Goal: Contribute content: Add original content to the website for others to see

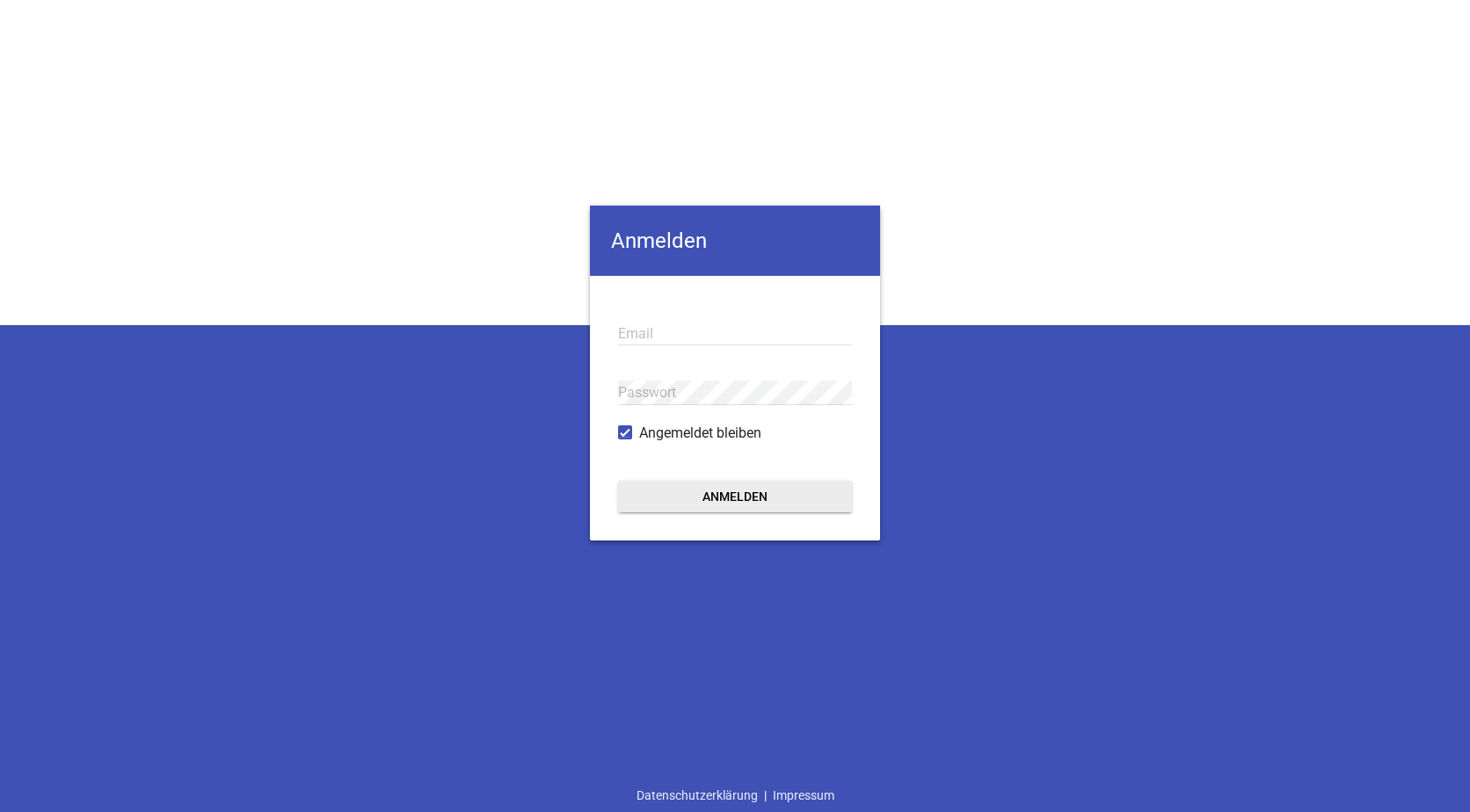
type input "[EMAIL_ADDRESS][DOMAIN_NAME]"
click at [720, 503] on button "Anmelden" at bounding box center [735, 496] width 234 height 32
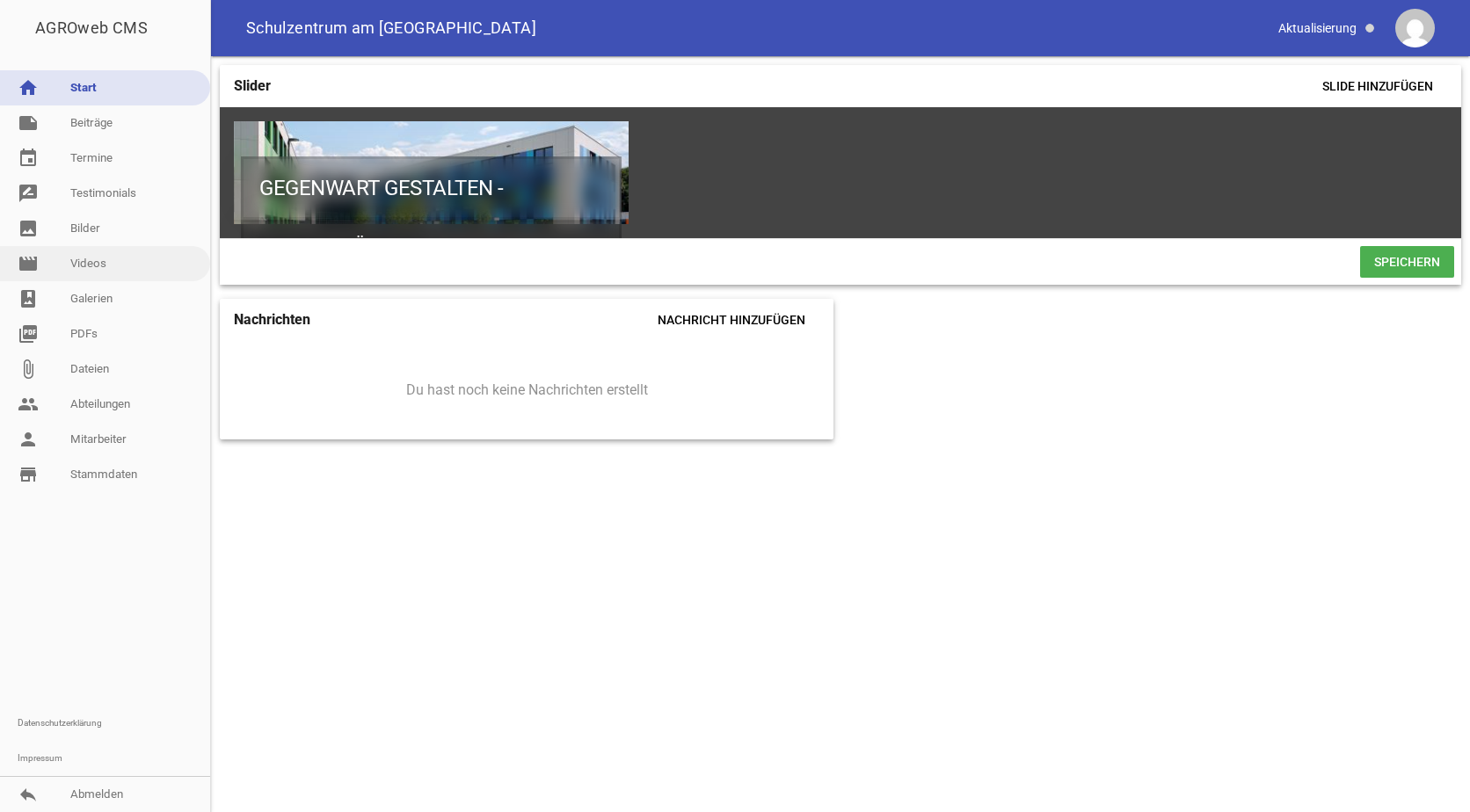
click at [85, 260] on link "movie Videos" at bounding box center [105, 263] width 210 height 35
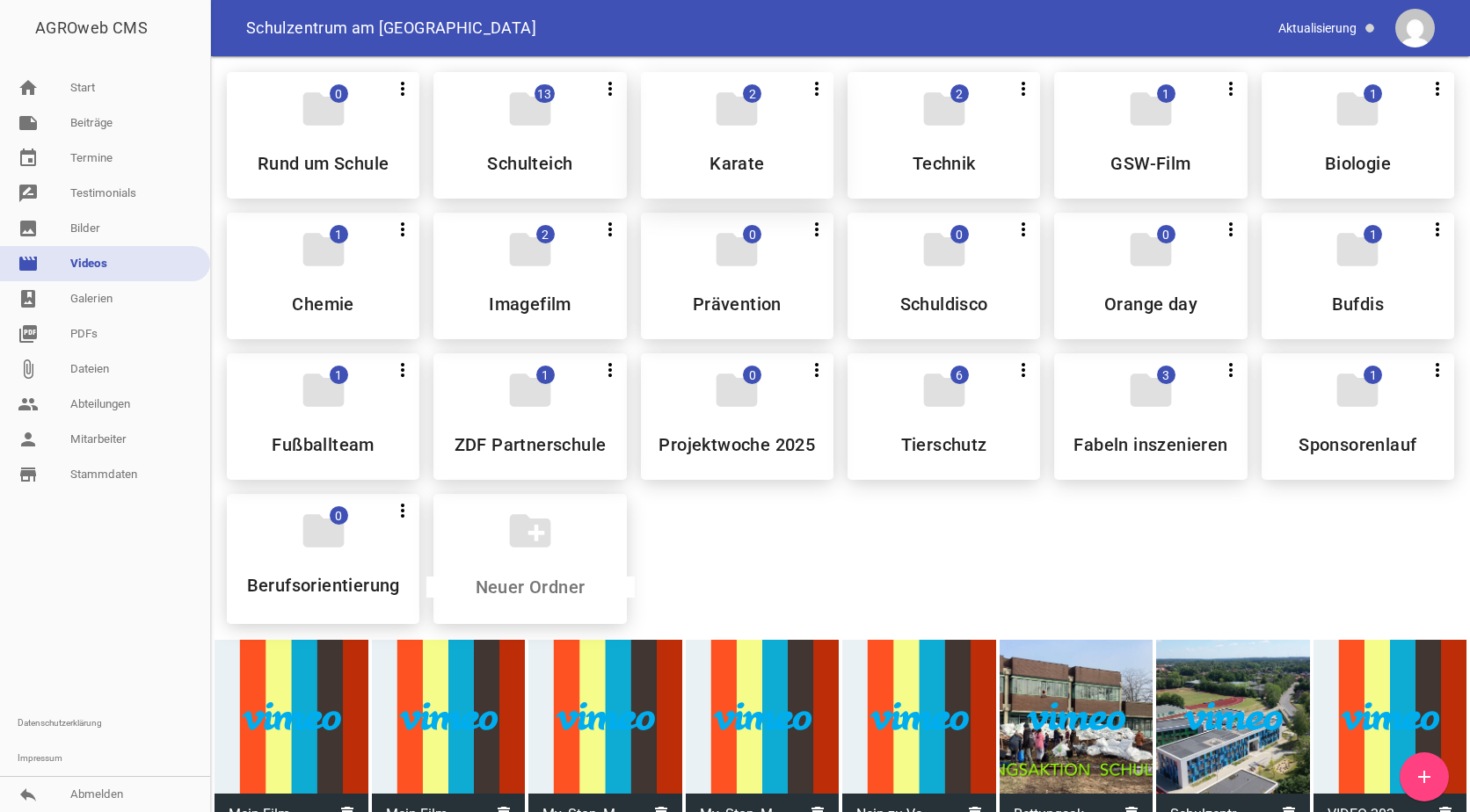
click at [702, 136] on div "folder 2 more_vert Teilen Bearbeiten Löschen Karate" at bounding box center [737, 135] width 192 height 126
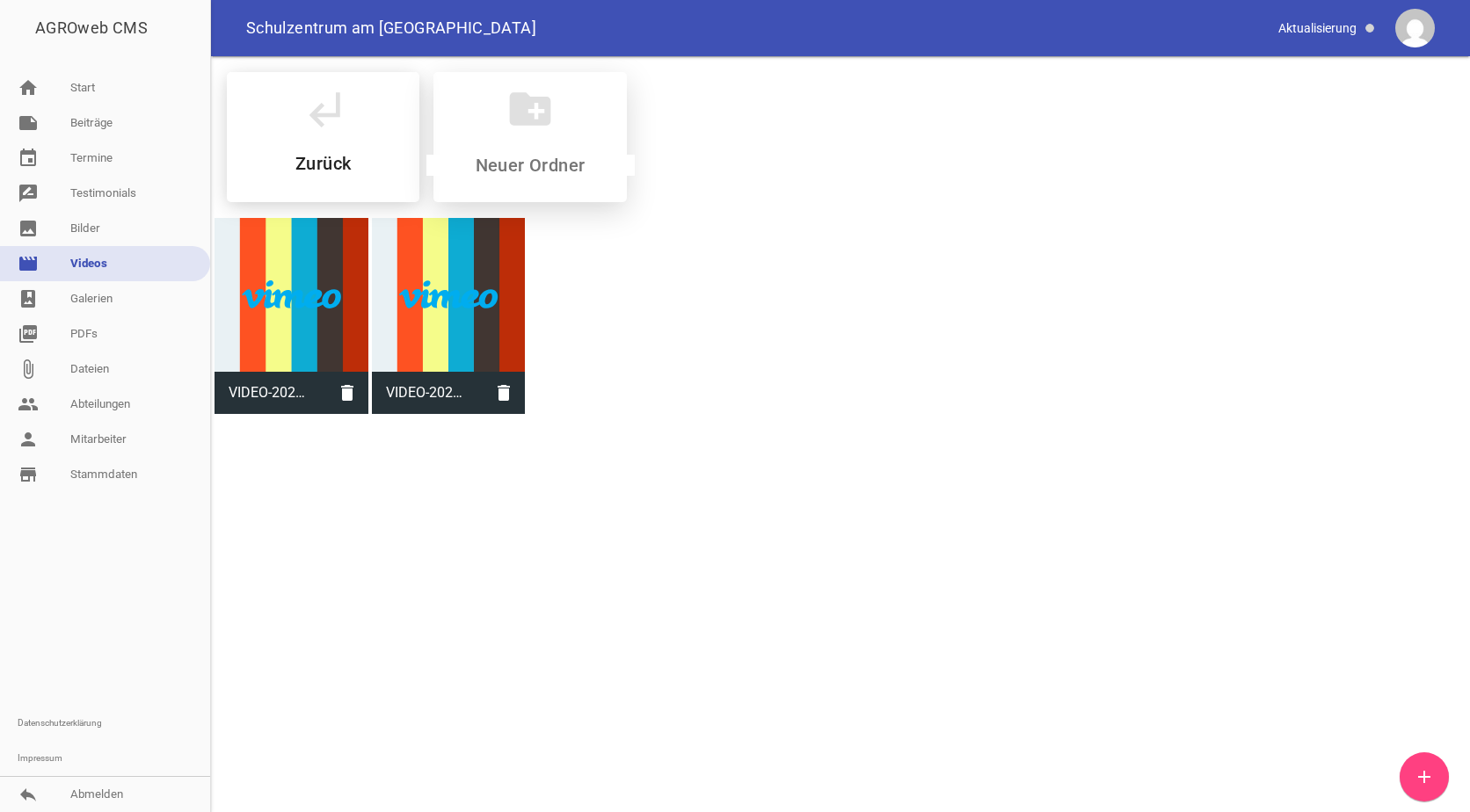
click at [531, 167] on input at bounding box center [530, 165] width 209 height 21
type input "Vorstellung der Karate AG"
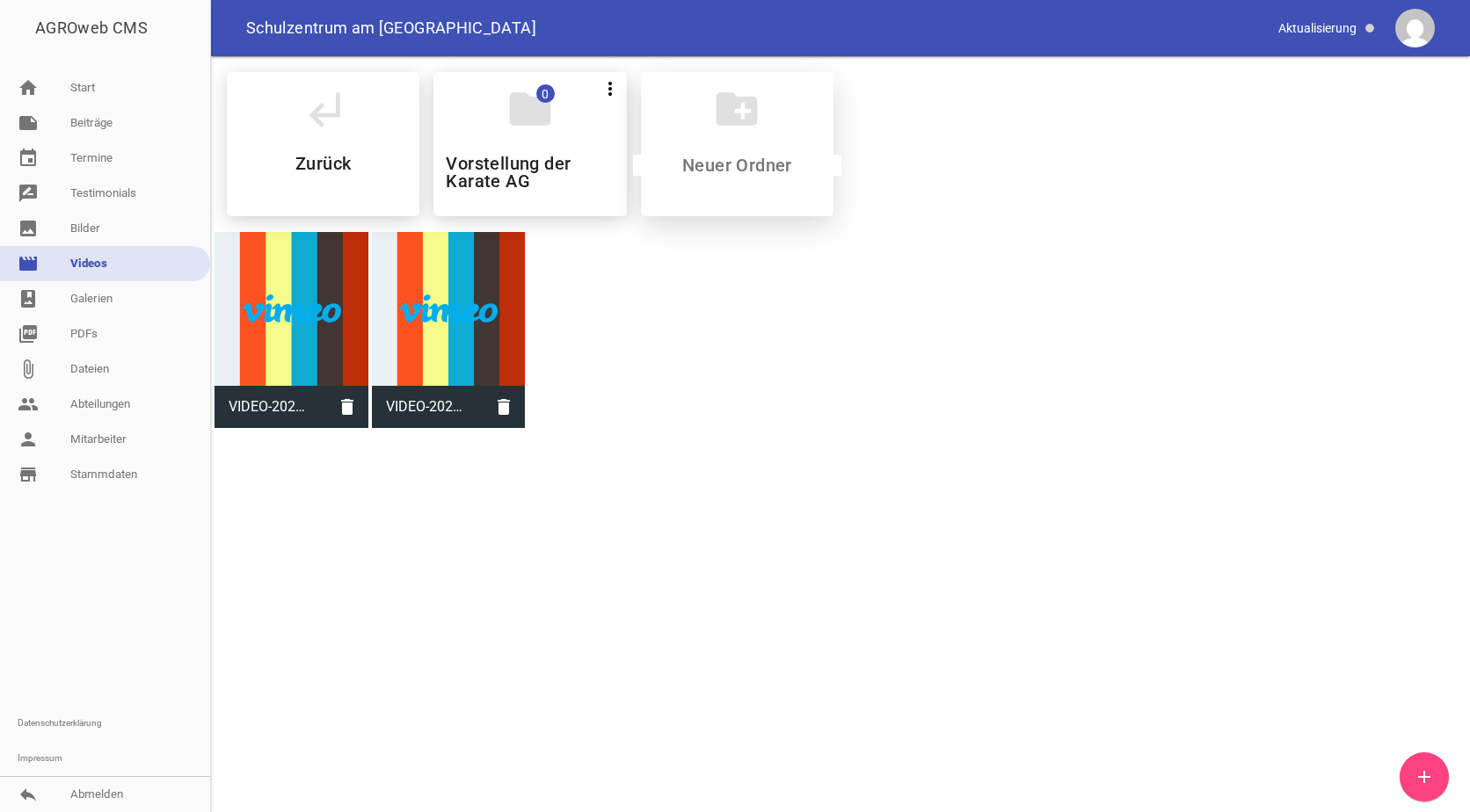
click at [531, 167] on h5 "Vorstellung der Karate AG" at bounding box center [529, 172] width 168 height 35
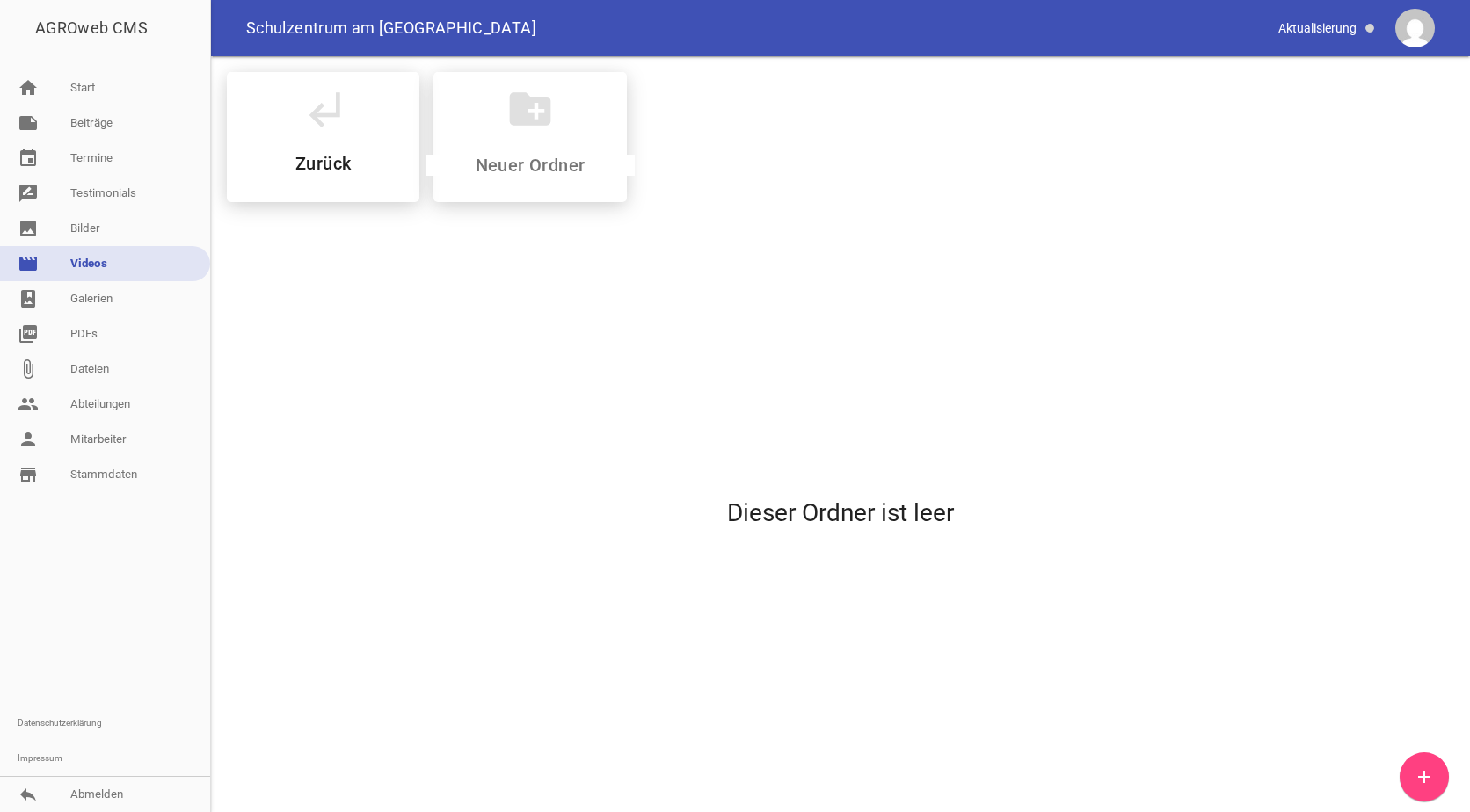
click at [1433, 772] on icon "add" at bounding box center [1424, 777] width 21 height 21
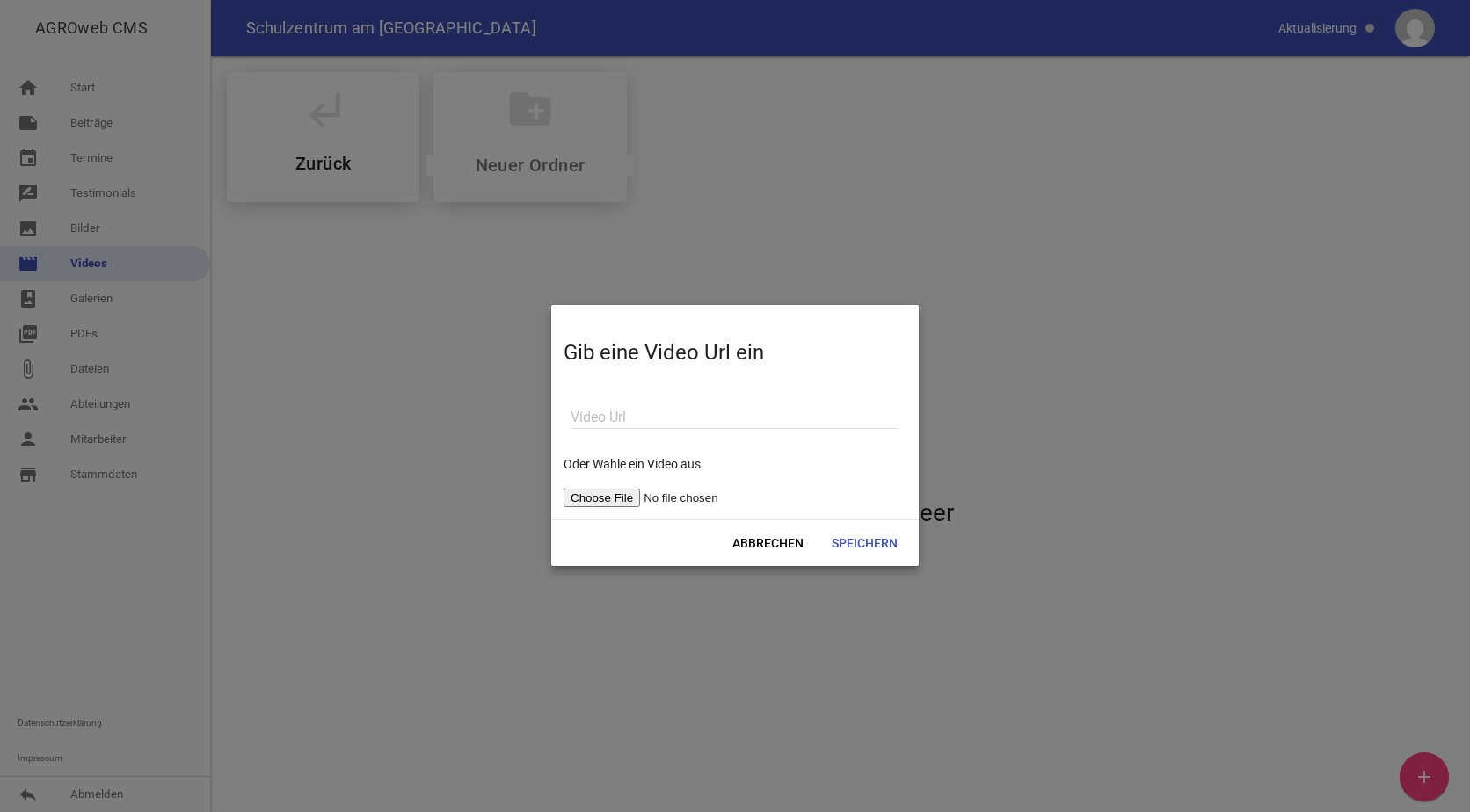
click at [608, 497] on input "file" at bounding box center [675, 498] width 223 height 19
type input "C:\fakepath\VIDEO-2025-09-18-08-44-56.mp4"
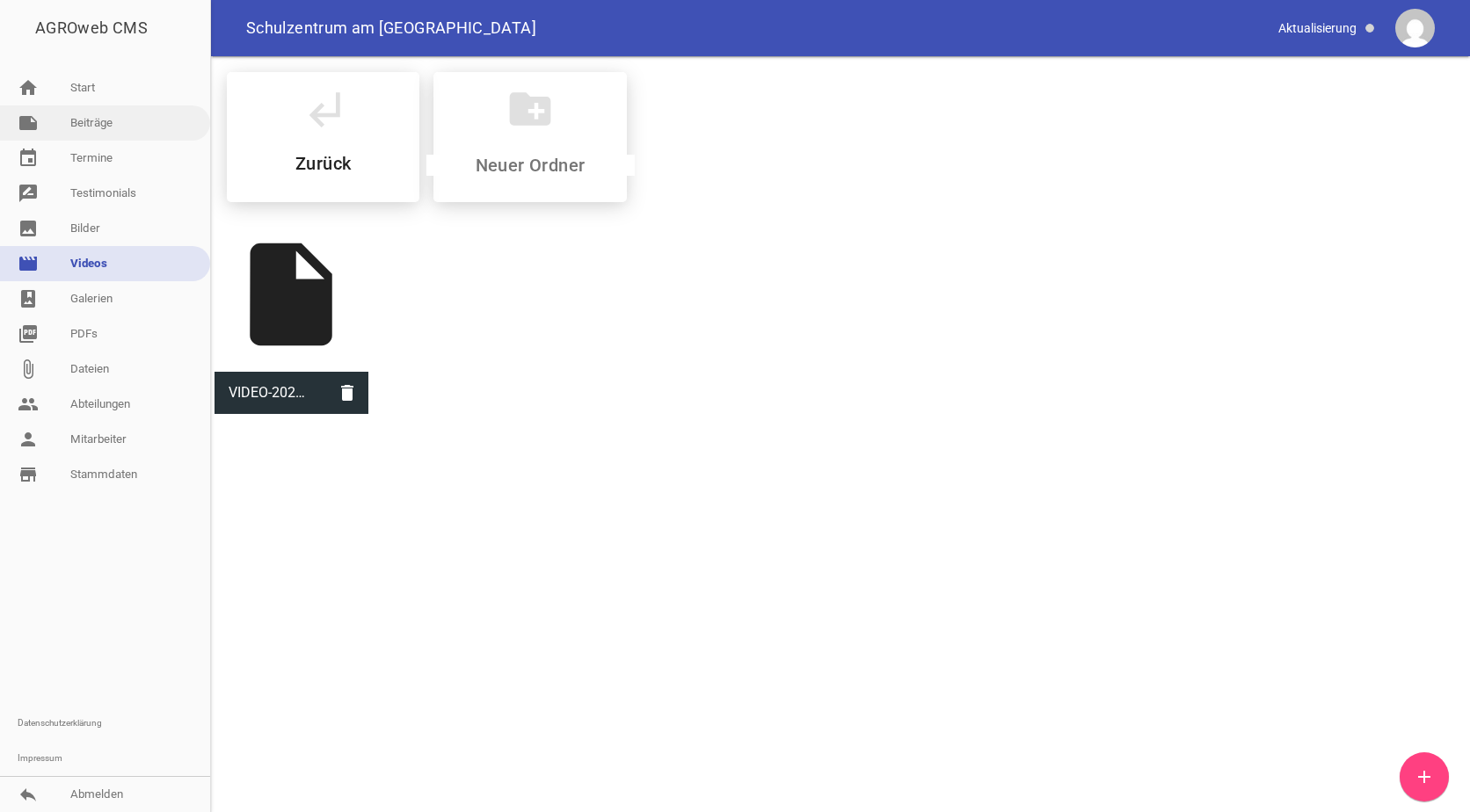
click at [89, 119] on link "note Beiträge" at bounding box center [105, 123] width 210 height 35
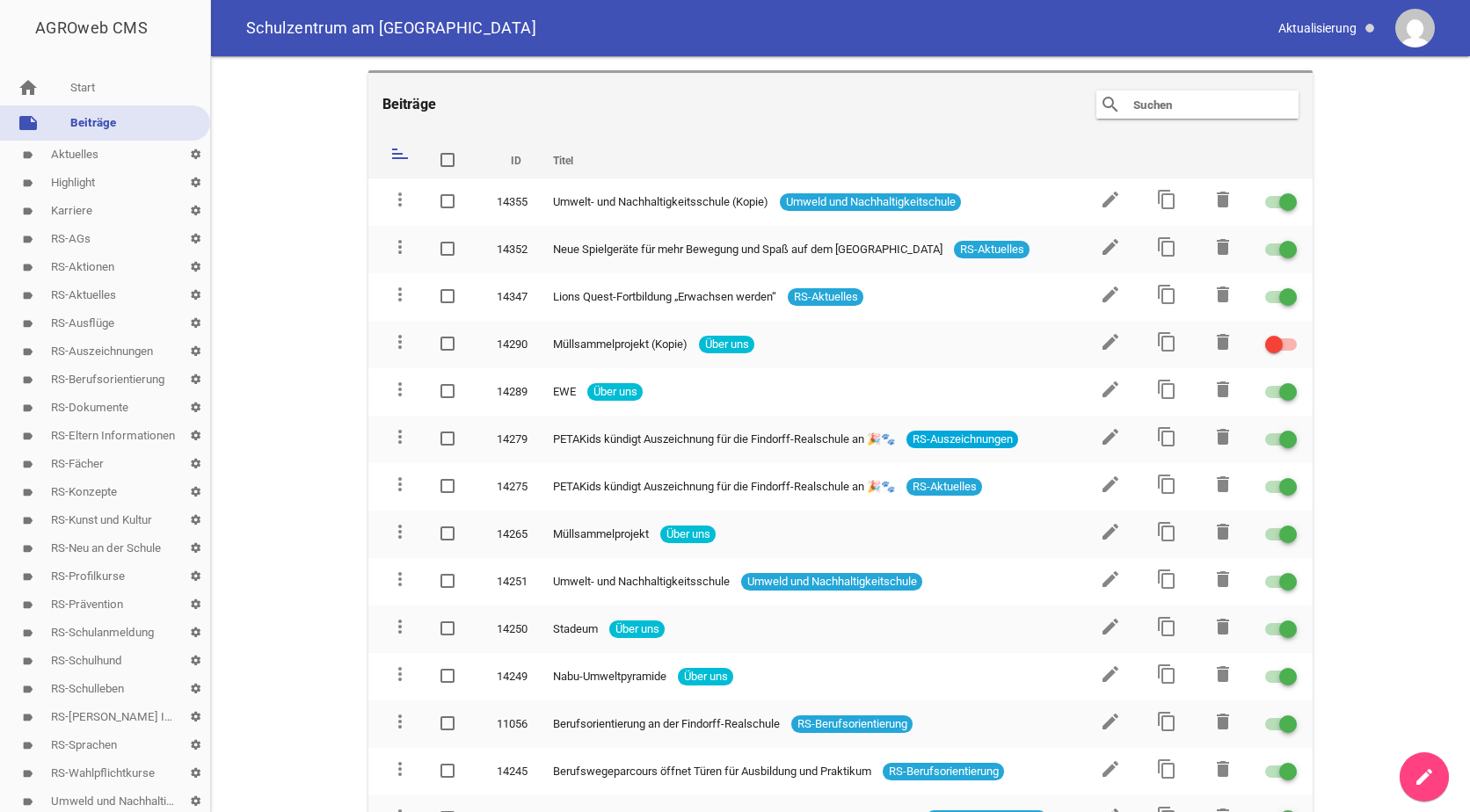
click at [1162, 102] on input "text" at bounding box center [1201, 105] width 141 height 21
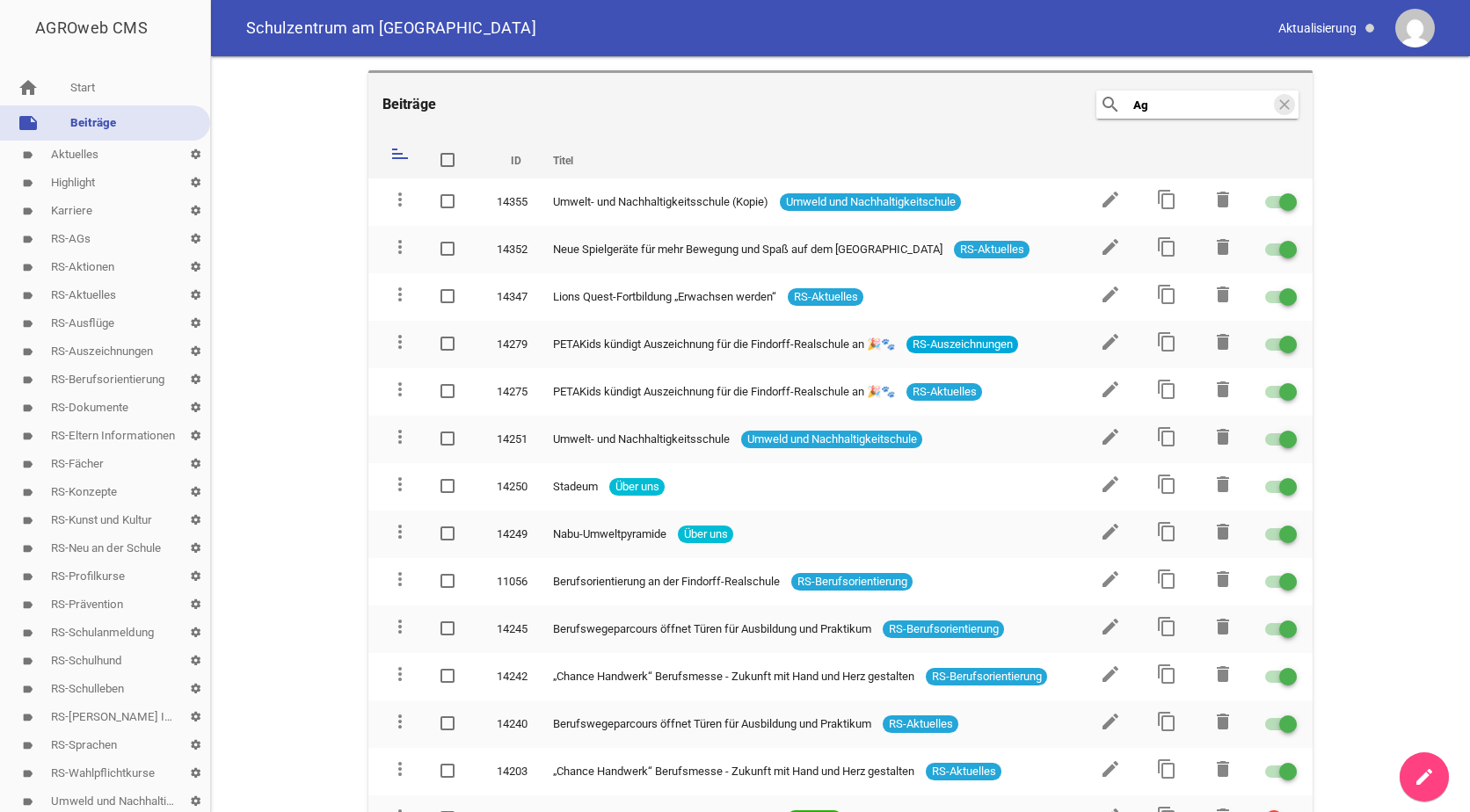
click at [1163, 108] on input "Ag" at bounding box center [1201, 105] width 141 height 21
click at [1152, 108] on input "AG" at bounding box center [1201, 105] width 141 height 21
type input "A"
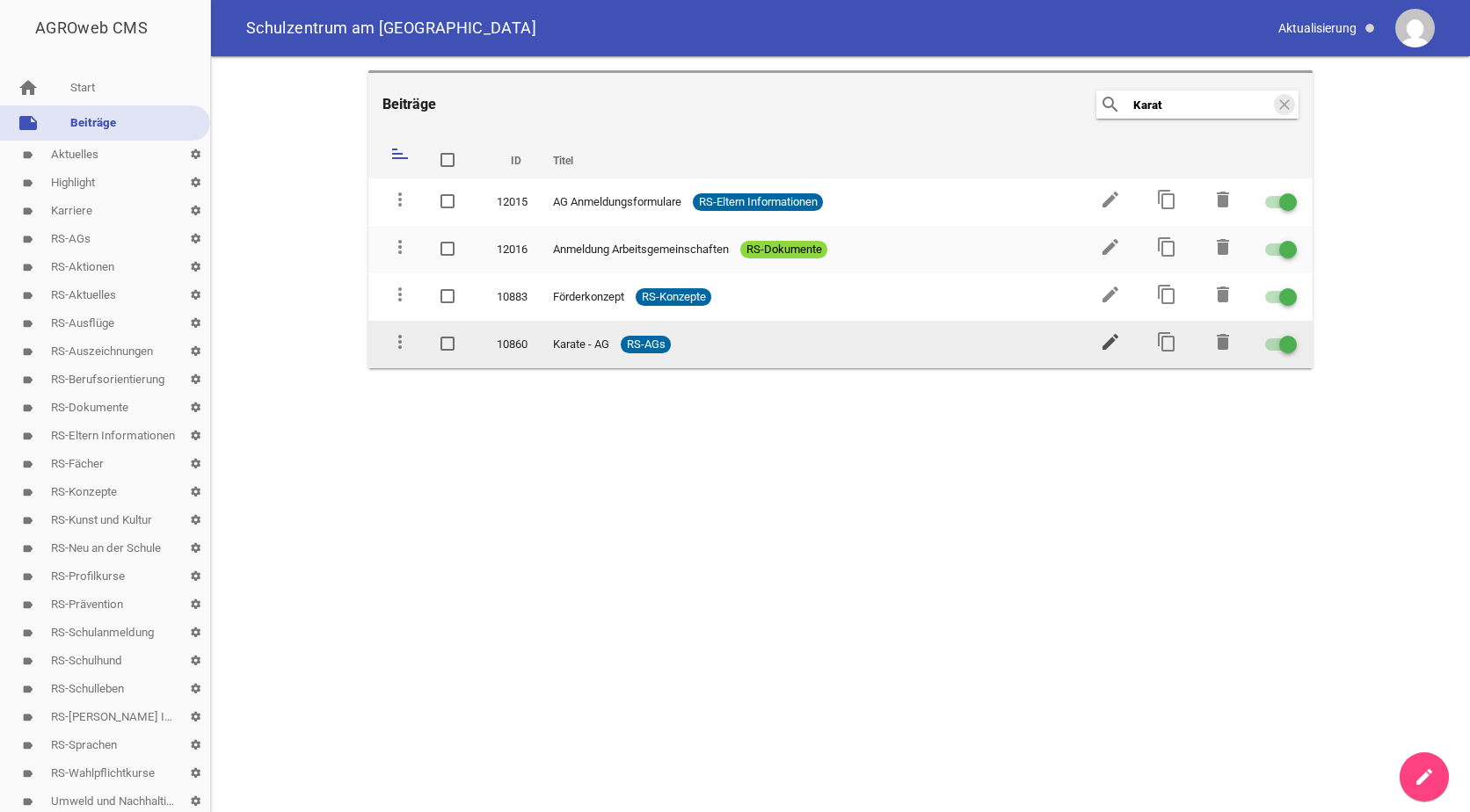
type input "Karat"
click at [1100, 337] on icon "edit" at bounding box center [1111, 341] width 21 height 21
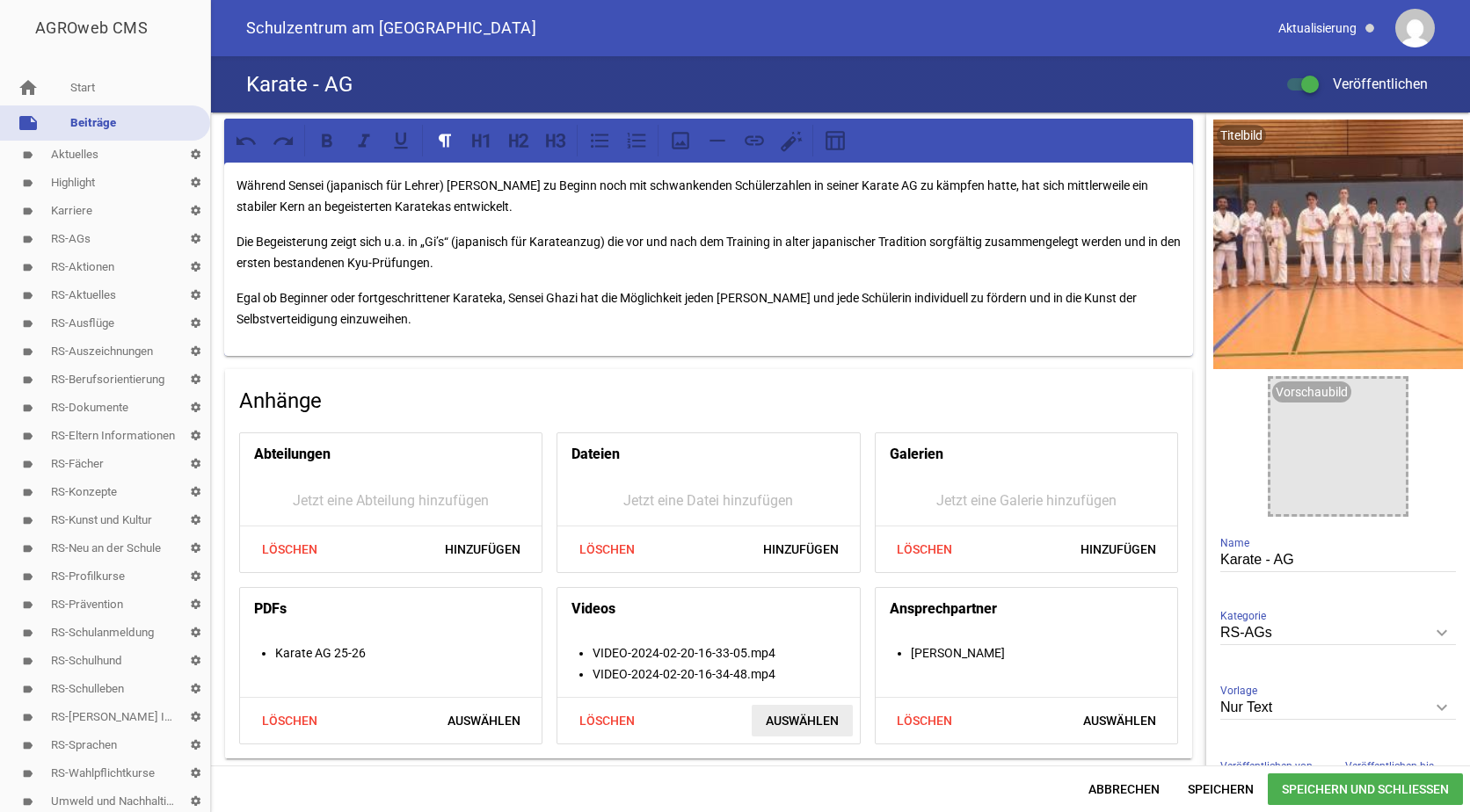
click at [815, 721] on span "Auswählen" at bounding box center [802, 721] width 101 height 32
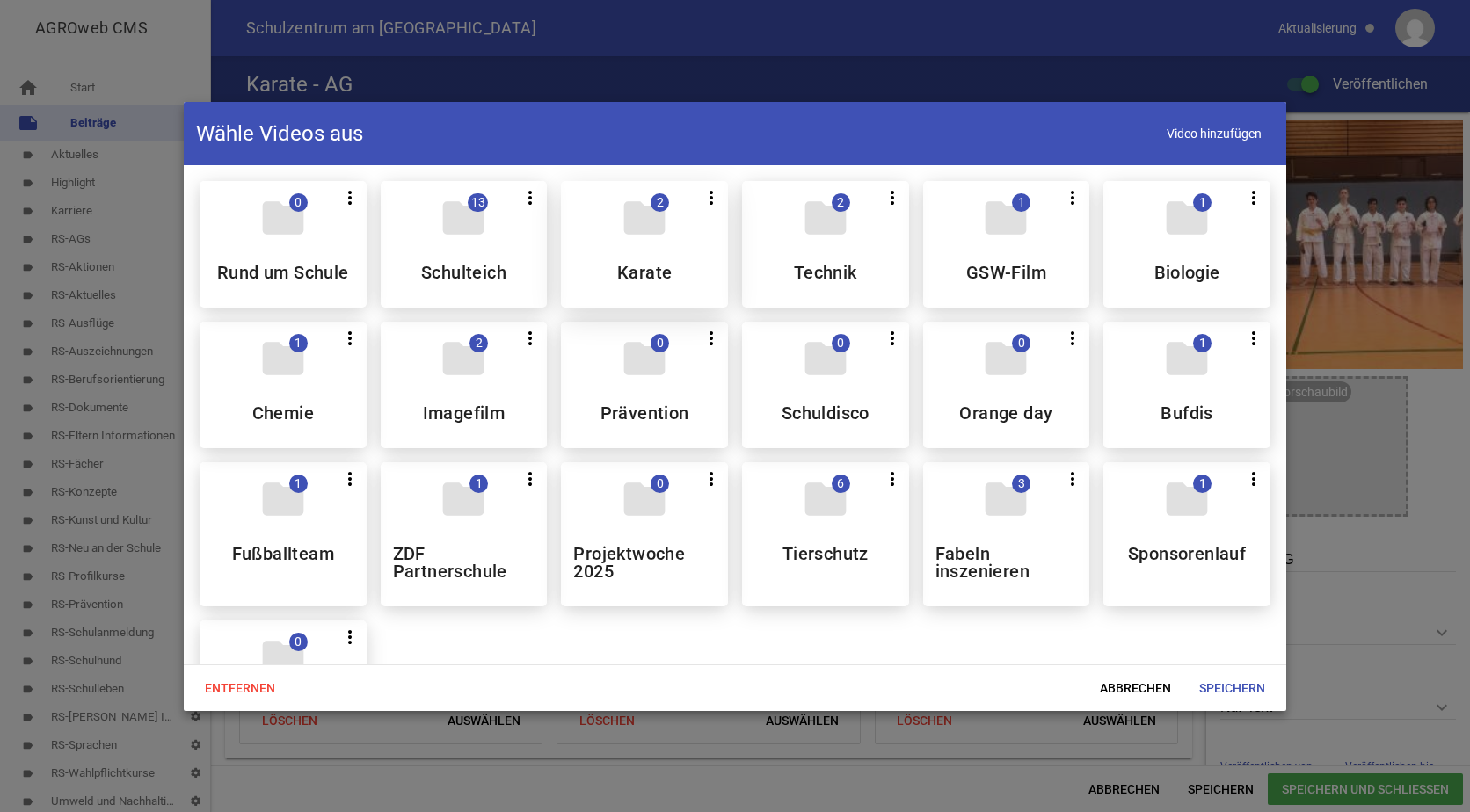
click at [632, 252] on div "folder 2 more_vert Teilen Bearbeiten Löschen Karate" at bounding box center [644, 244] width 167 height 126
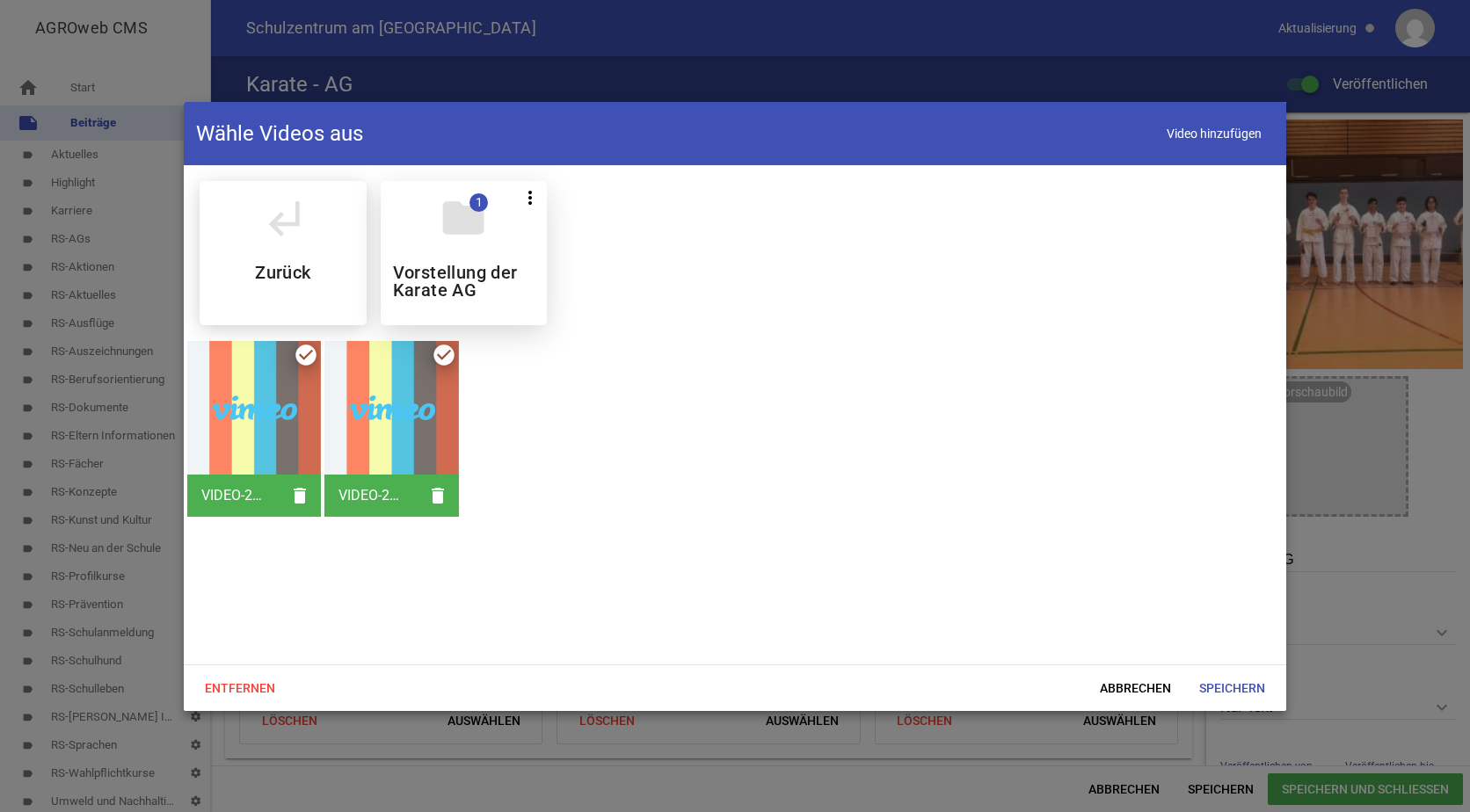
click at [482, 264] on h5 "Vorstellung der Karate AG" at bounding box center [464, 281] width 142 height 35
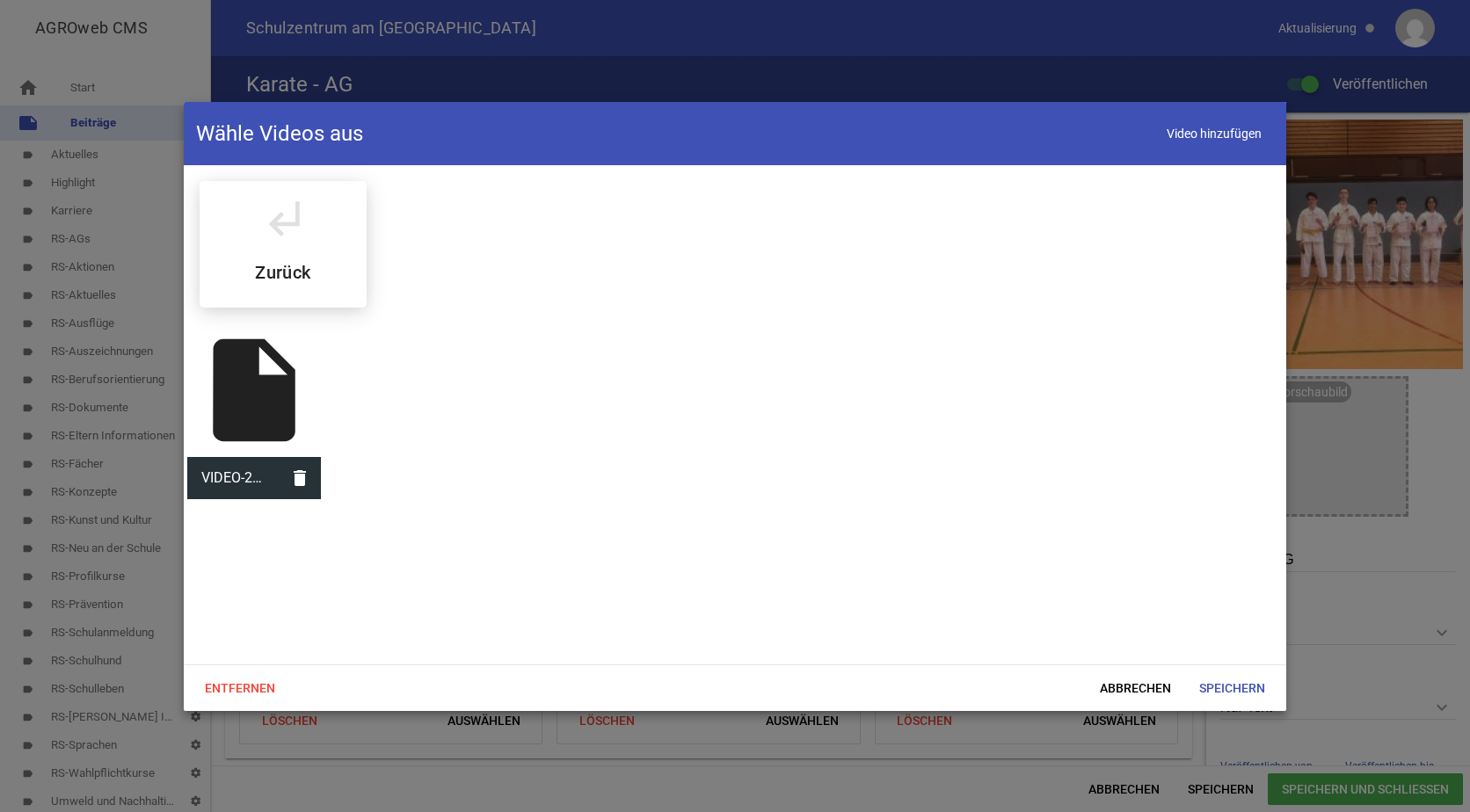
click at [239, 404] on div "insert_drive_file" at bounding box center [254, 390] width 134 height 134
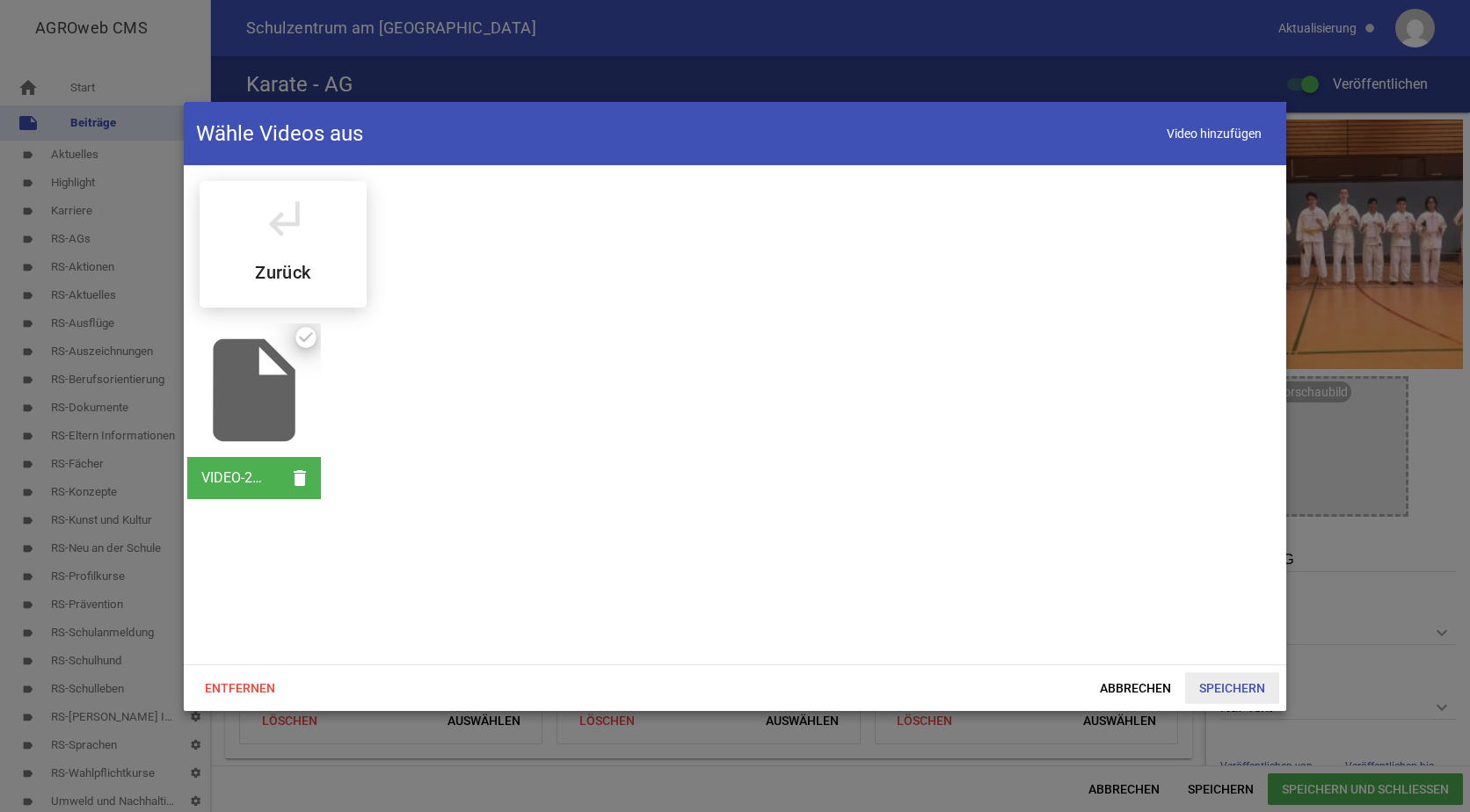
click at [1236, 676] on span "Speichern" at bounding box center [1232, 688] width 94 height 32
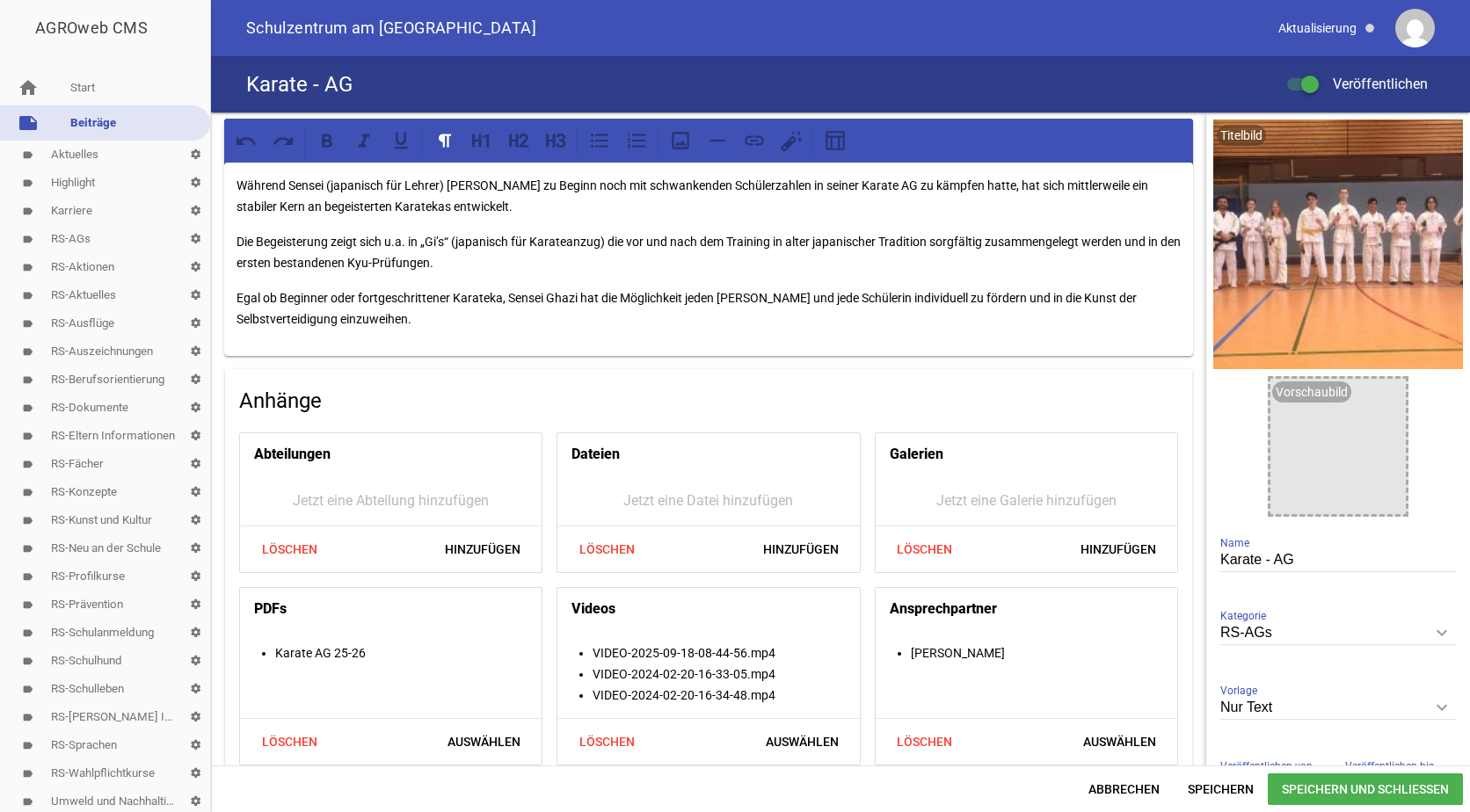
click at [1295, 793] on span "Speichern und Schließen" at bounding box center [1365, 789] width 195 height 32
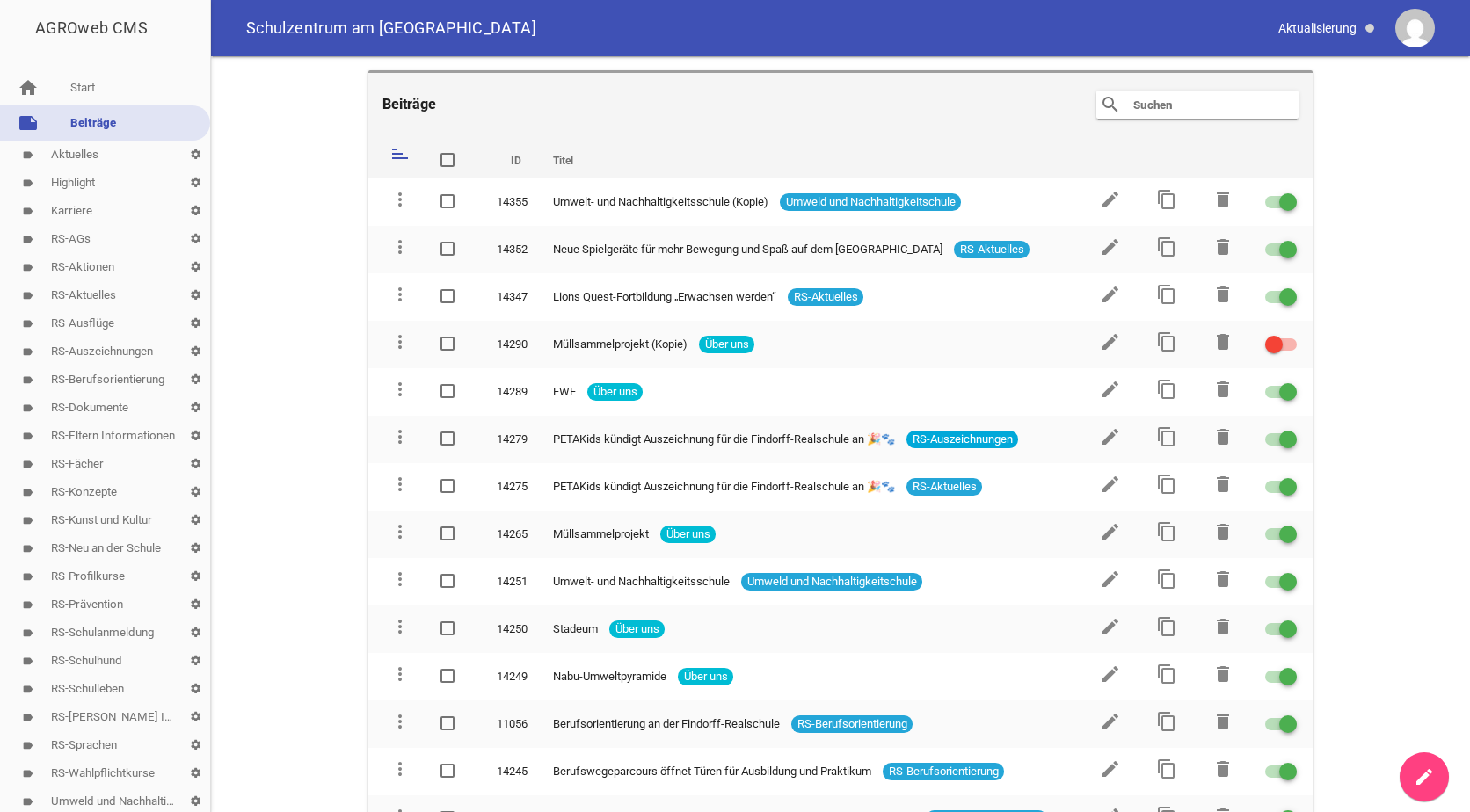
click at [1125, 106] on div "search clear" at bounding box center [1197, 105] width 202 height 28
click at [1157, 107] on input "text" at bounding box center [1201, 105] width 141 height 21
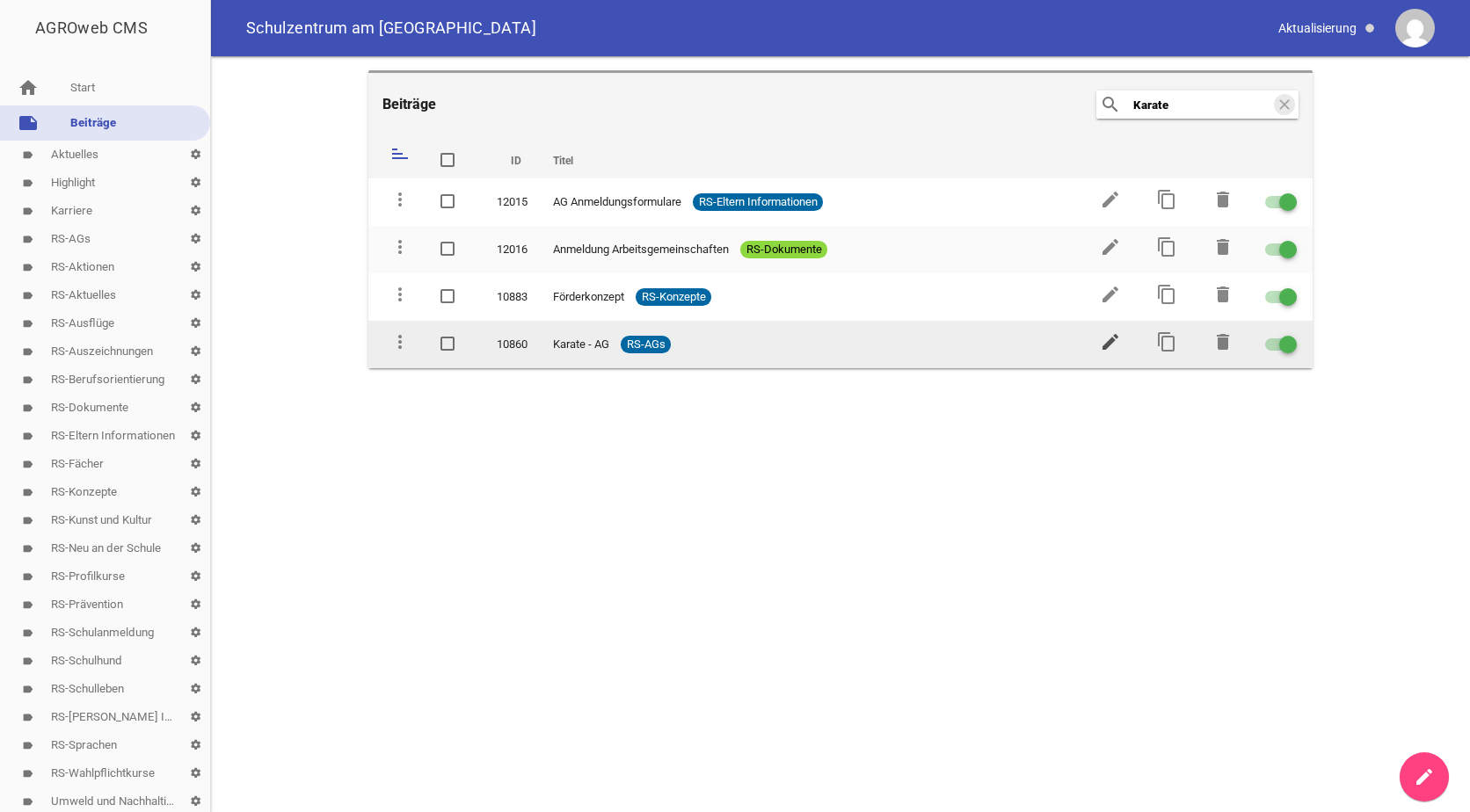
type input "Karate"
click at [1111, 348] on icon "edit" at bounding box center [1111, 341] width 21 height 21
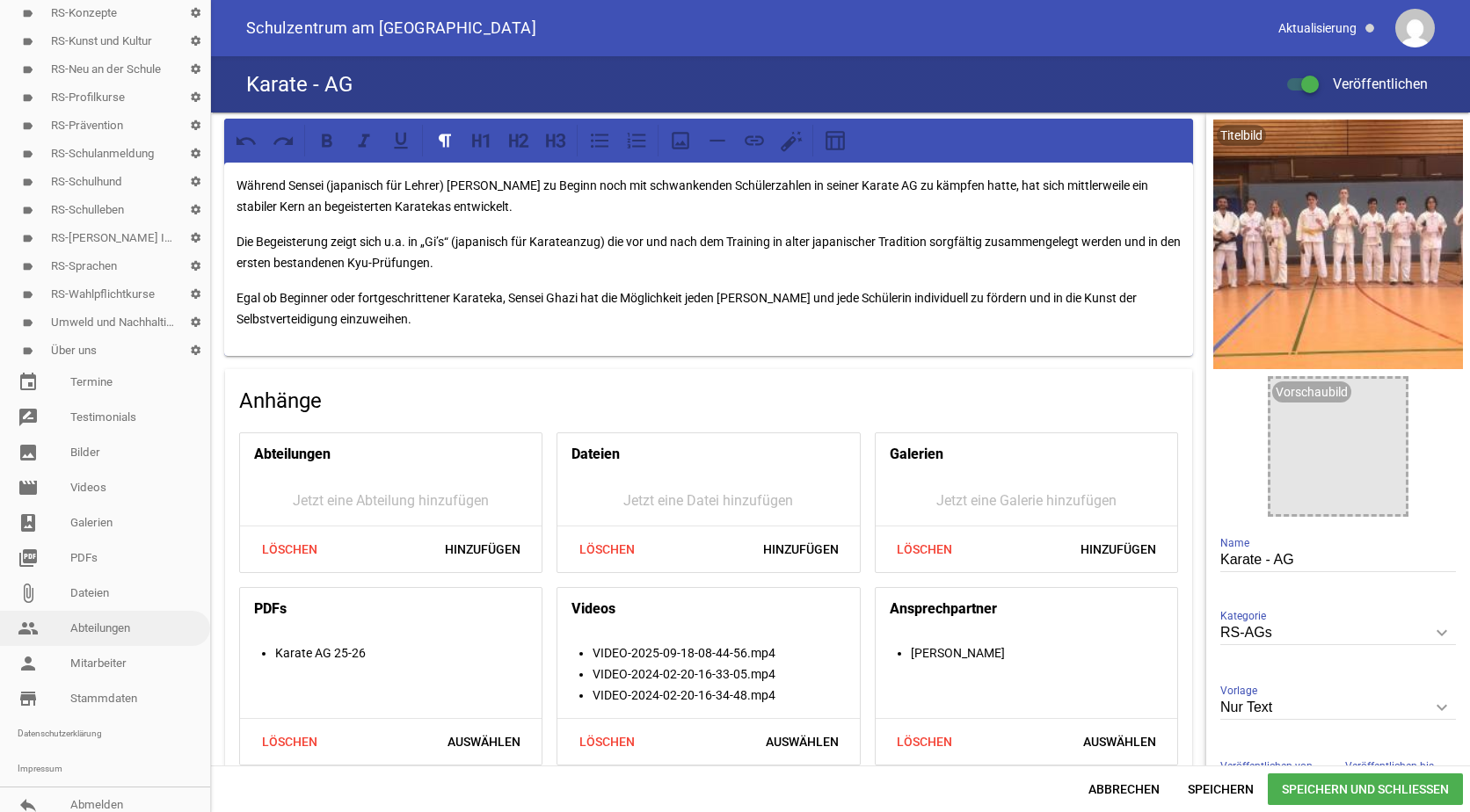
scroll to position [489, 0]
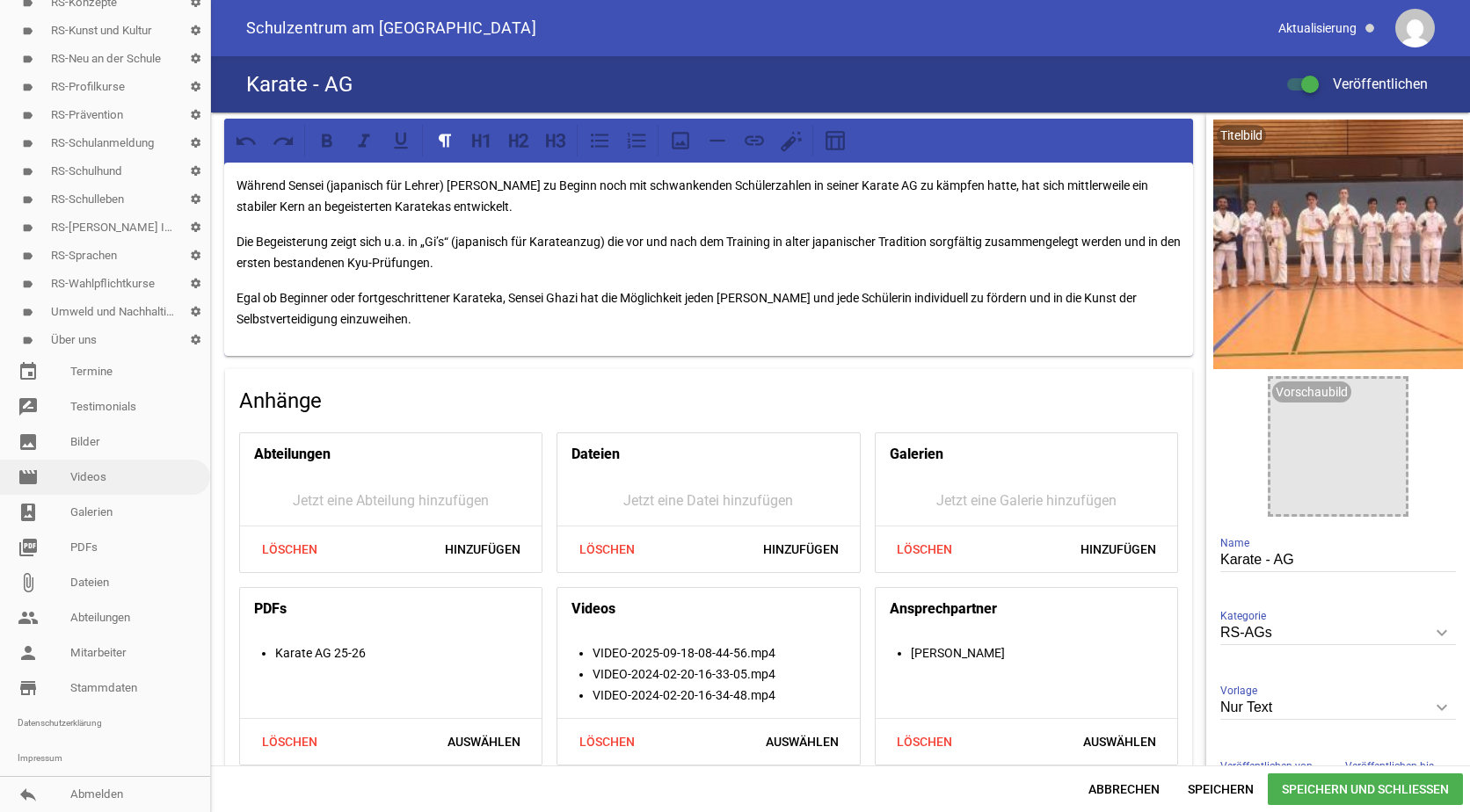
click at [94, 474] on link "movie Videos" at bounding box center [105, 476] width 210 height 35
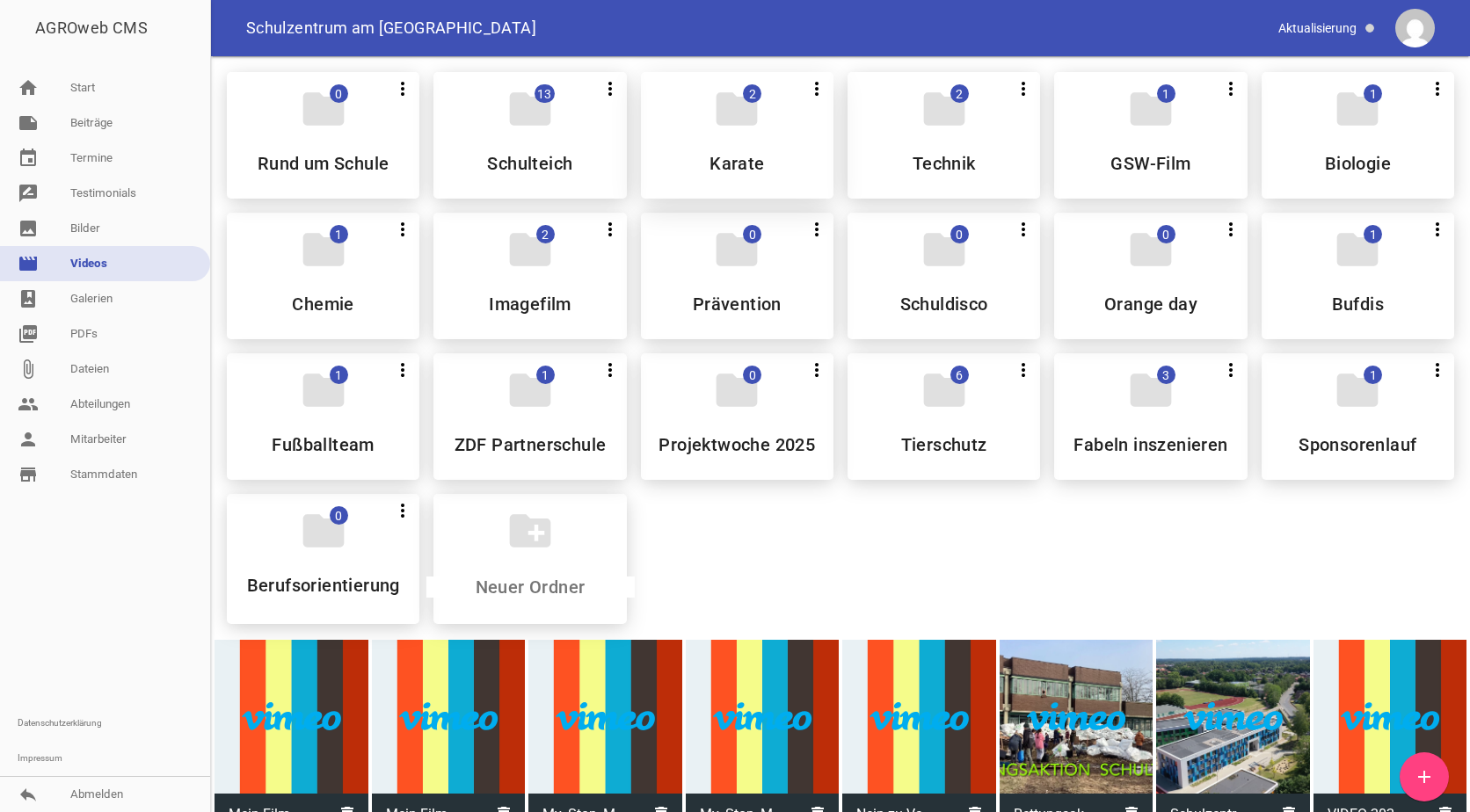
click at [692, 125] on div "folder 2 more_vert Teilen Bearbeiten Löschen Karate" at bounding box center [737, 135] width 192 height 126
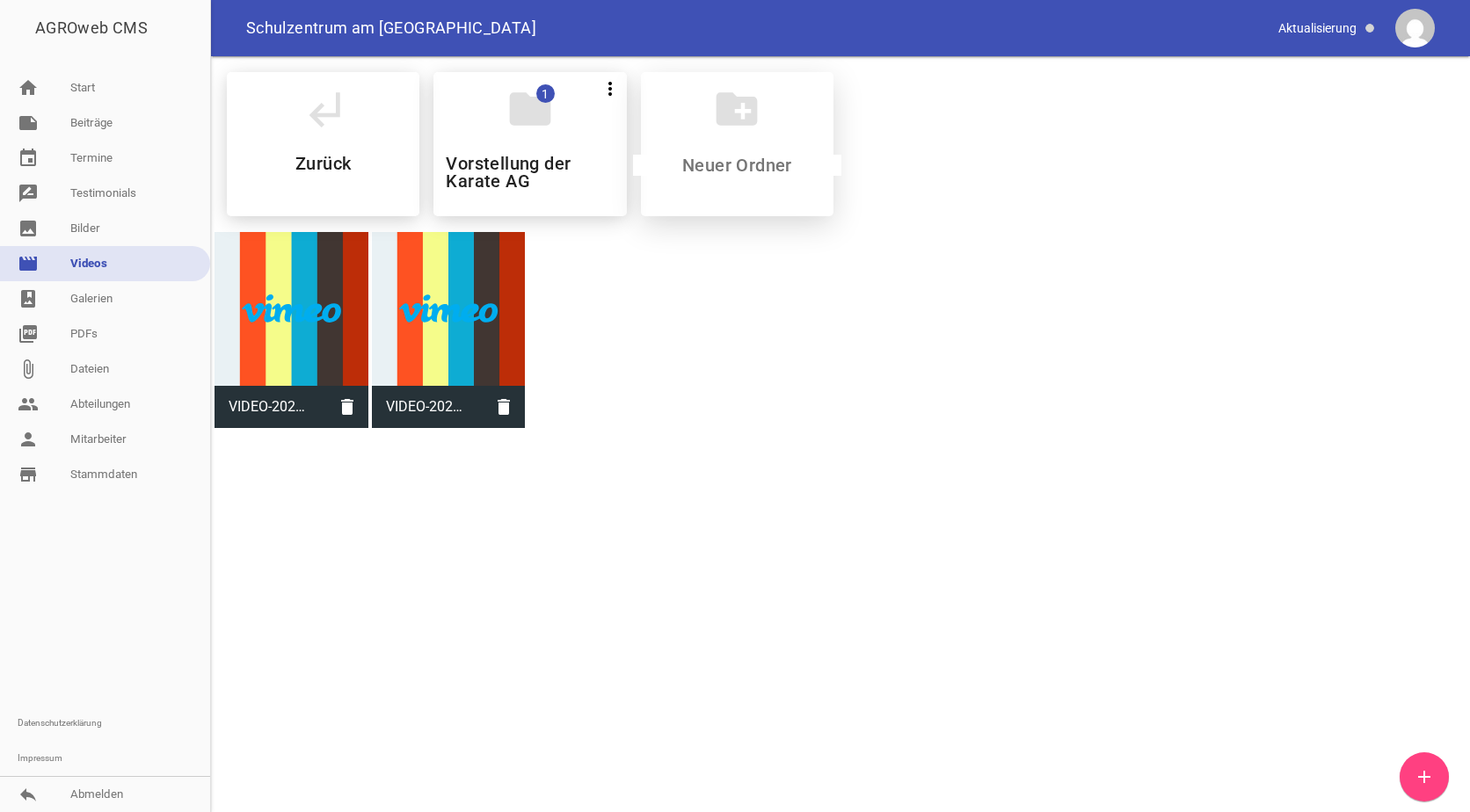
click at [751, 148] on div "create_new_folder" at bounding box center [737, 143] width 192 height 144
click at [530, 172] on h5 "Vorstellung der Karate AG" at bounding box center [529, 172] width 168 height 35
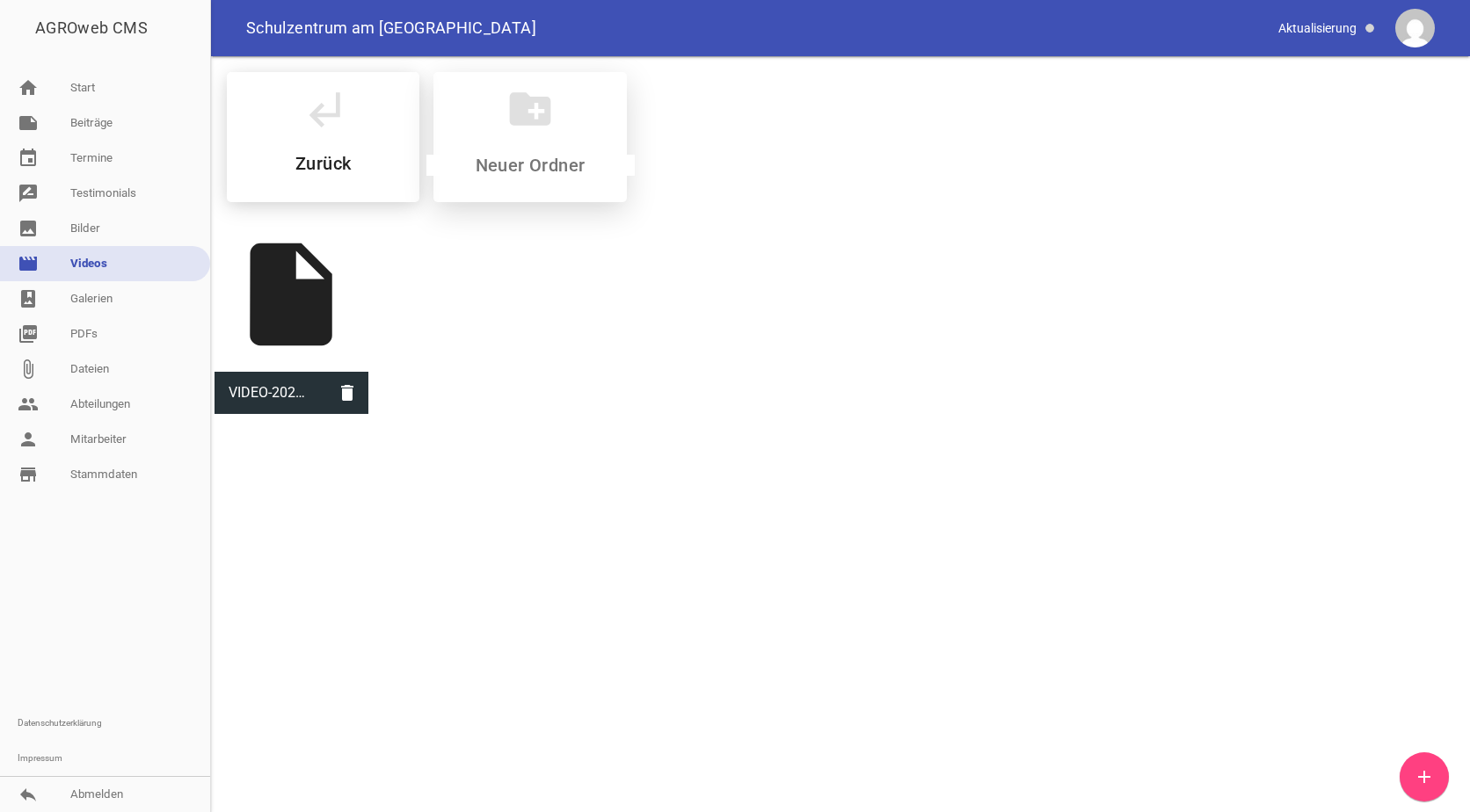
click at [513, 164] on input at bounding box center [530, 165] width 209 height 21
type input "Vorstellung Teil 2"
click at [513, 164] on h5 "Vorstellung Teil 2" at bounding box center [529, 163] width 142 height 18
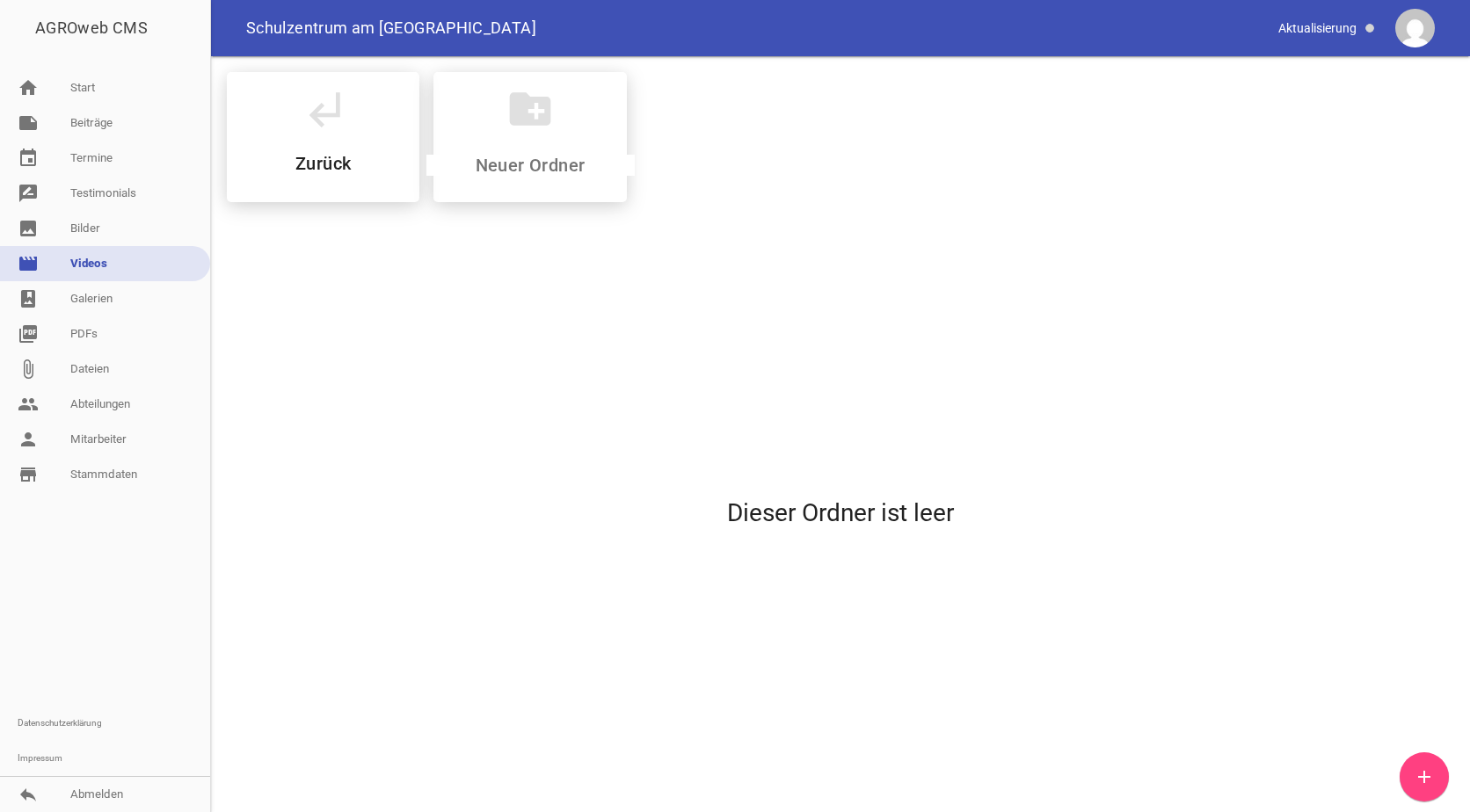
click at [1422, 781] on icon "add" at bounding box center [1424, 777] width 21 height 21
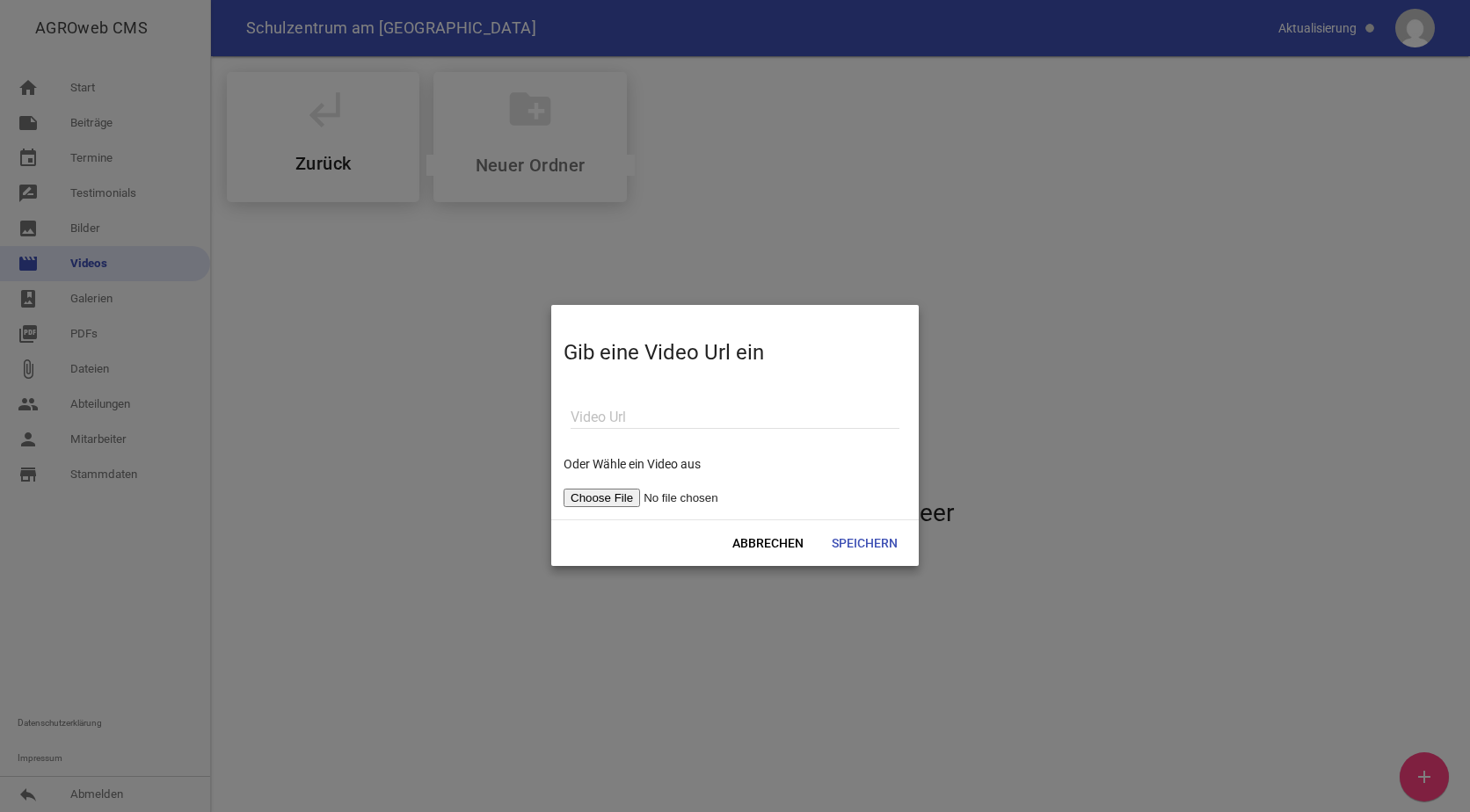
click at [624, 495] on input "file" at bounding box center [675, 498] width 223 height 19
type input "C:\fakepath\VIDEO-2025-09-18-08-46-13(1).mp4"
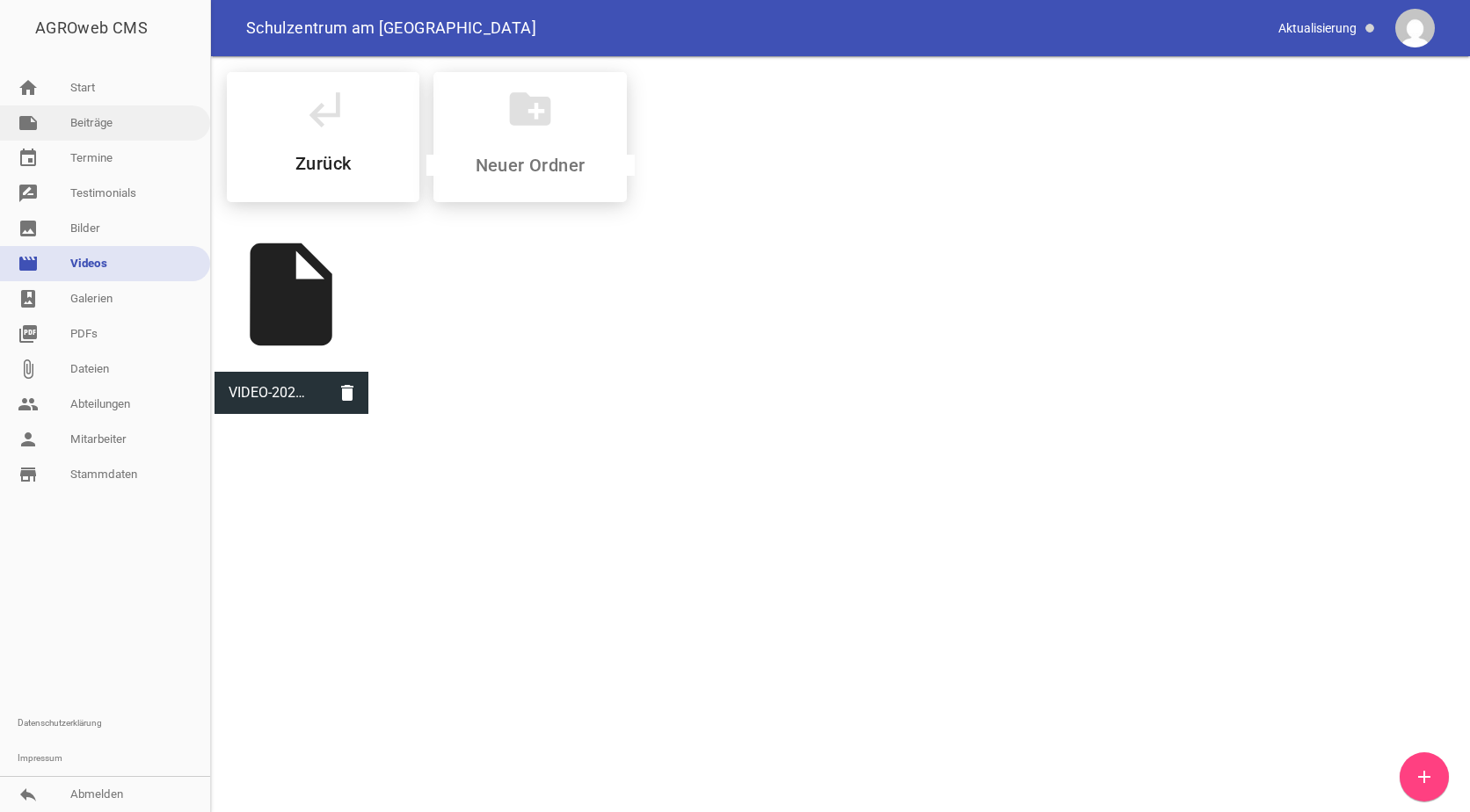
click at [103, 123] on link "note Beiträge" at bounding box center [105, 123] width 210 height 35
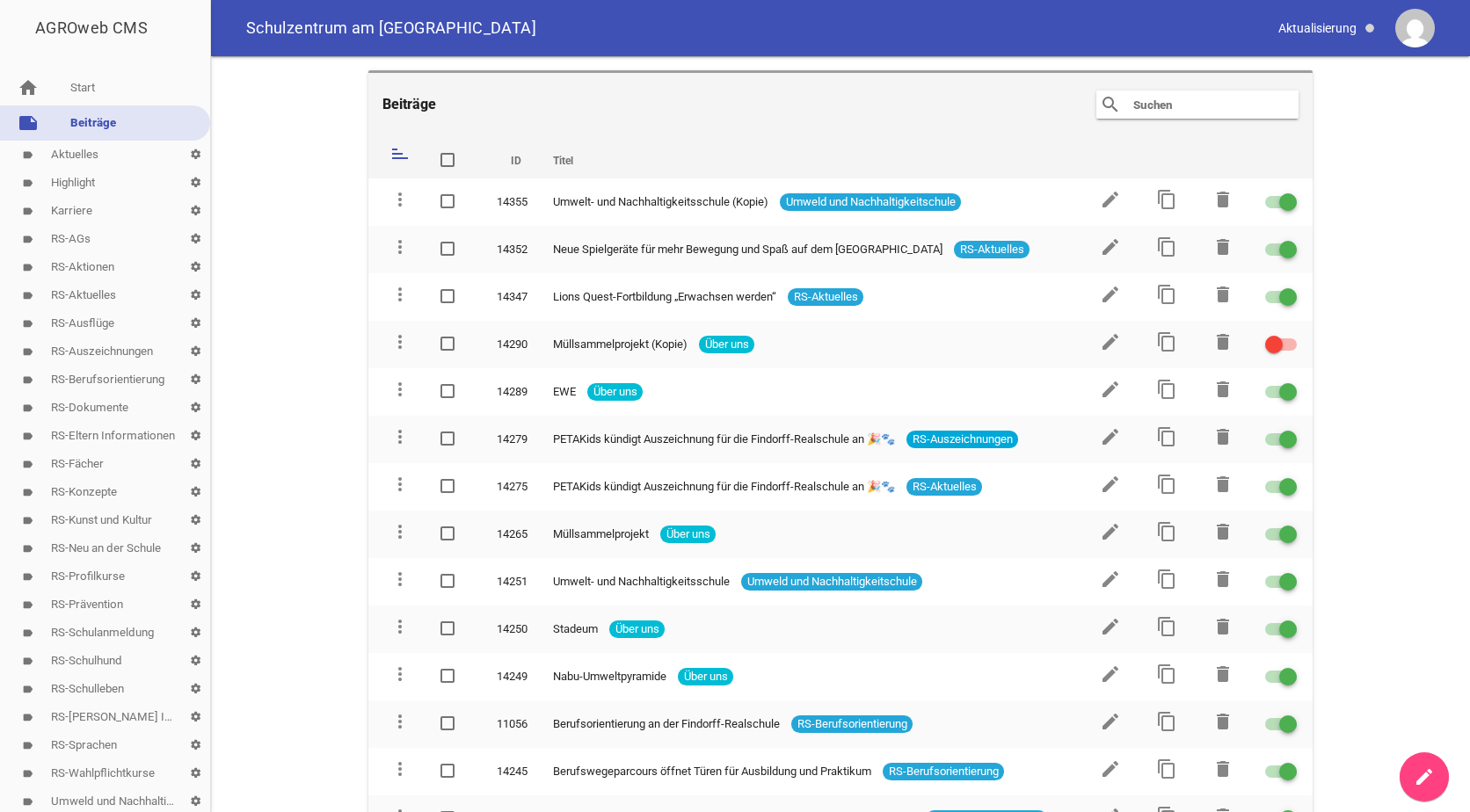
click at [1137, 101] on input "text" at bounding box center [1201, 105] width 141 height 21
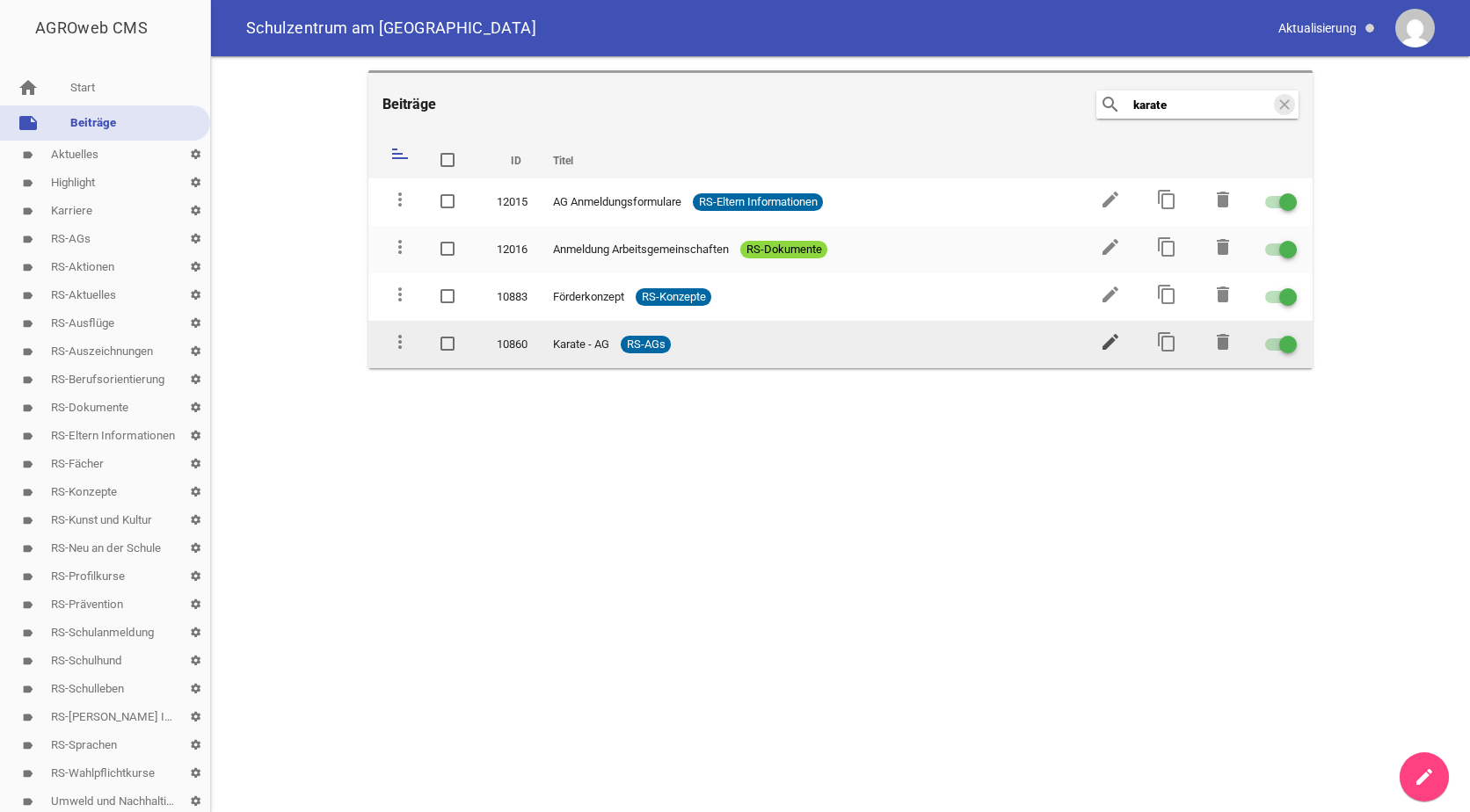
type input "karate"
click at [1111, 340] on icon "edit" at bounding box center [1111, 341] width 21 height 21
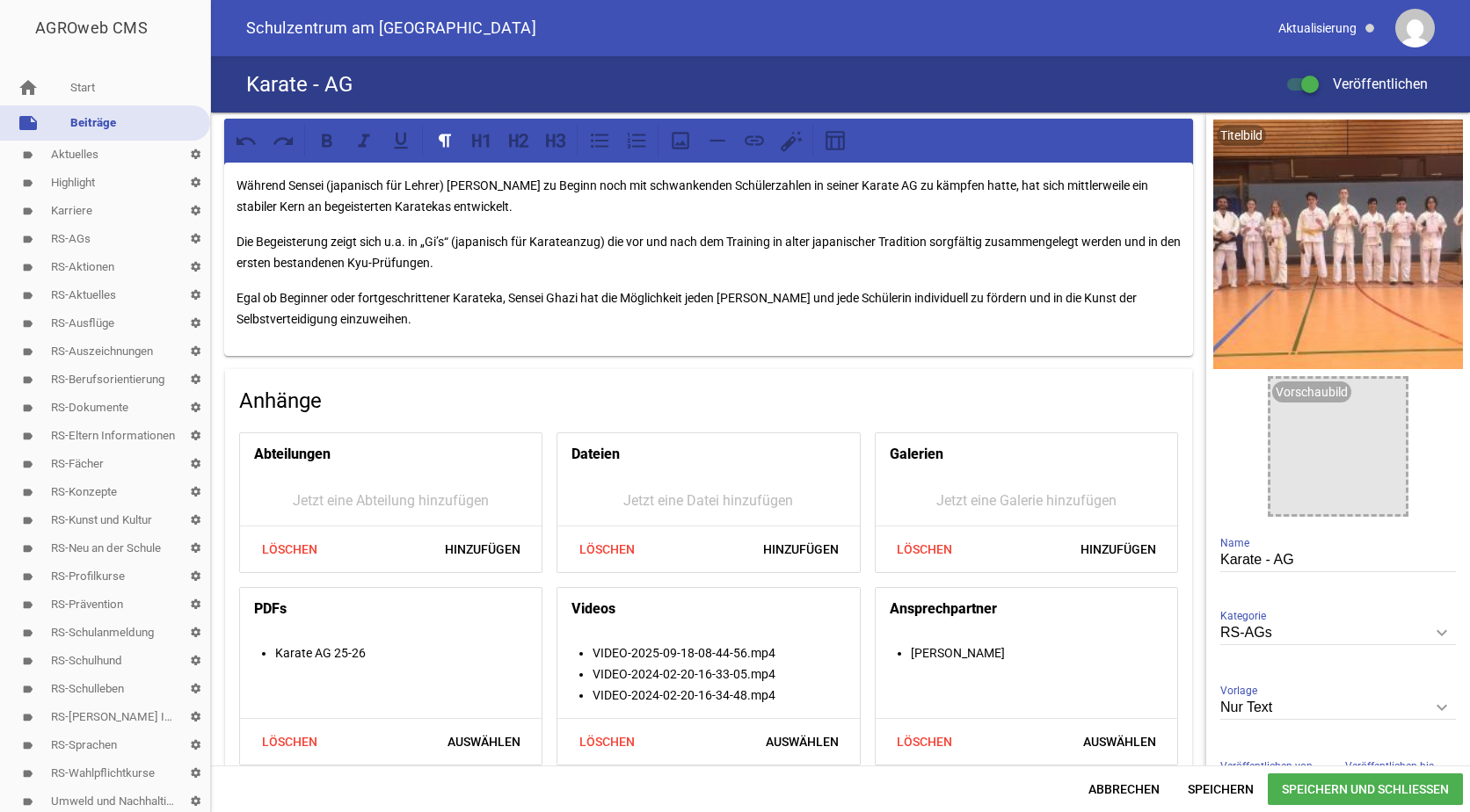
scroll to position [140, 0]
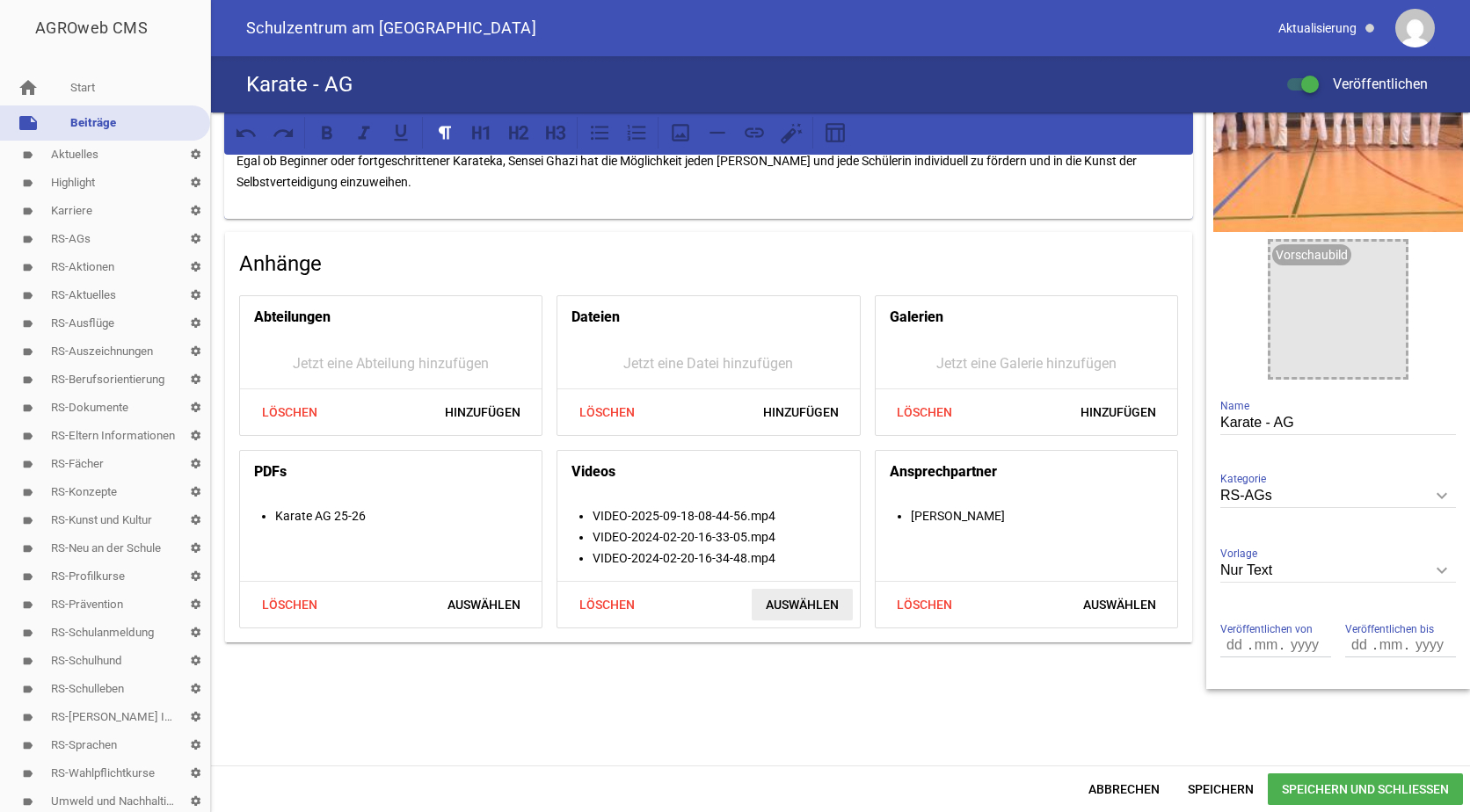
click at [804, 597] on span "Auswählen" at bounding box center [802, 605] width 101 height 32
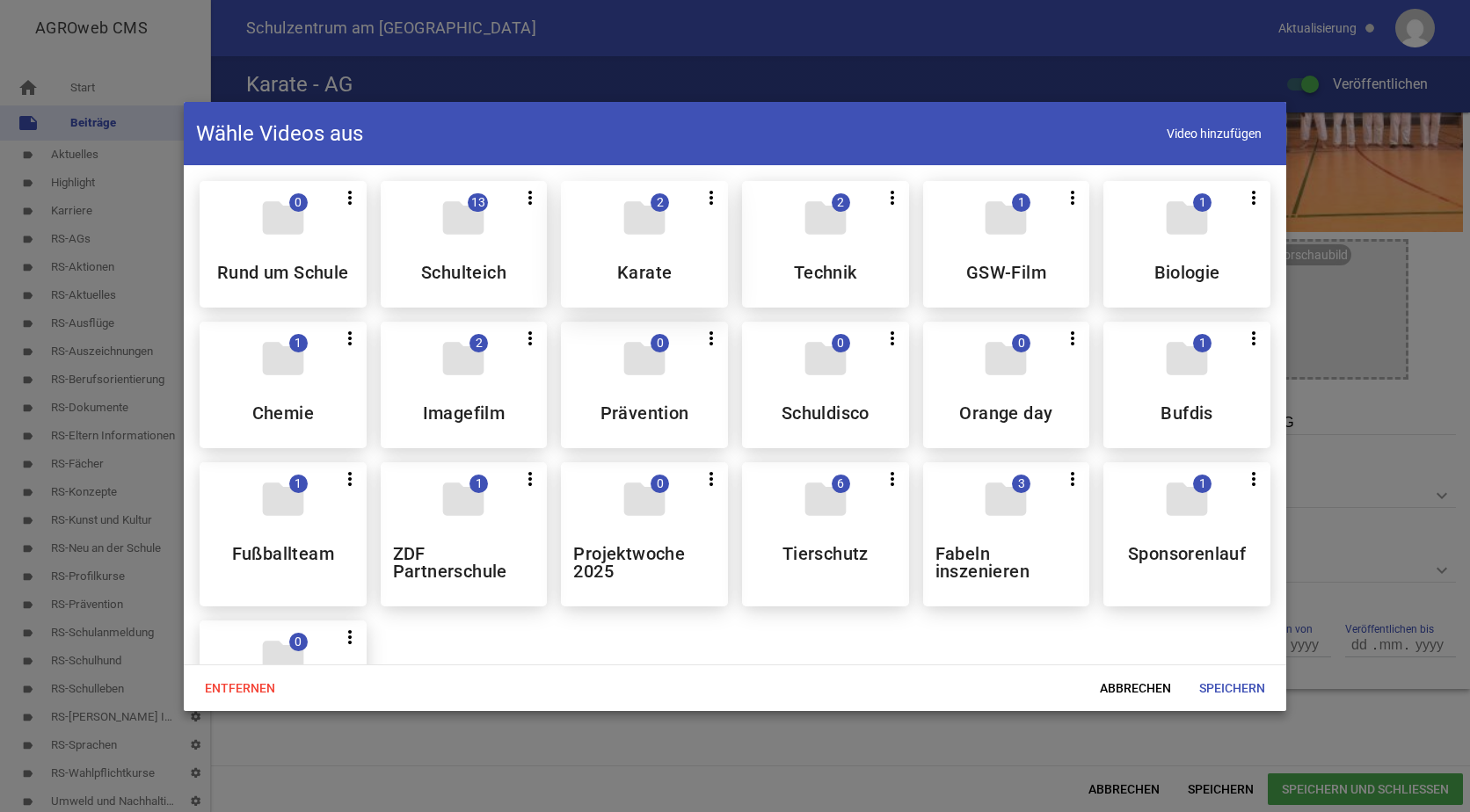
click at [636, 252] on div "folder 2 more_vert Teilen Bearbeiten Löschen Karate" at bounding box center [644, 244] width 167 height 126
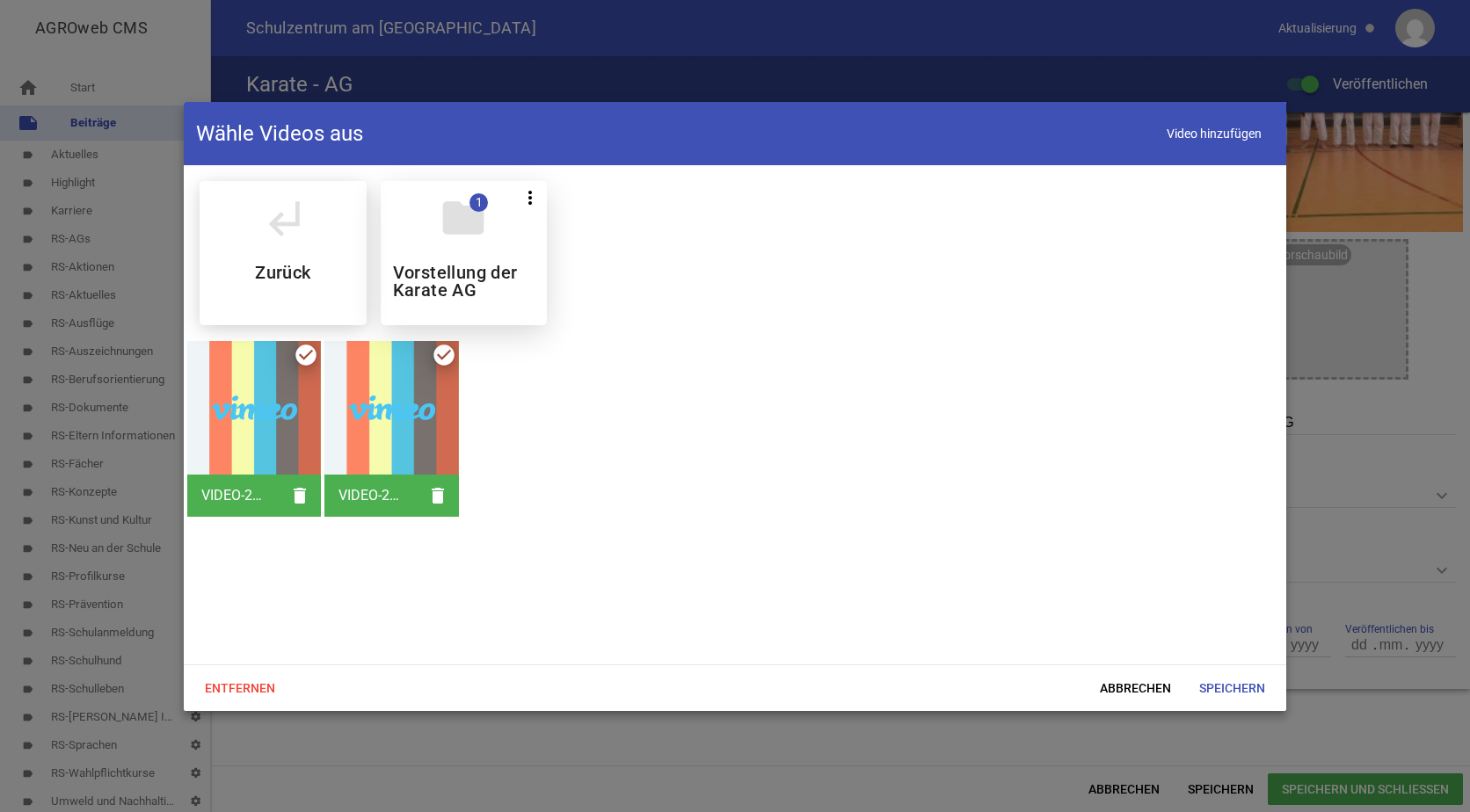
click at [493, 283] on h5 "Vorstellung der Karate AG" at bounding box center [464, 281] width 142 height 35
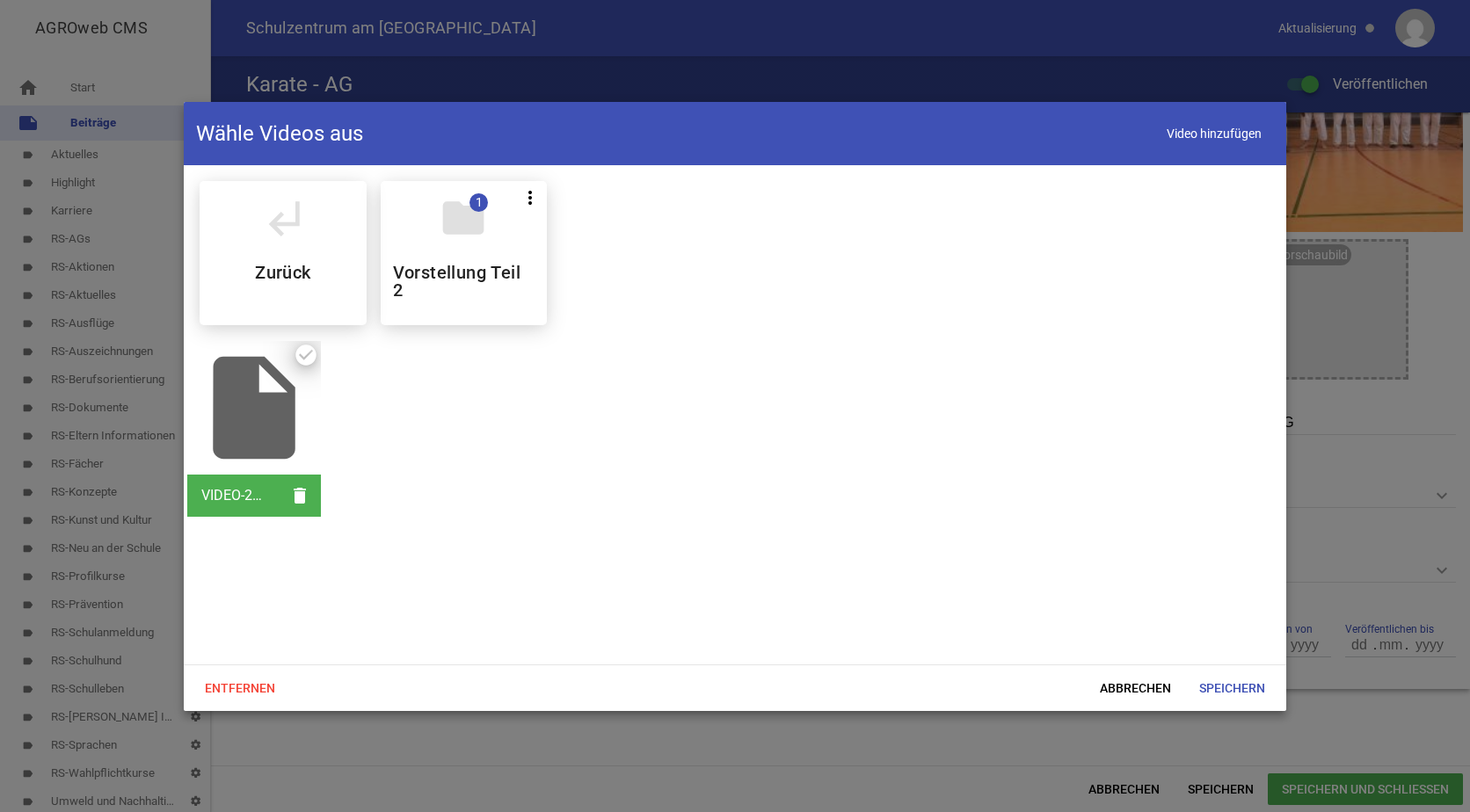
click at [263, 408] on div "insert_drive_file" at bounding box center [254, 408] width 134 height 134
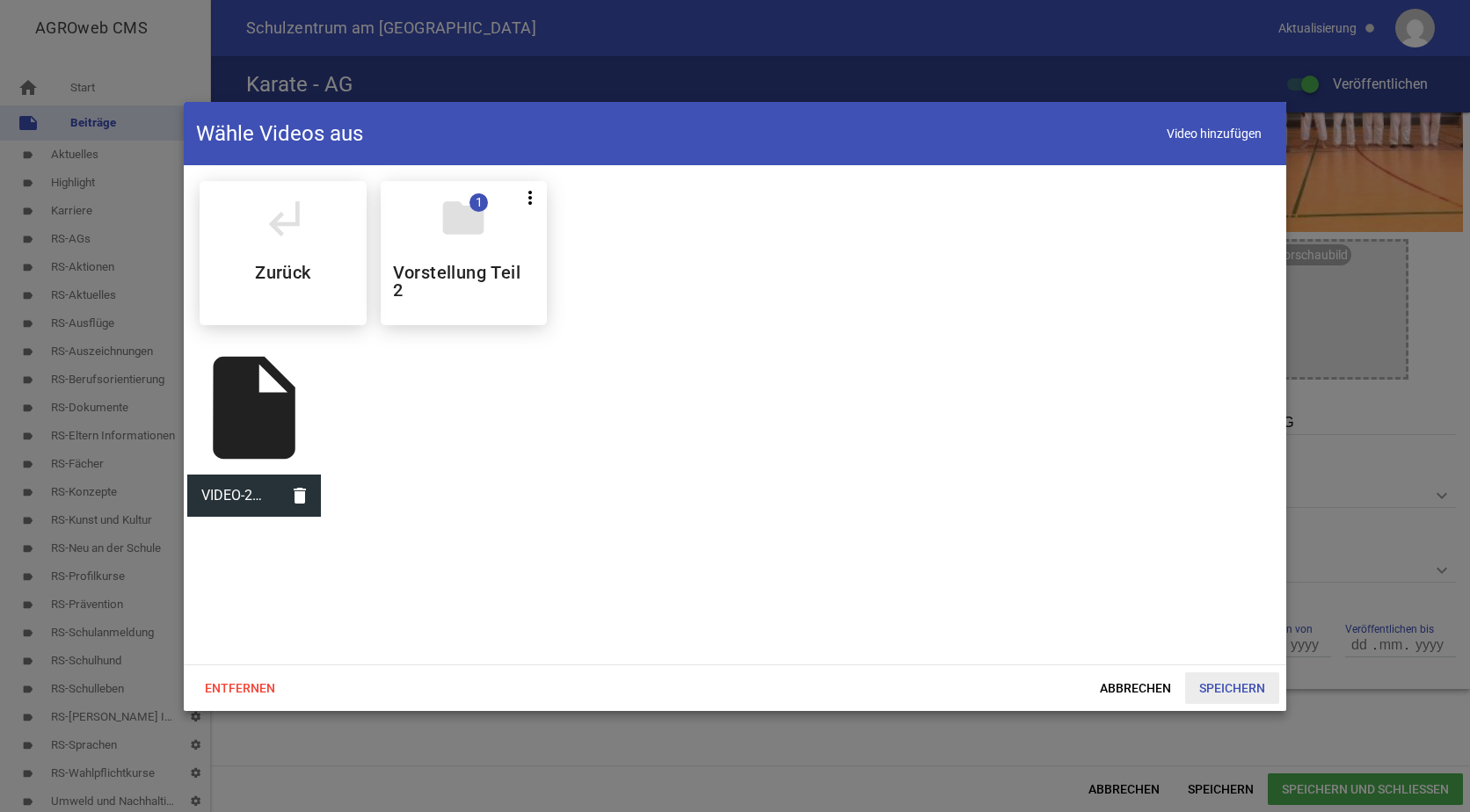
click at [1220, 686] on span "Speichern" at bounding box center [1232, 688] width 94 height 32
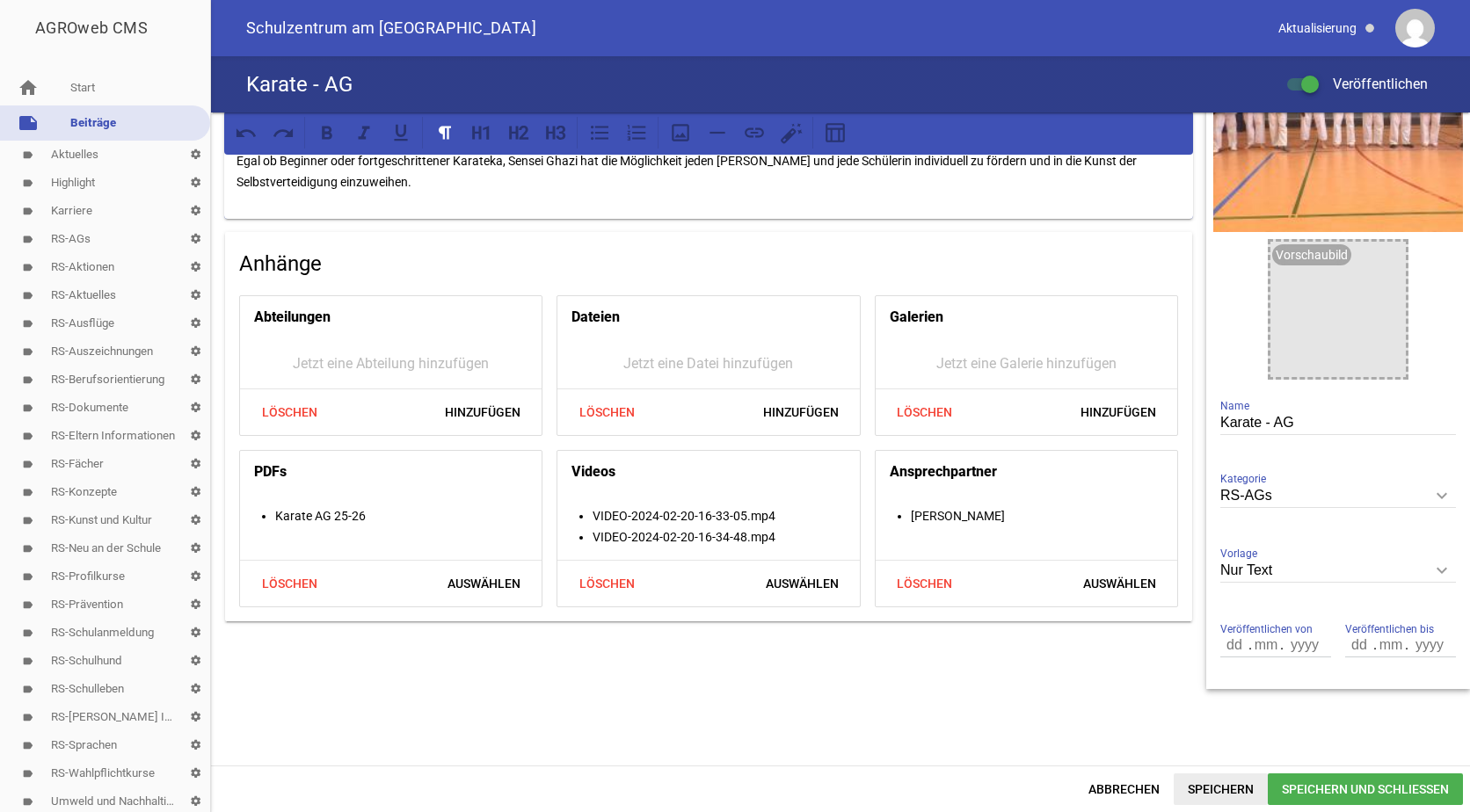
click at [1225, 784] on span "Speichern" at bounding box center [1221, 789] width 94 height 32
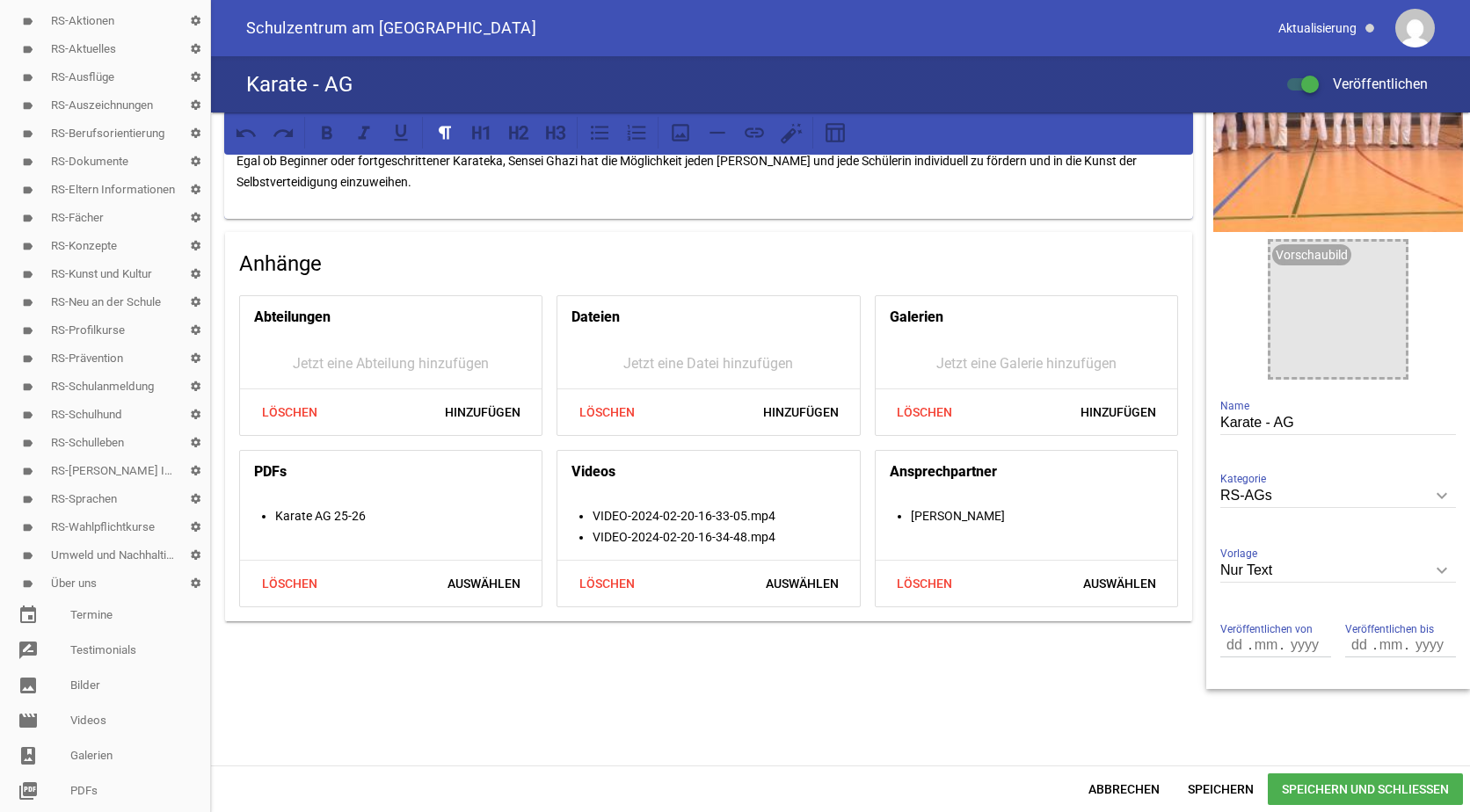
scroll to position [264, 0]
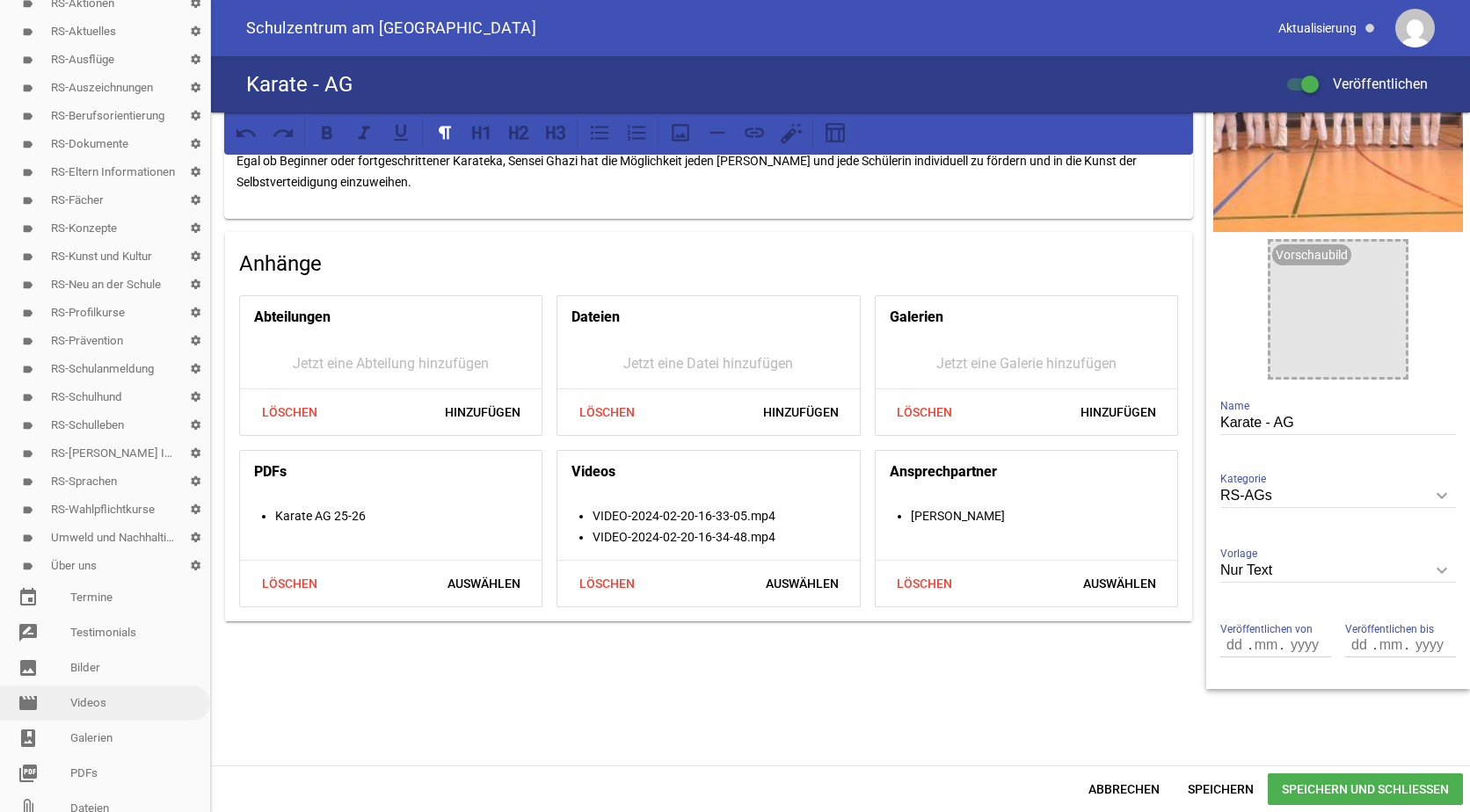
click at [92, 703] on link "movie Videos" at bounding box center [105, 703] width 210 height 35
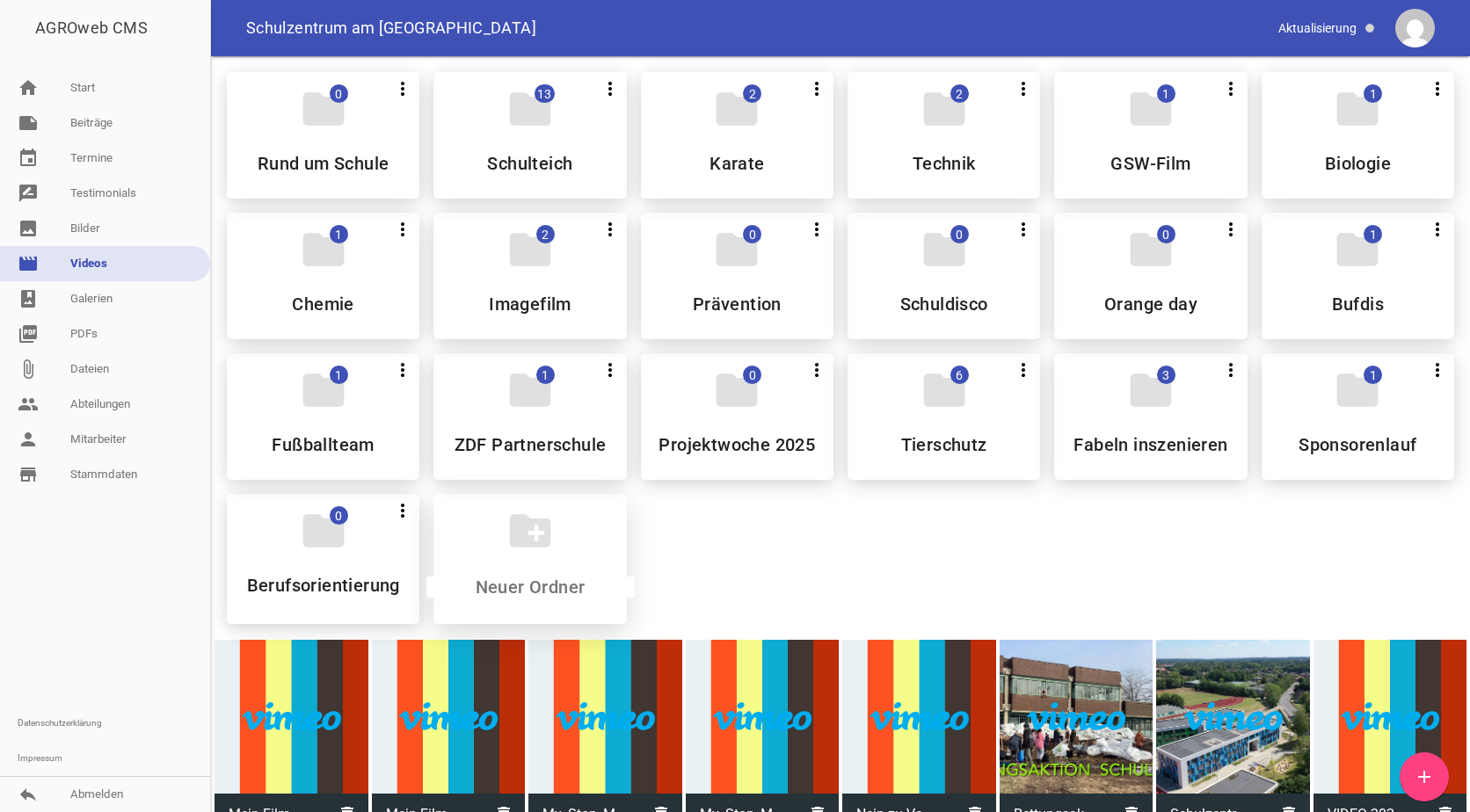
click at [509, 585] on input at bounding box center [530, 587] width 209 height 21
type input "Kunst"
click at [509, 585] on h5 "Kunst" at bounding box center [530, 585] width 47 height 18
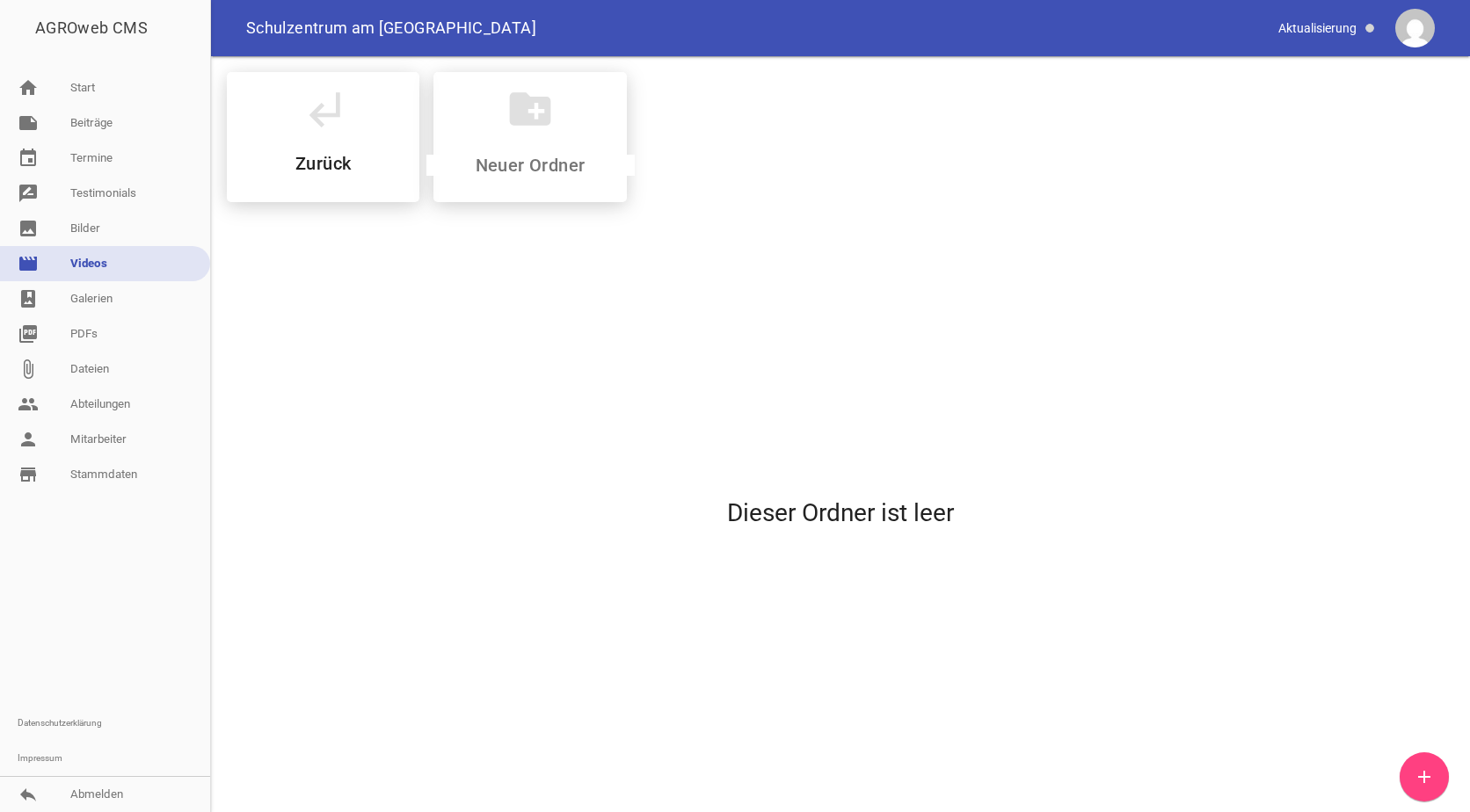
click at [1423, 774] on icon "add" at bounding box center [1424, 777] width 21 height 21
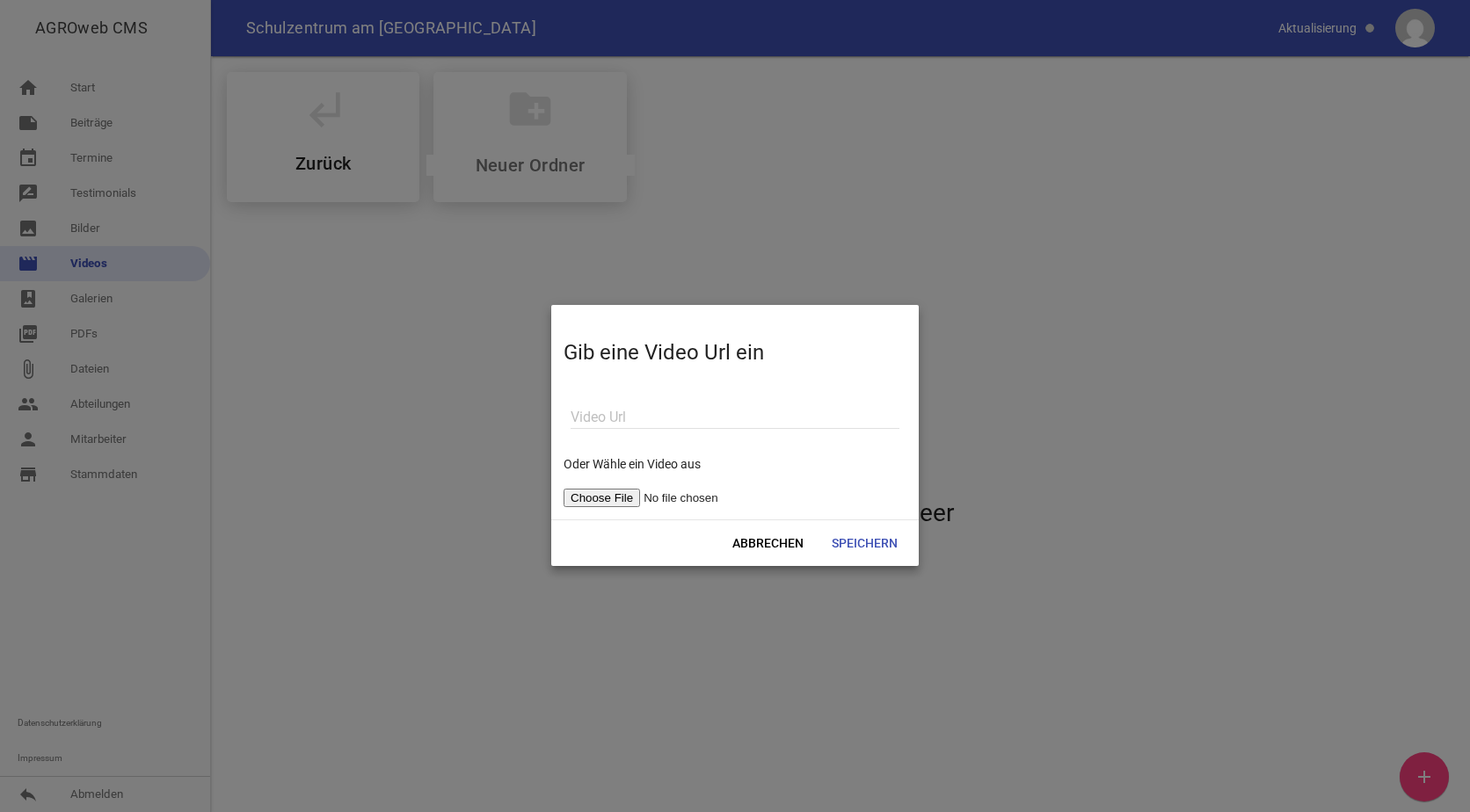
click at [587, 491] on input "file" at bounding box center [675, 498] width 223 height 19
type input "C:\fakepath\VIDEO-2025-09-18-08-44-30.mp4"
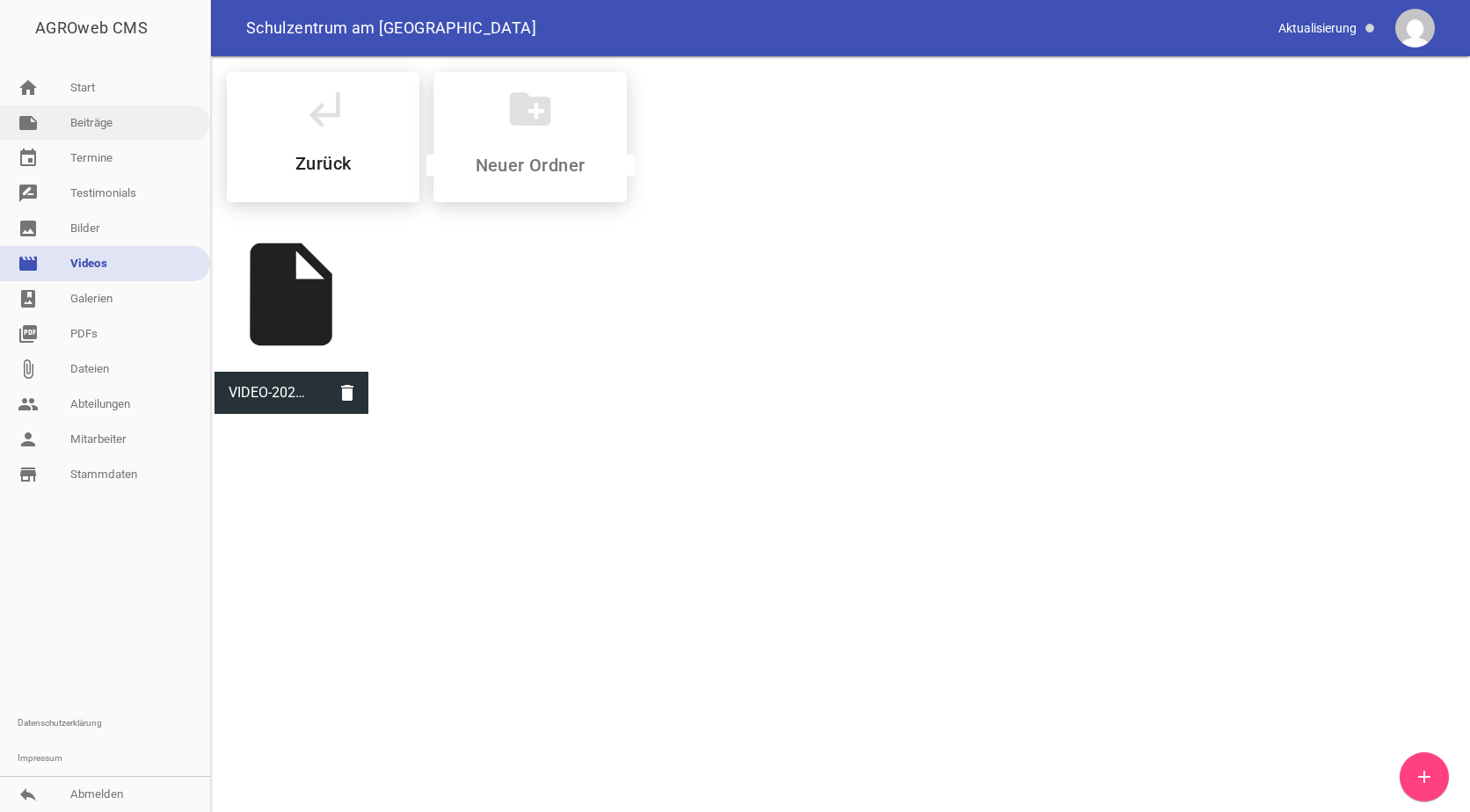
click at [119, 123] on link "note Beiträge" at bounding box center [105, 123] width 210 height 35
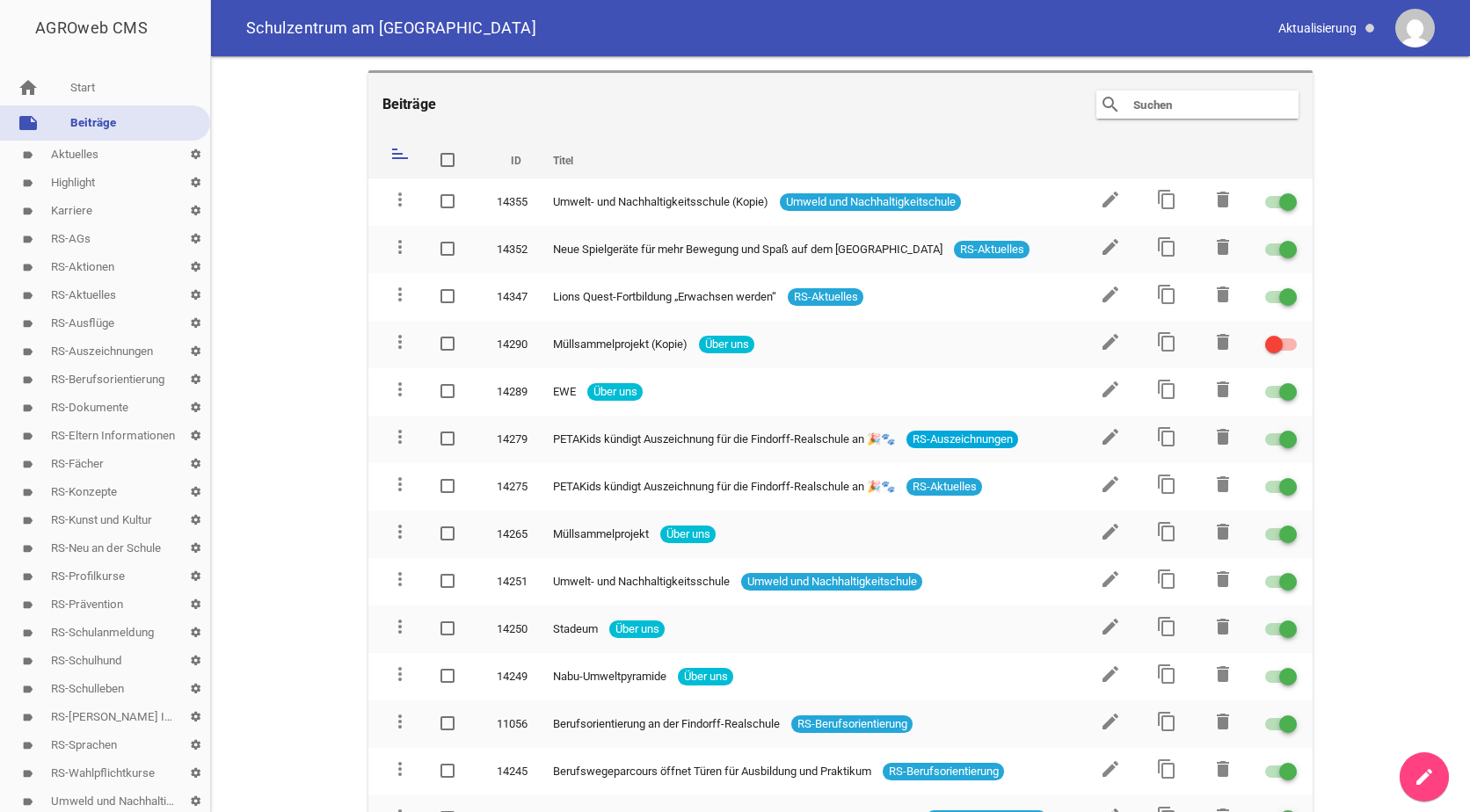
click at [1149, 102] on input "text" at bounding box center [1201, 105] width 141 height 21
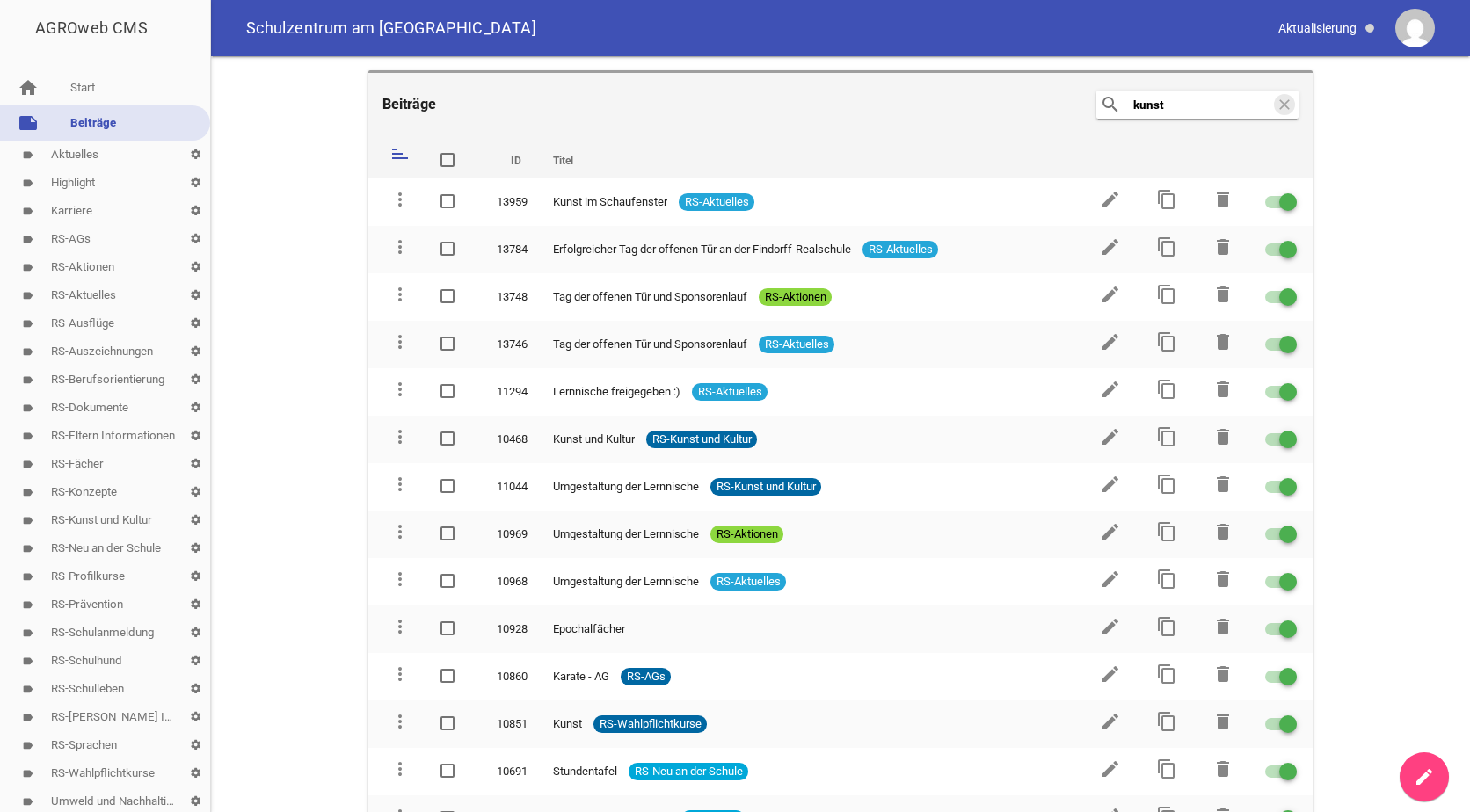
type input "kunst"
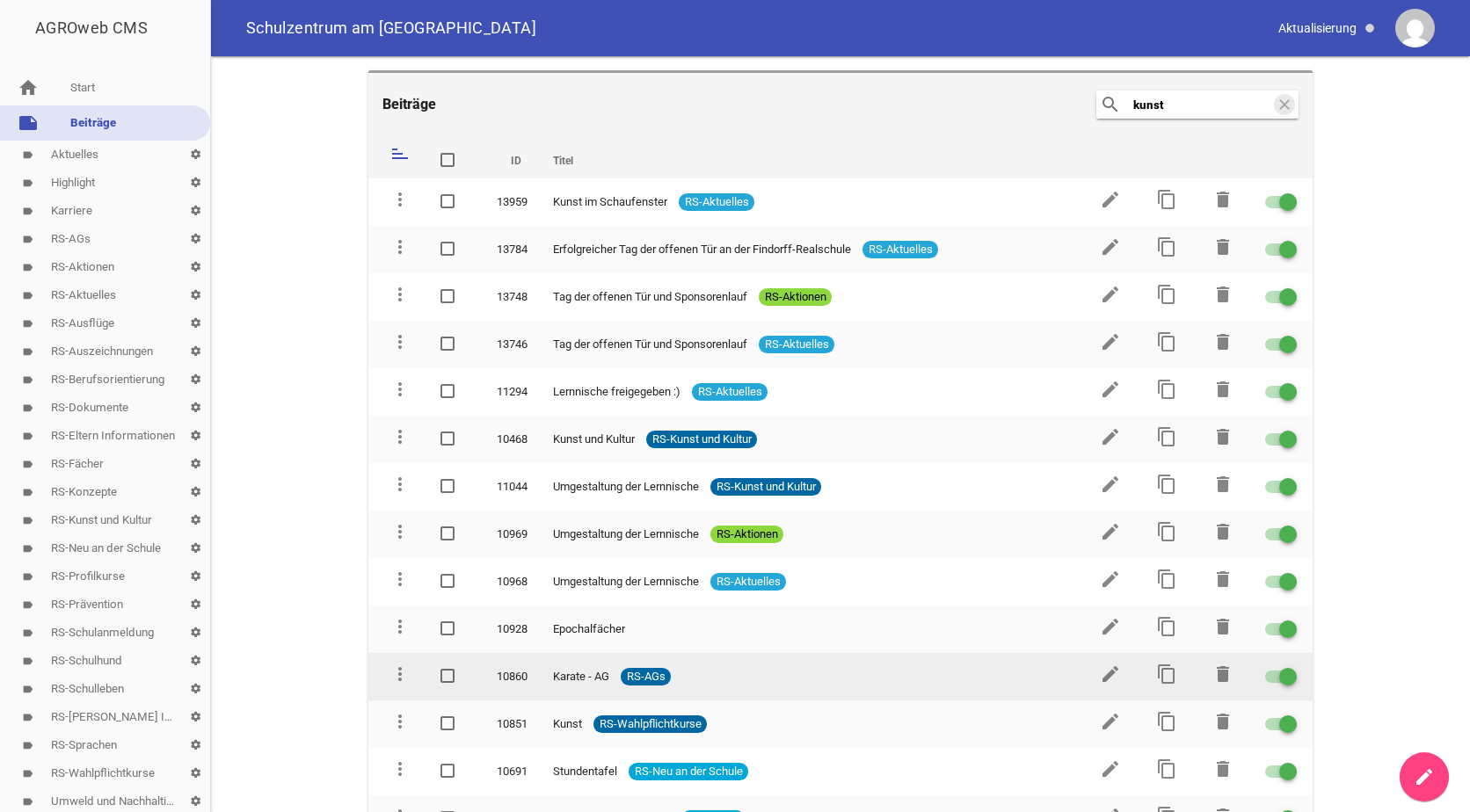
scroll to position [78, 0]
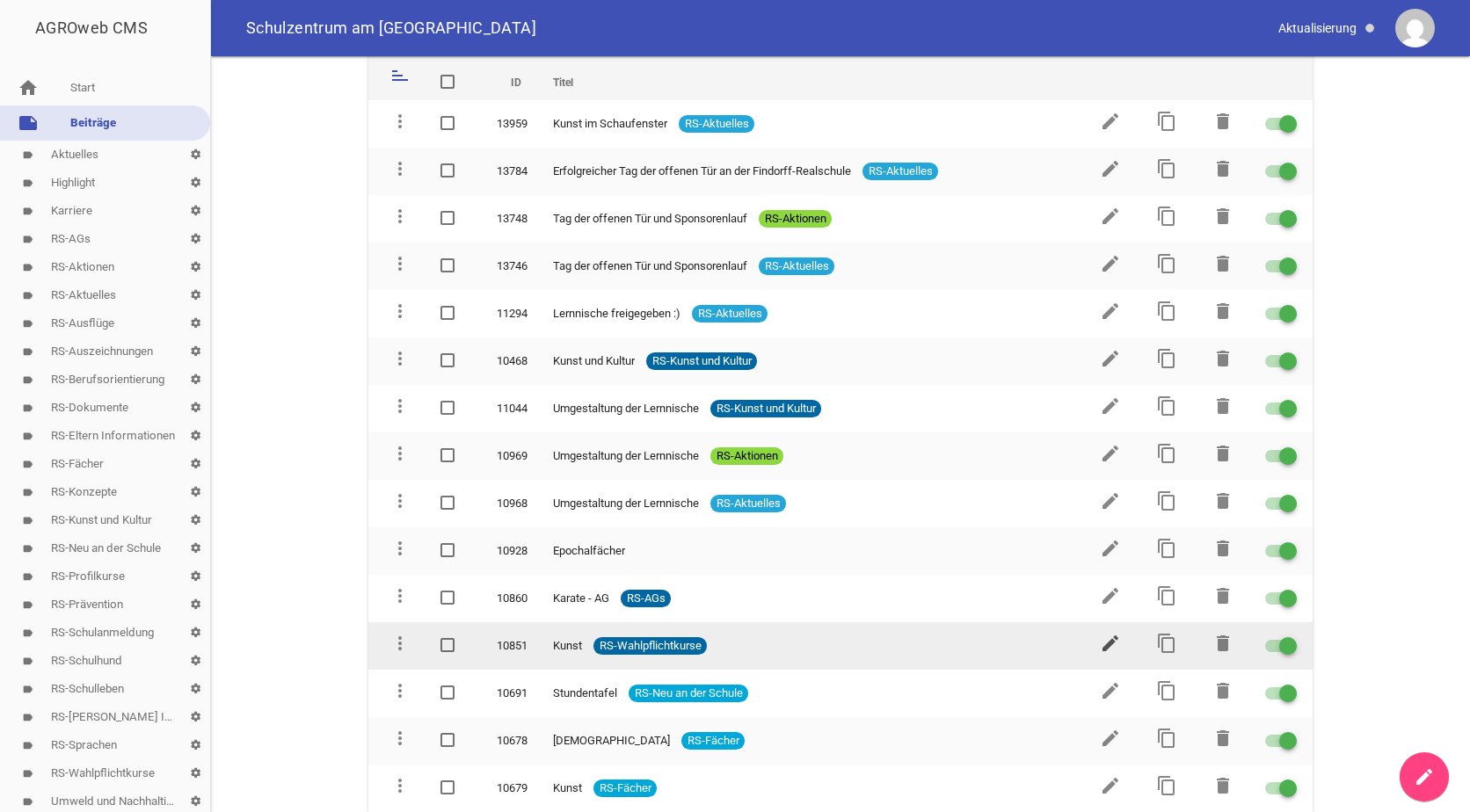
click at [1103, 645] on icon "edit" at bounding box center [1111, 643] width 21 height 21
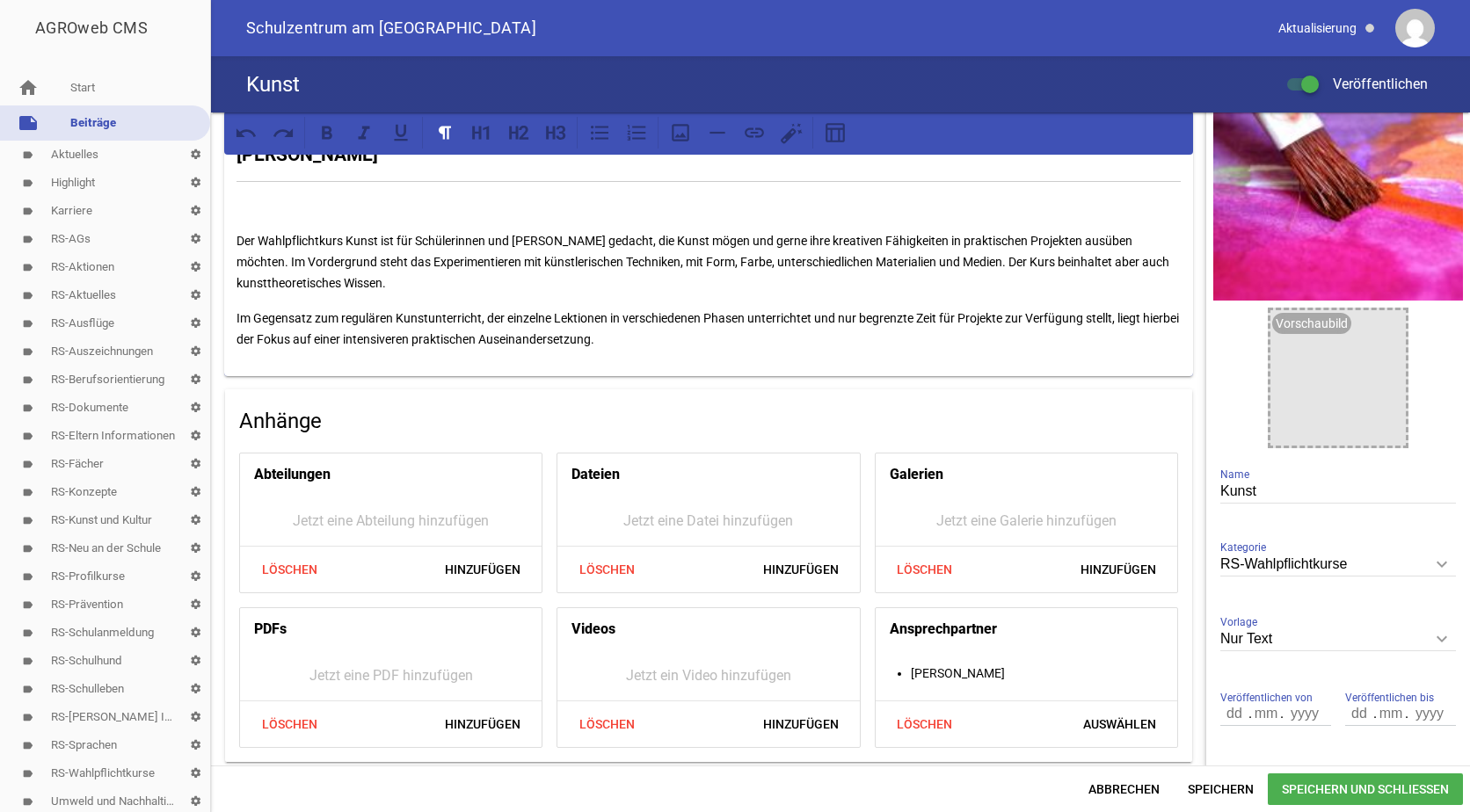
scroll to position [140, 0]
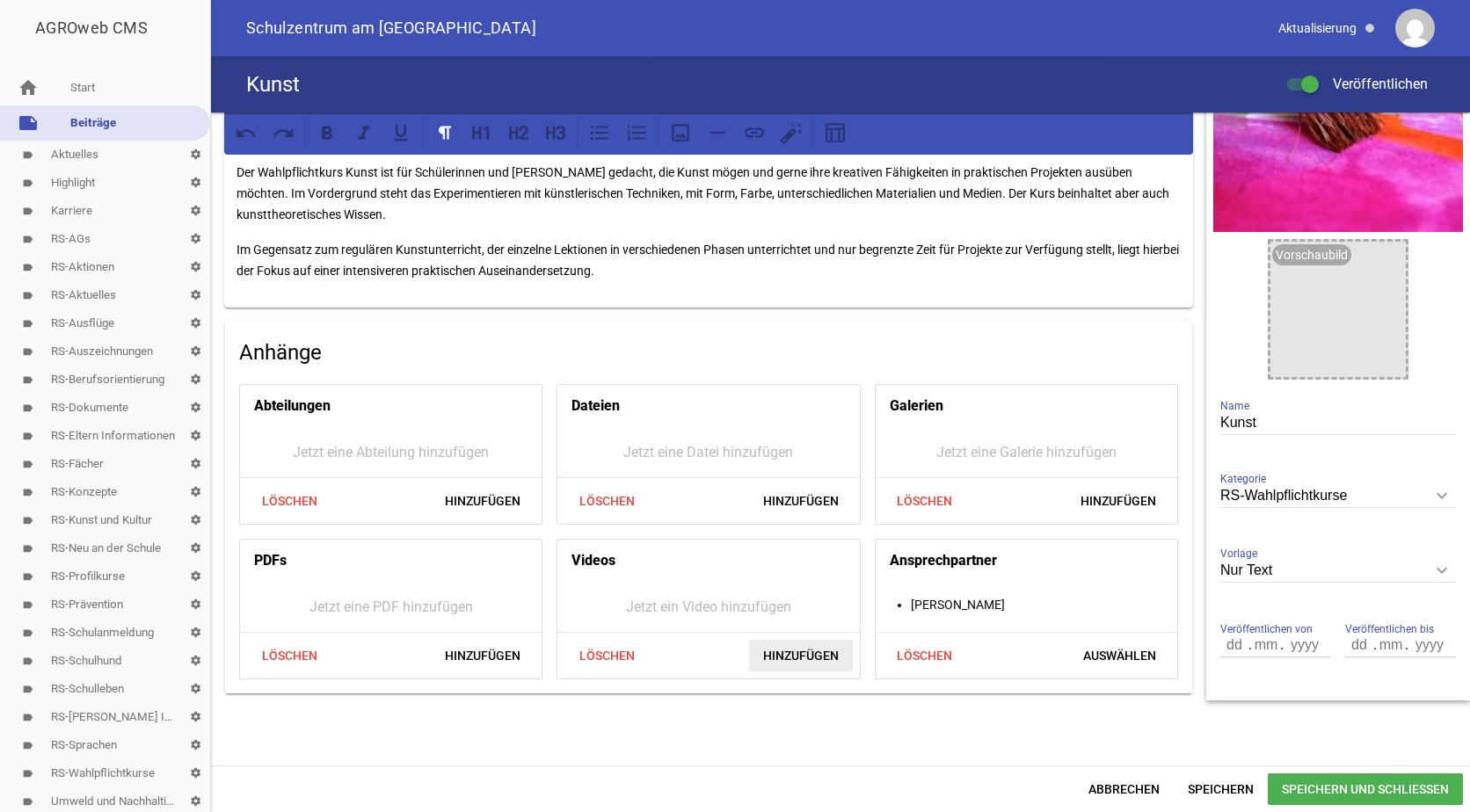
click at [810, 652] on span "Hinzufügen" at bounding box center [801, 655] width 104 height 32
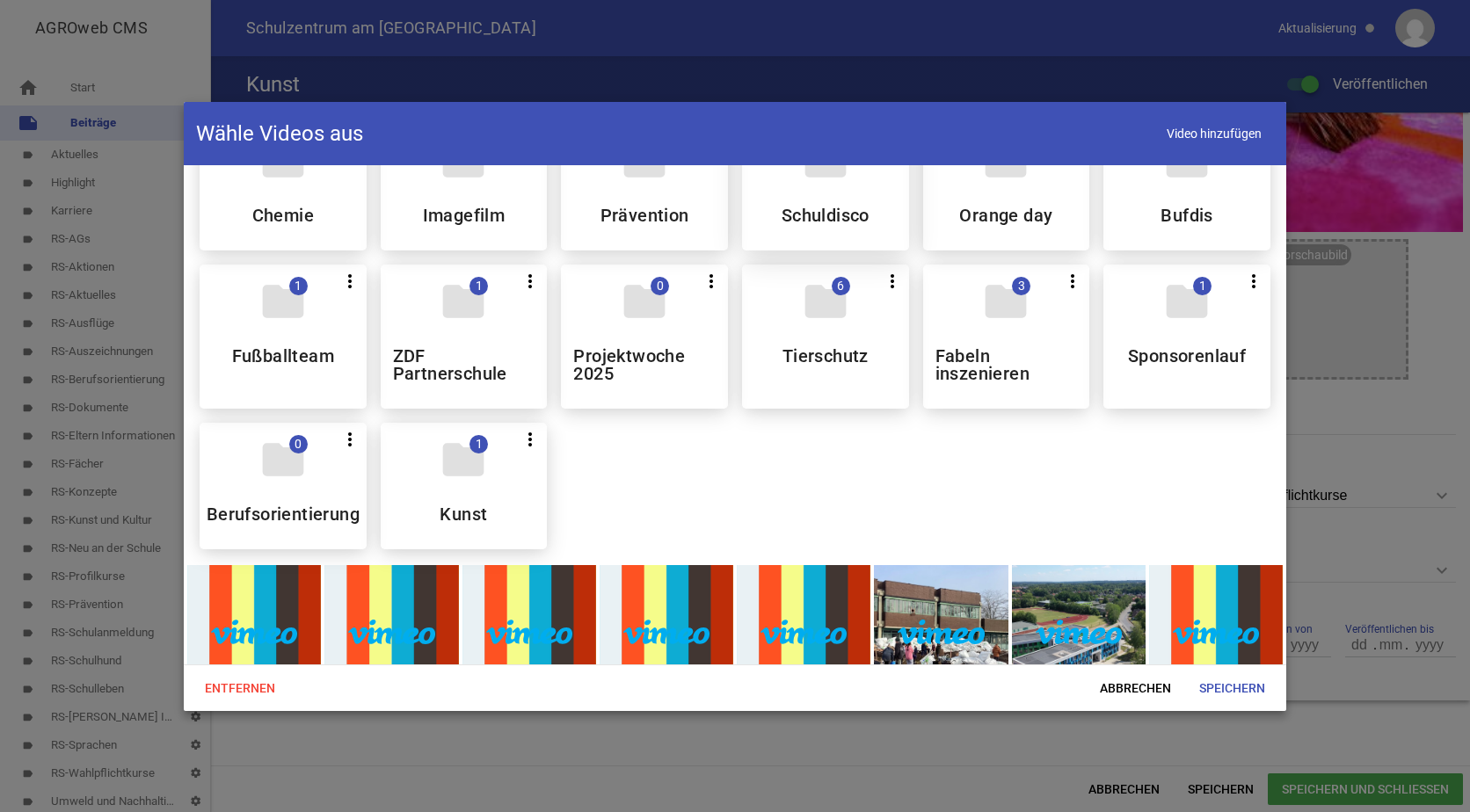
scroll to position [439, 0]
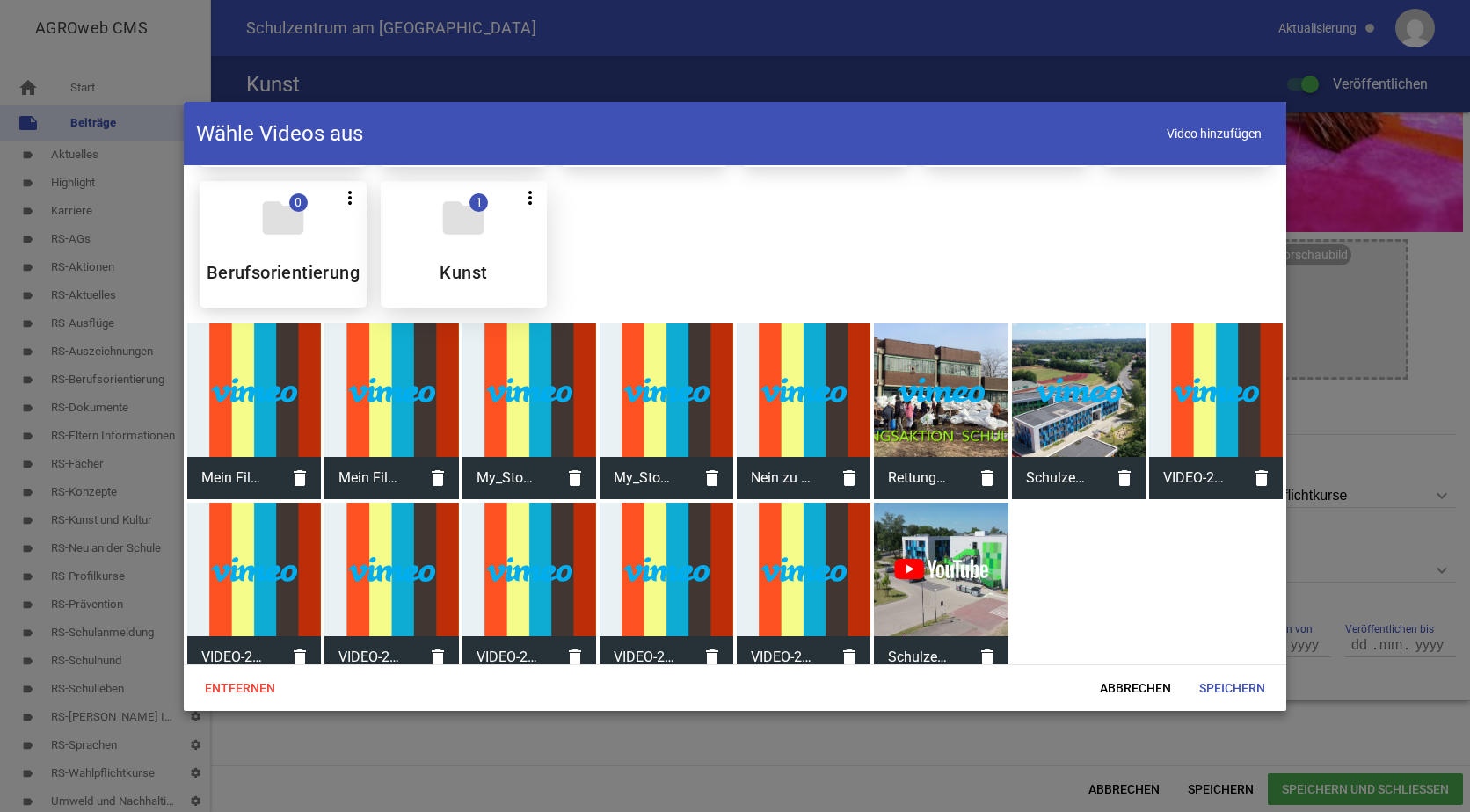
click at [440, 257] on div "folder 1 more_vert Teilen Bearbeiten Löschen Kunst" at bounding box center [463, 244] width 167 height 126
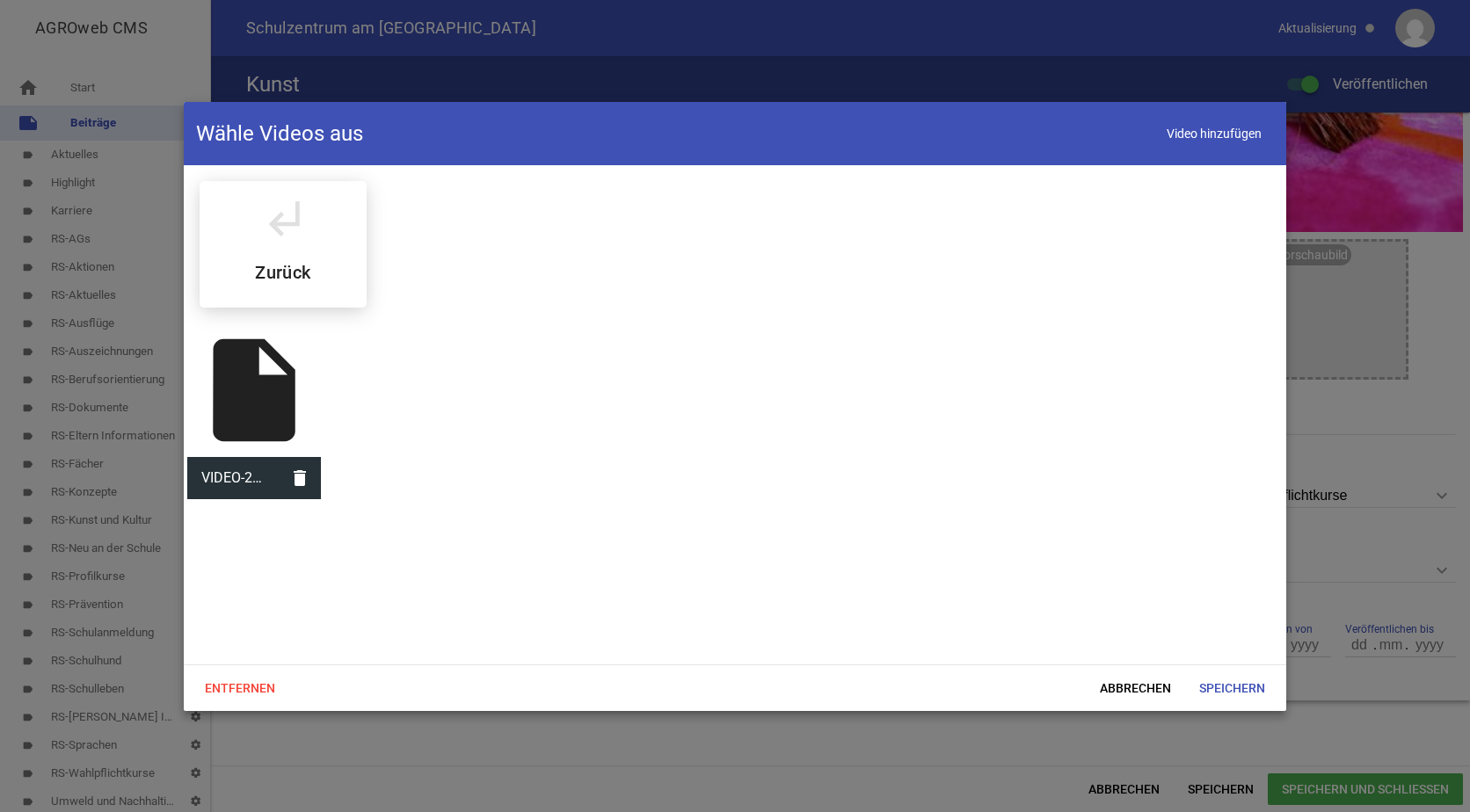
click at [237, 397] on div "insert_drive_file" at bounding box center [254, 390] width 134 height 134
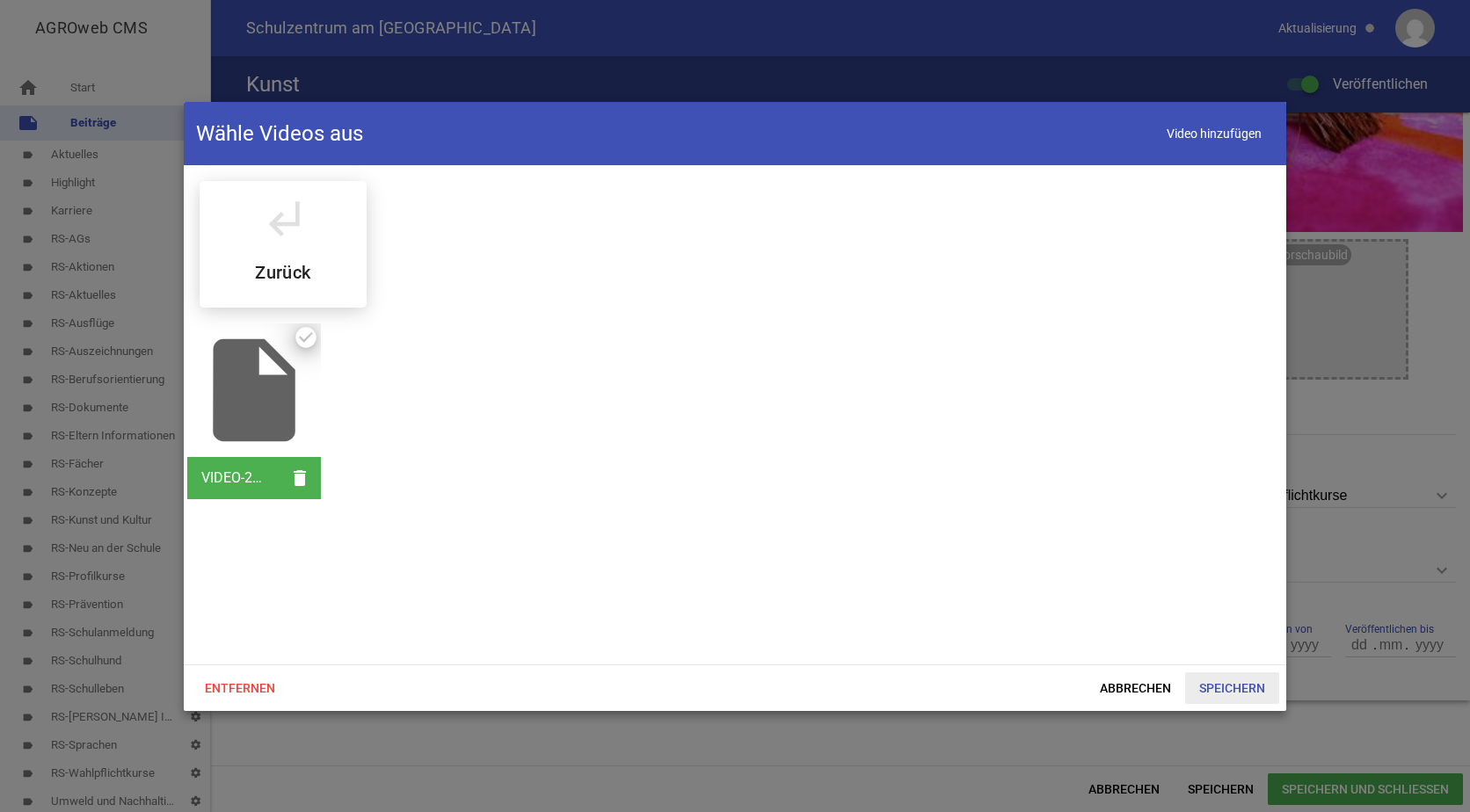
click at [1239, 687] on span "Speichern" at bounding box center [1232, 688] width 94 height 32
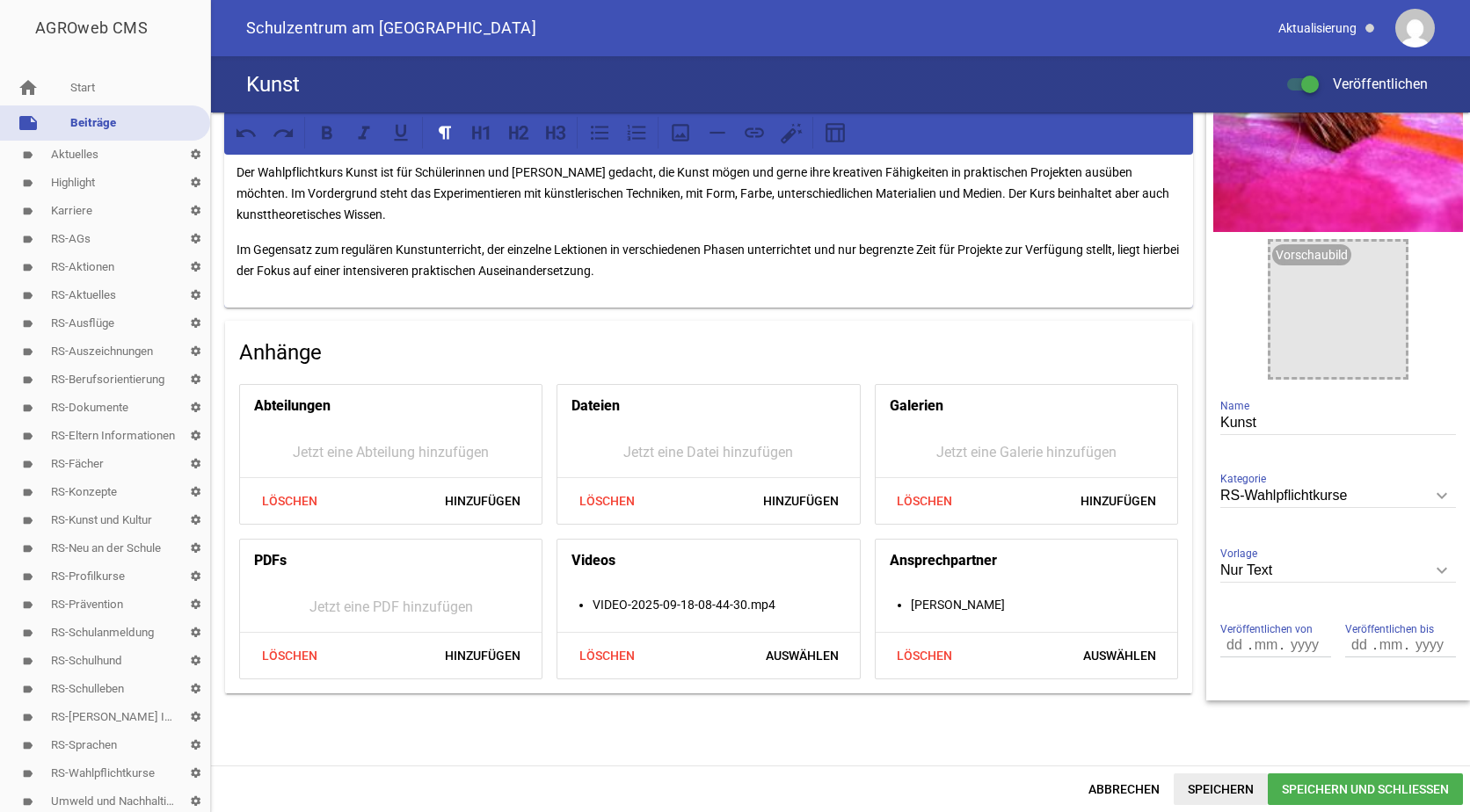
click at [1211, 790] on span "Speichern" at bounding box center [1221, 789] width 94 height 32
click at [97, 120] on link "note Beiträge" at bounding box center [105, 123] width 210 height 35
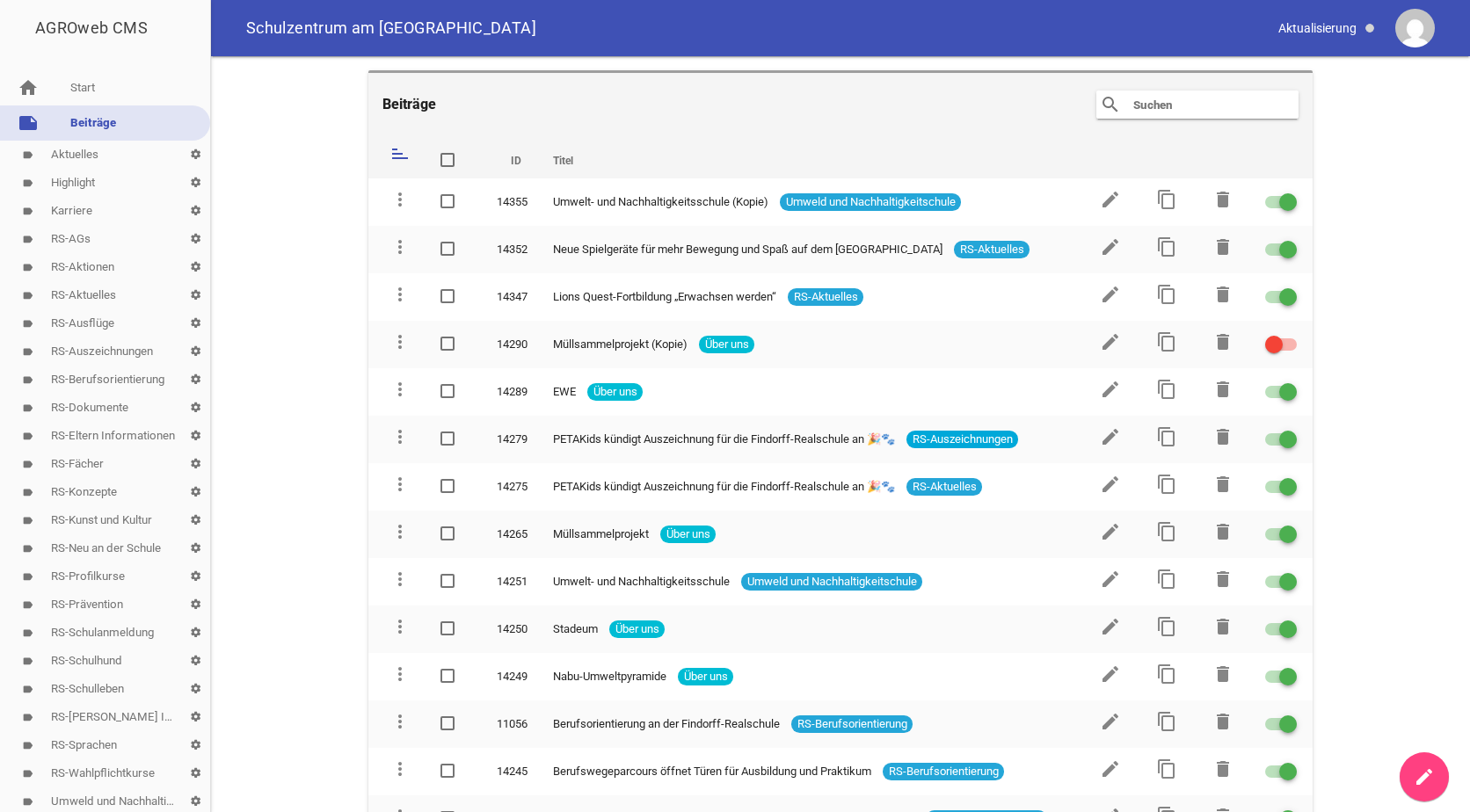
click at [1172, 104] on input "text" at bounding box center [1201, 105] width 141 height 21
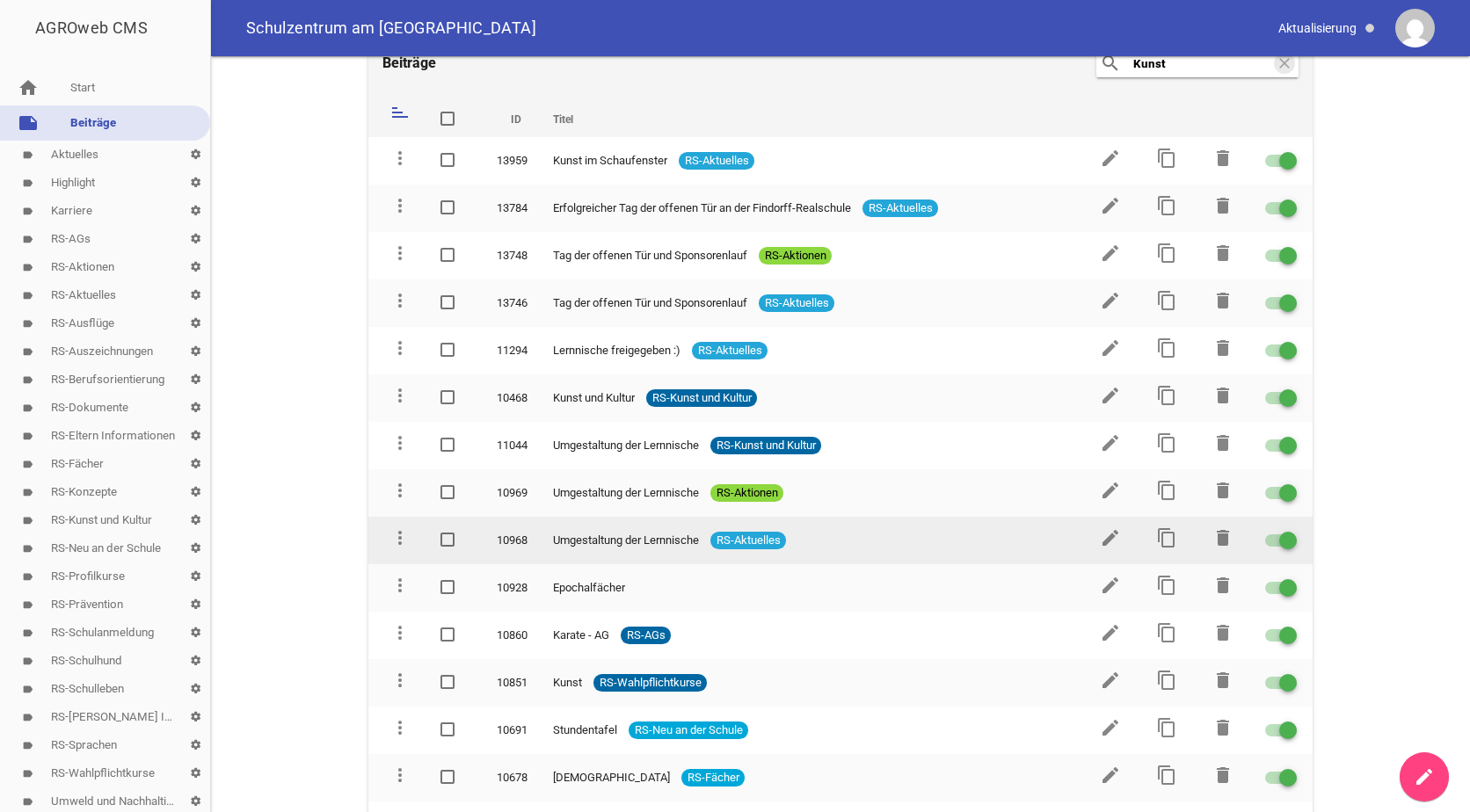
scroll to position [78, 0]
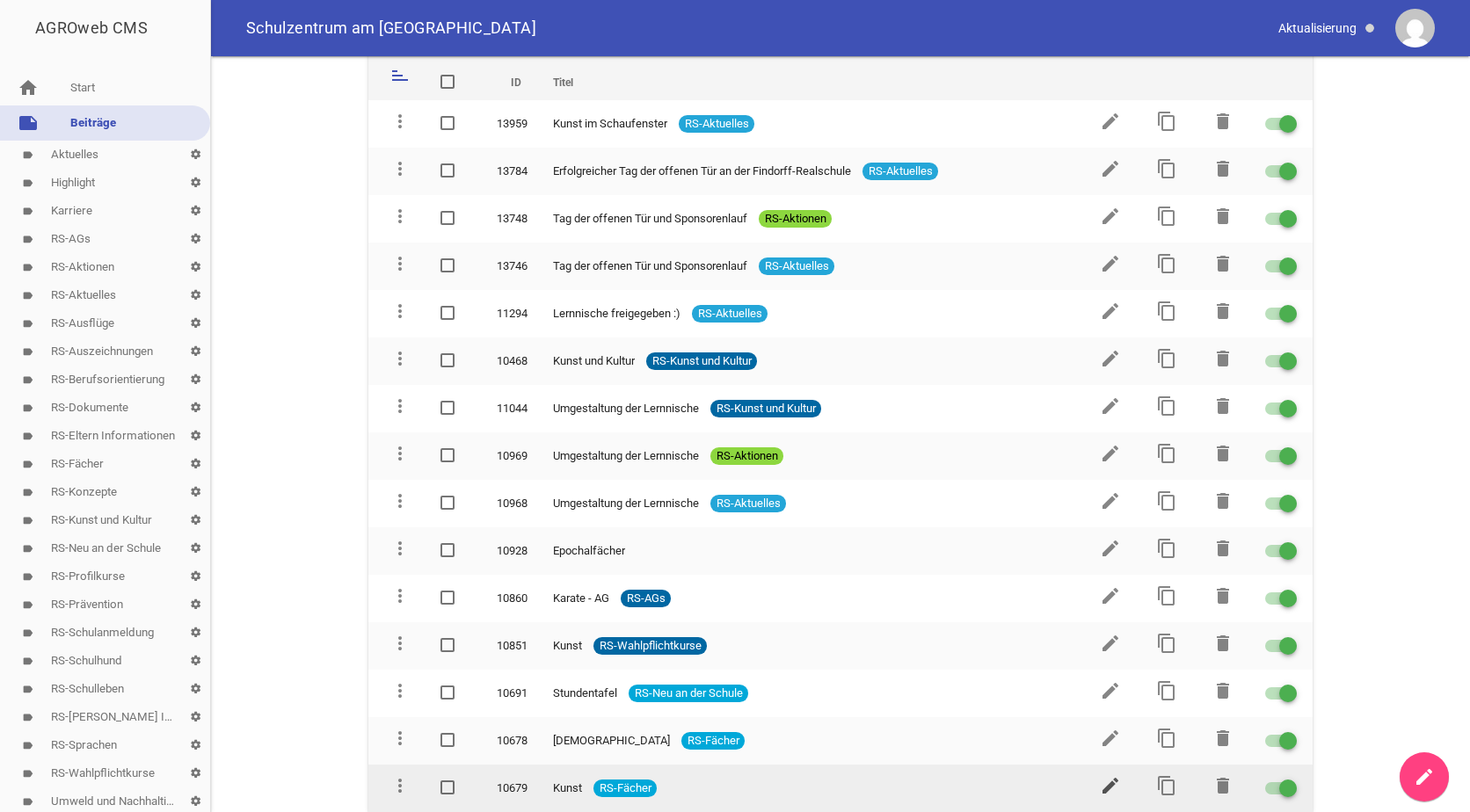
type input "Kunst"
click at [1102, 787] on icon "edit" at bounding box center [1111, 786] width 21 height 21
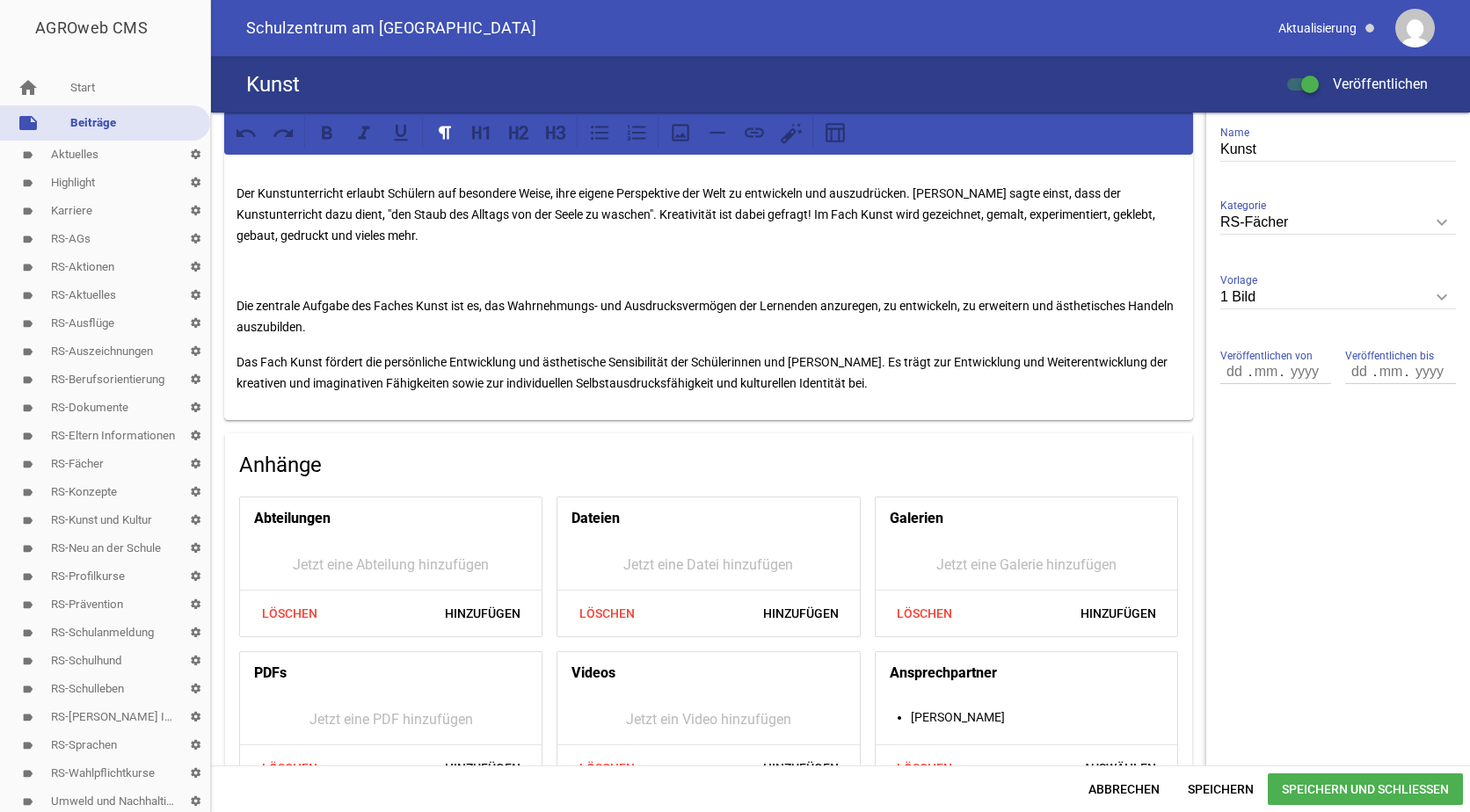
scroll to position [456, 0]
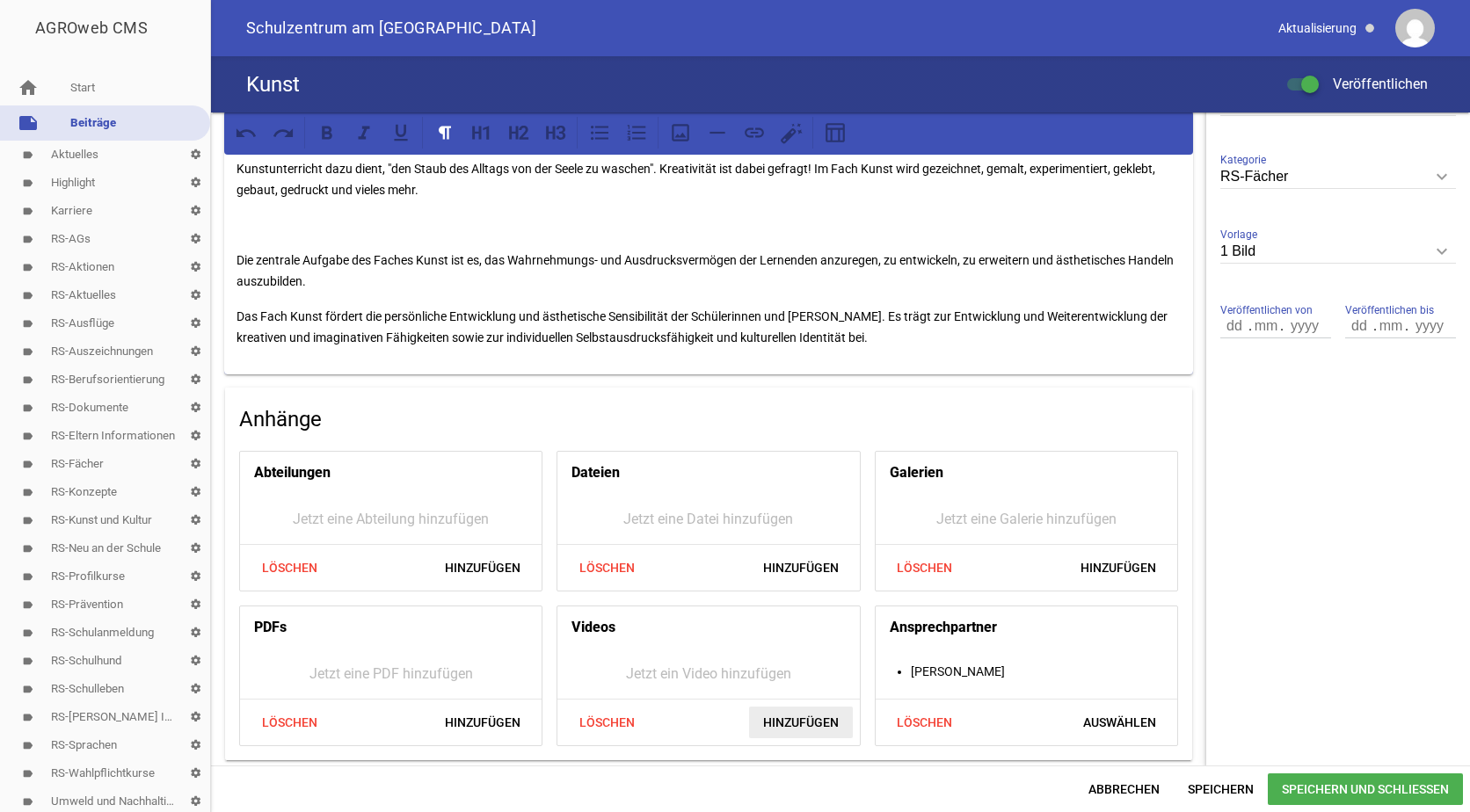
click at [799, 713] on span "Hinzufügen" at bounding box center [801, 722] width 104 height 32
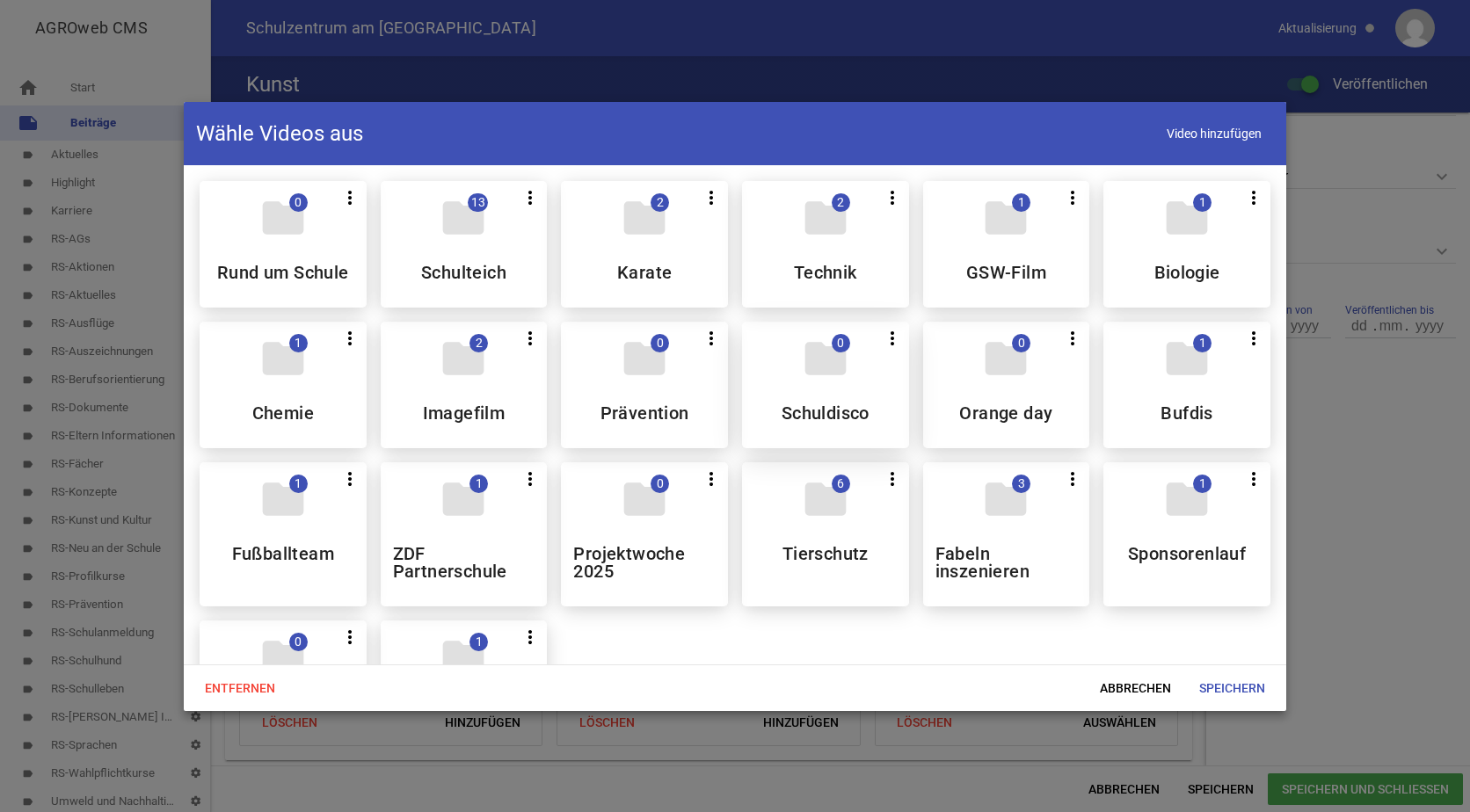
scroll to position [352, 0]
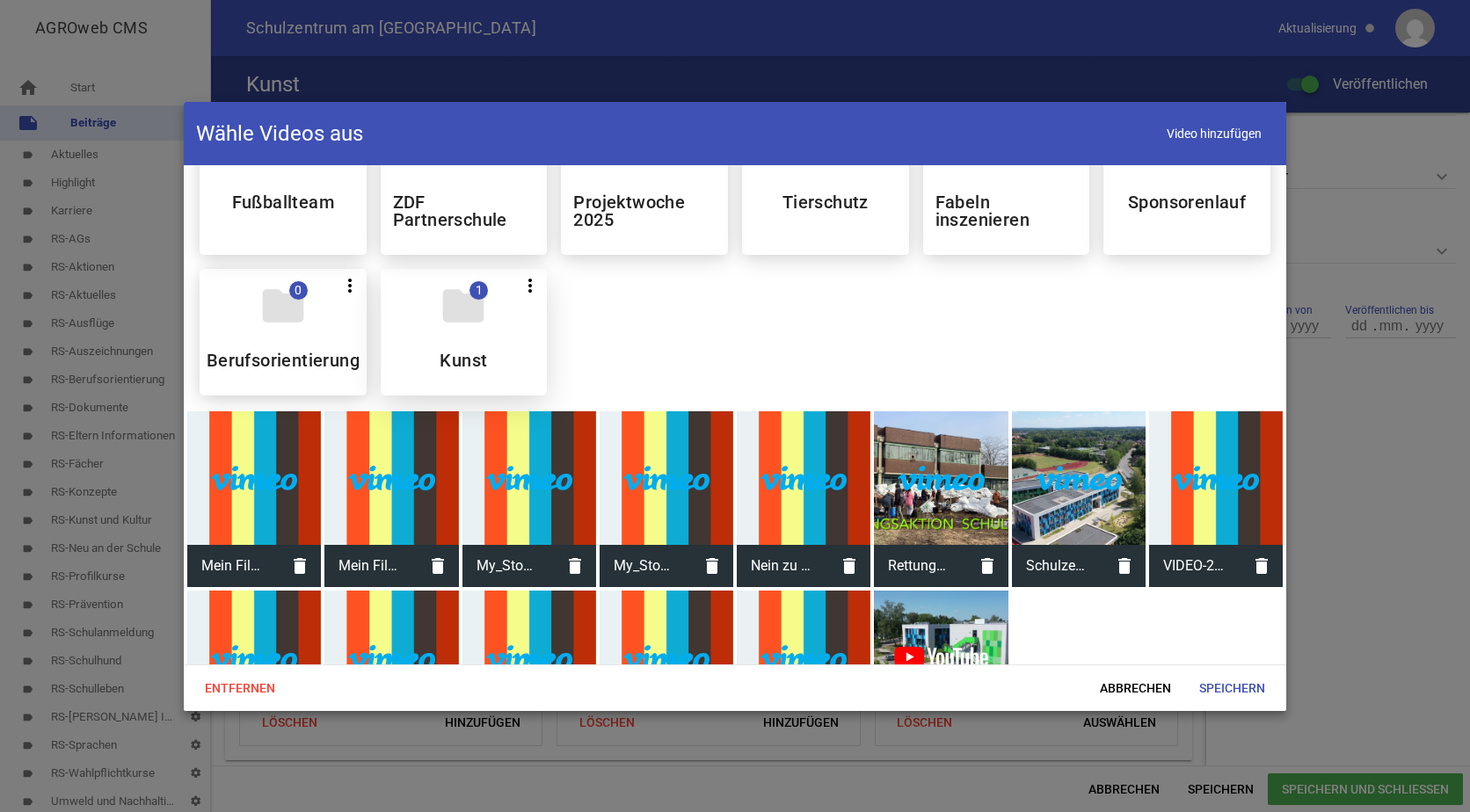
click at [496, 348] on div "folder 1 more_vert Teilen Bearbeiten Löschen Kunst" at bounding box center [463, 332] width 167 height 126
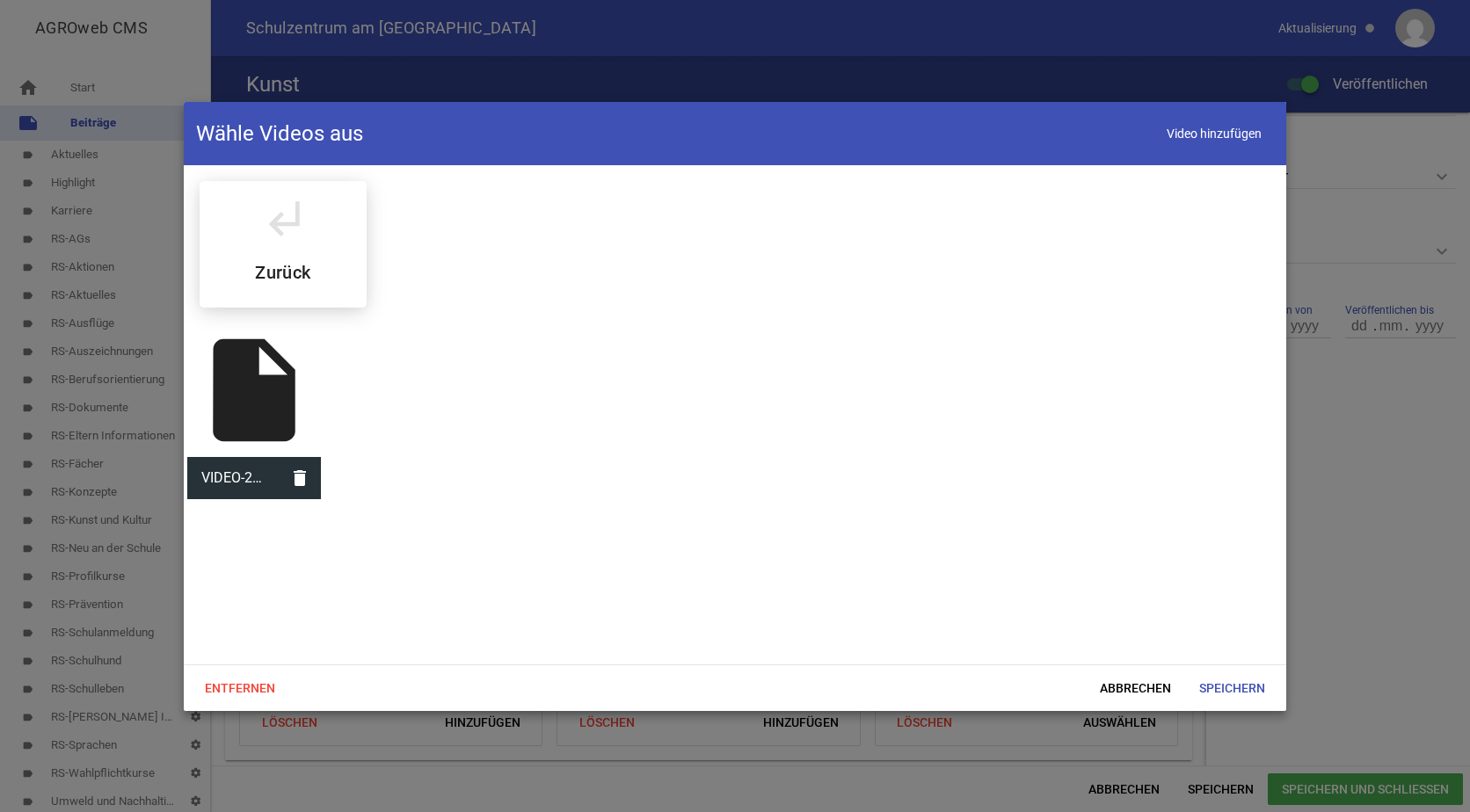
scroll to position [0, 0]
click at [240, 395] on div "insert_drive_file" at bounding box center [254, 390] width 134 height 134
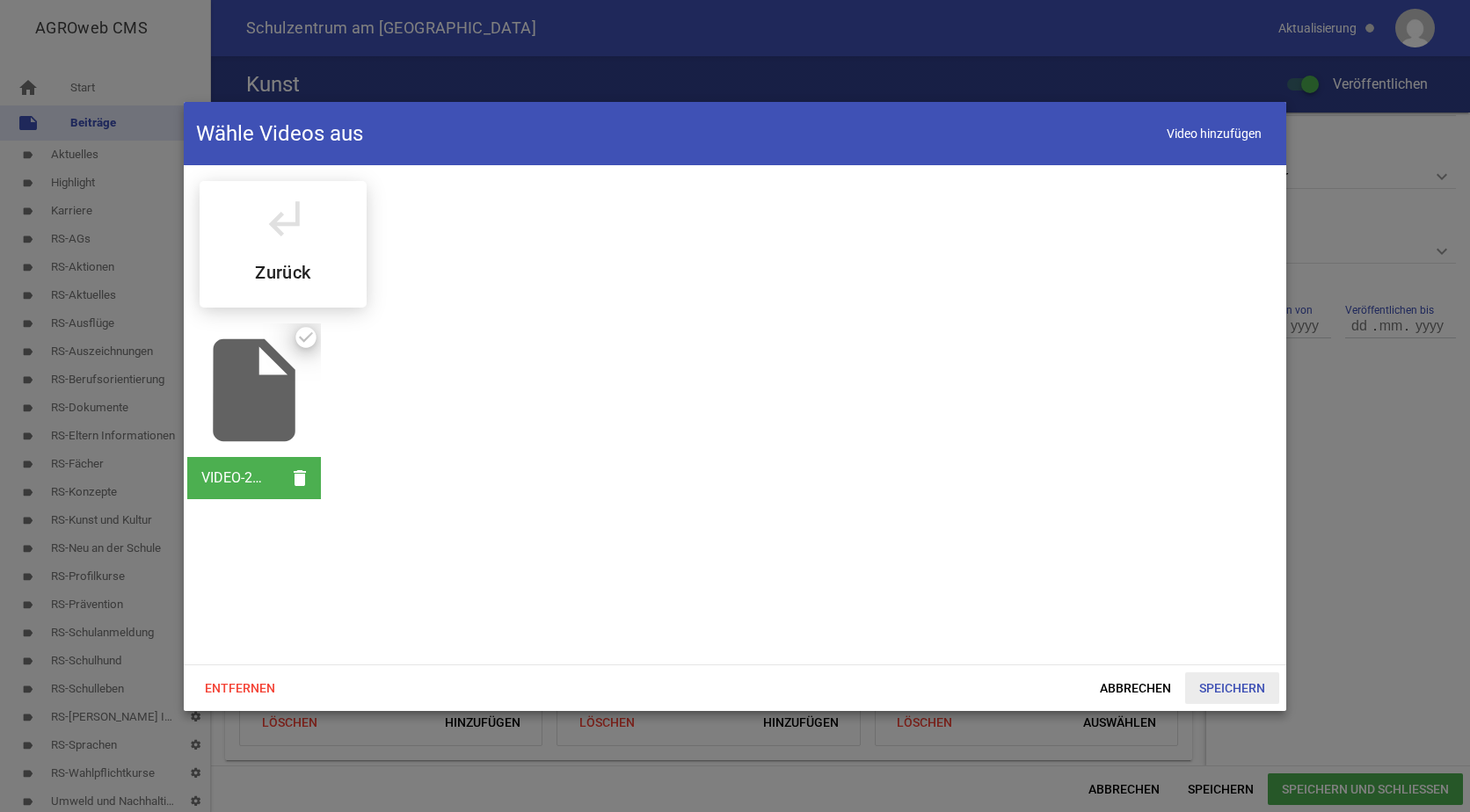
click at [1236, 687] on span "Speichern" at bounding box center [1232, 688] width 94 height 32
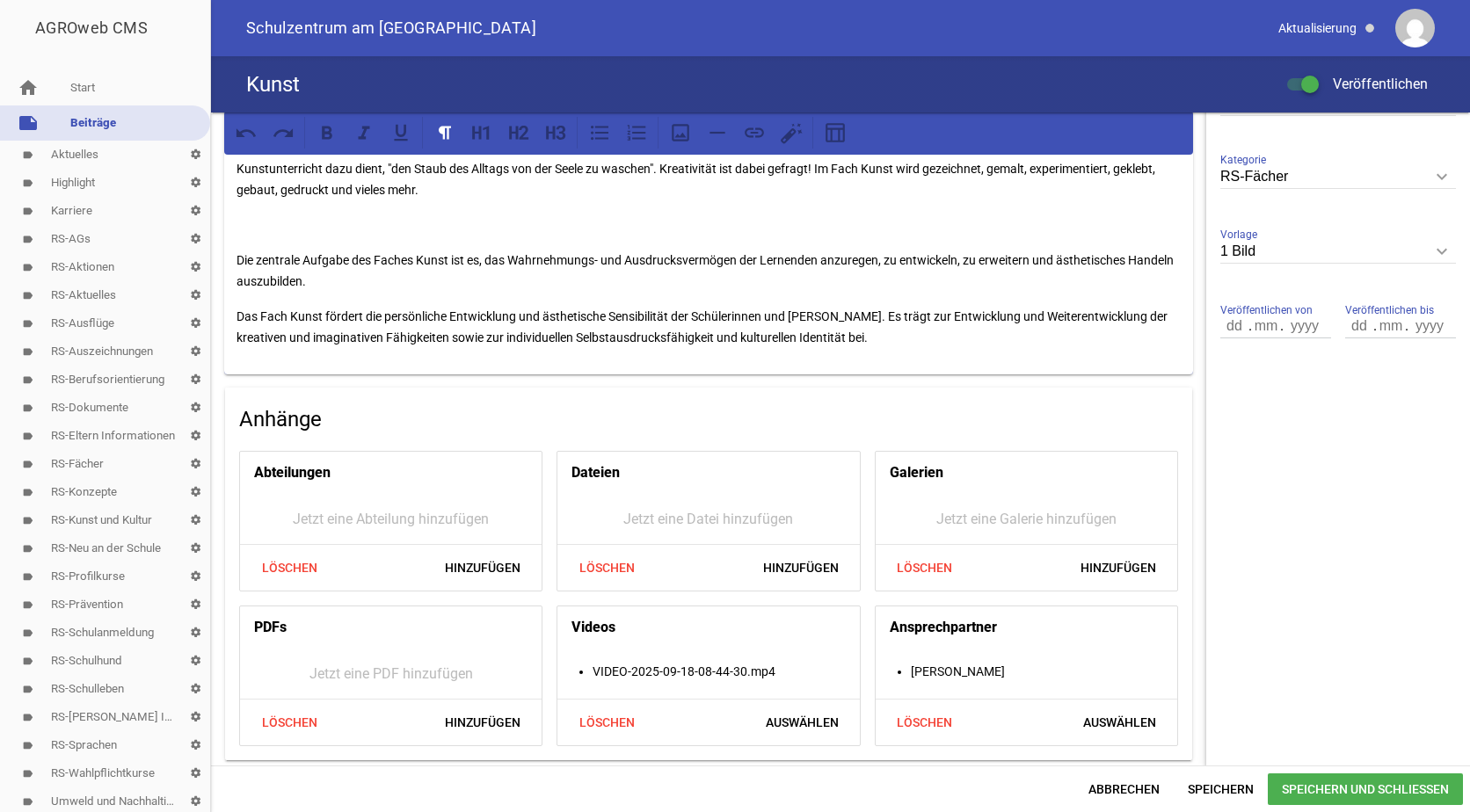
click at [92, 115] on link "note Beiträge" at bounding box center [105, 123] width 210 height 35
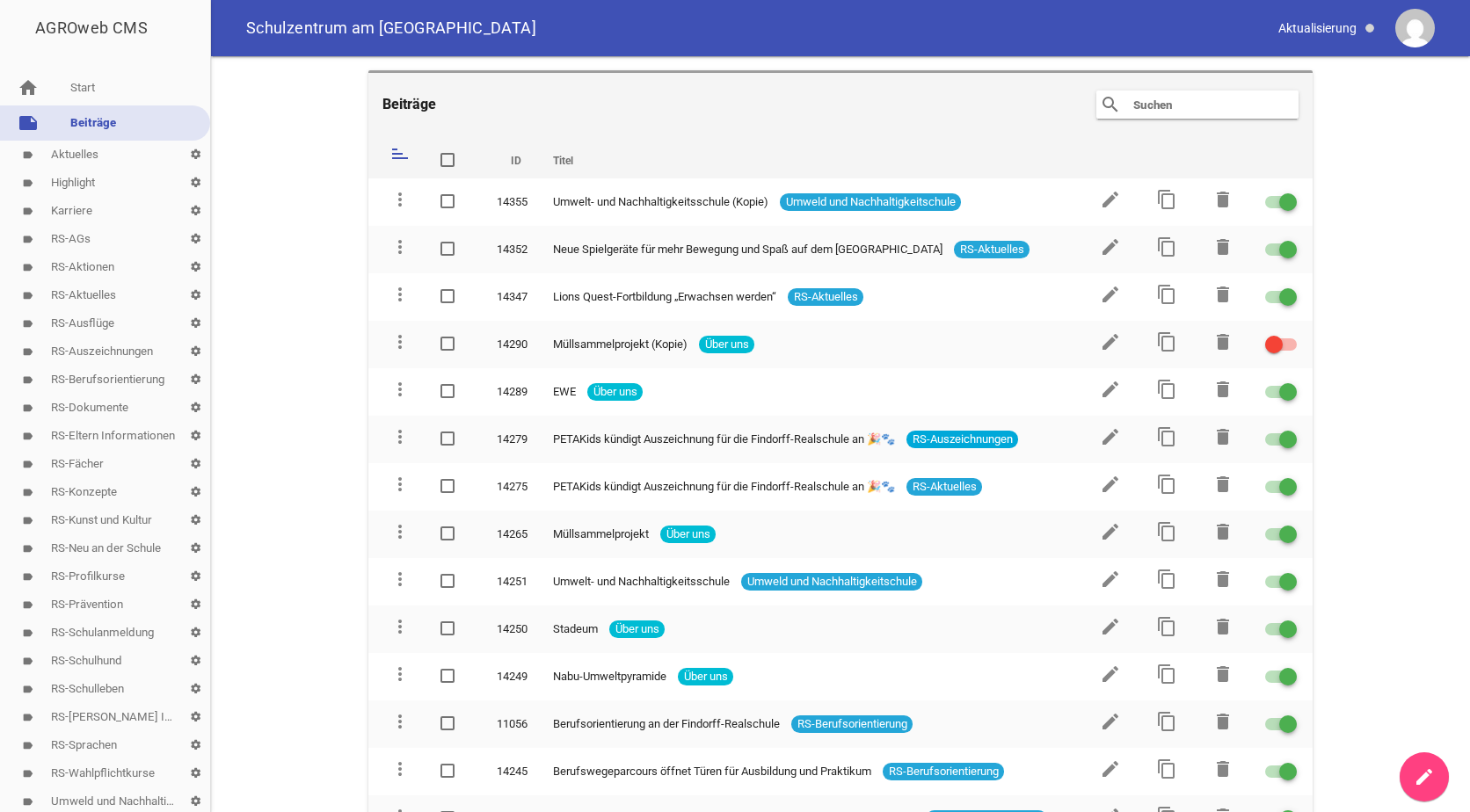
click at [1131, 109] on input "text" at bounding box center [1201, 105] width 141 height 21
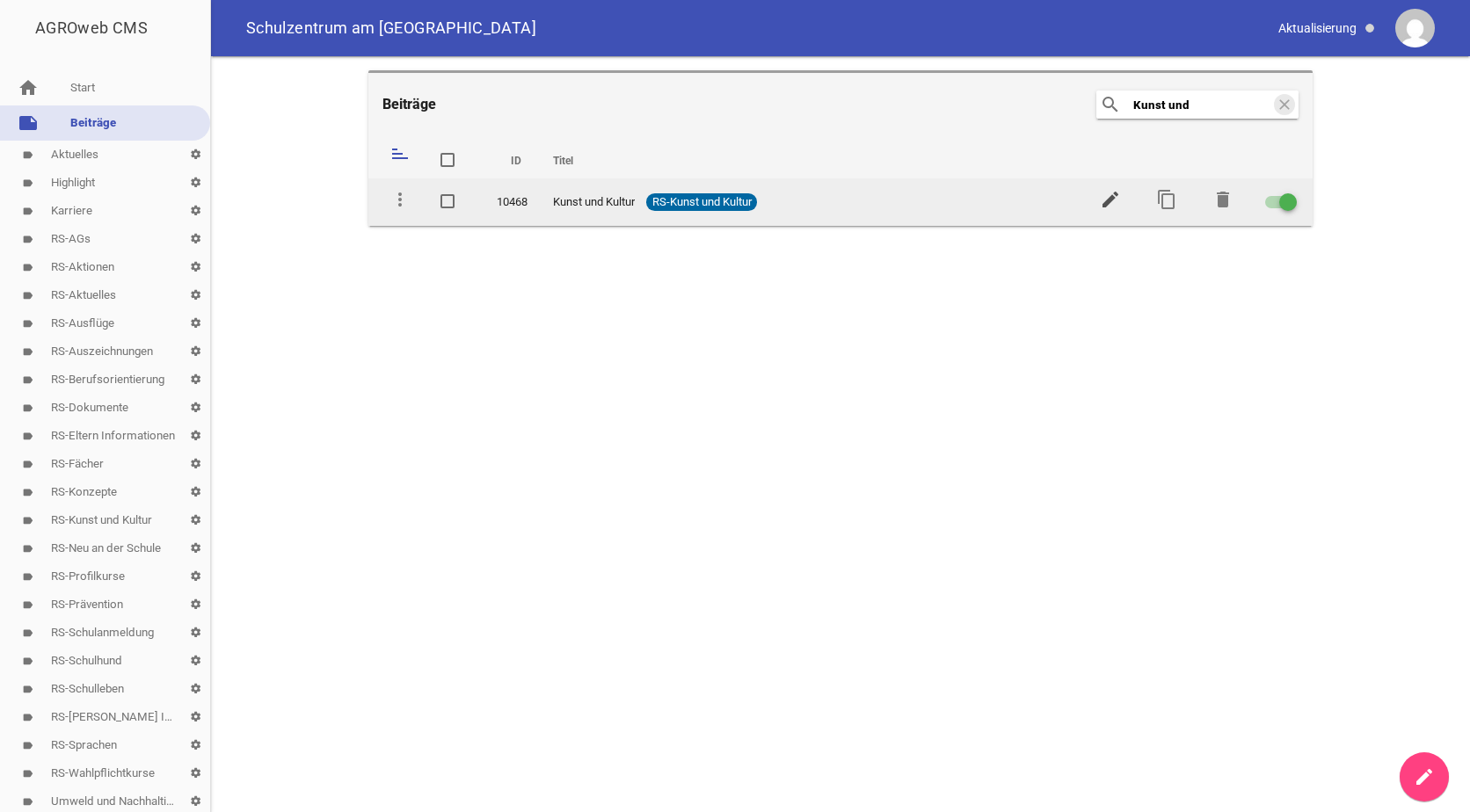
type input "Kunst und"
click at [1110, 202] on icon "edit" at bounding box center [1111, 199] width 21 height 21
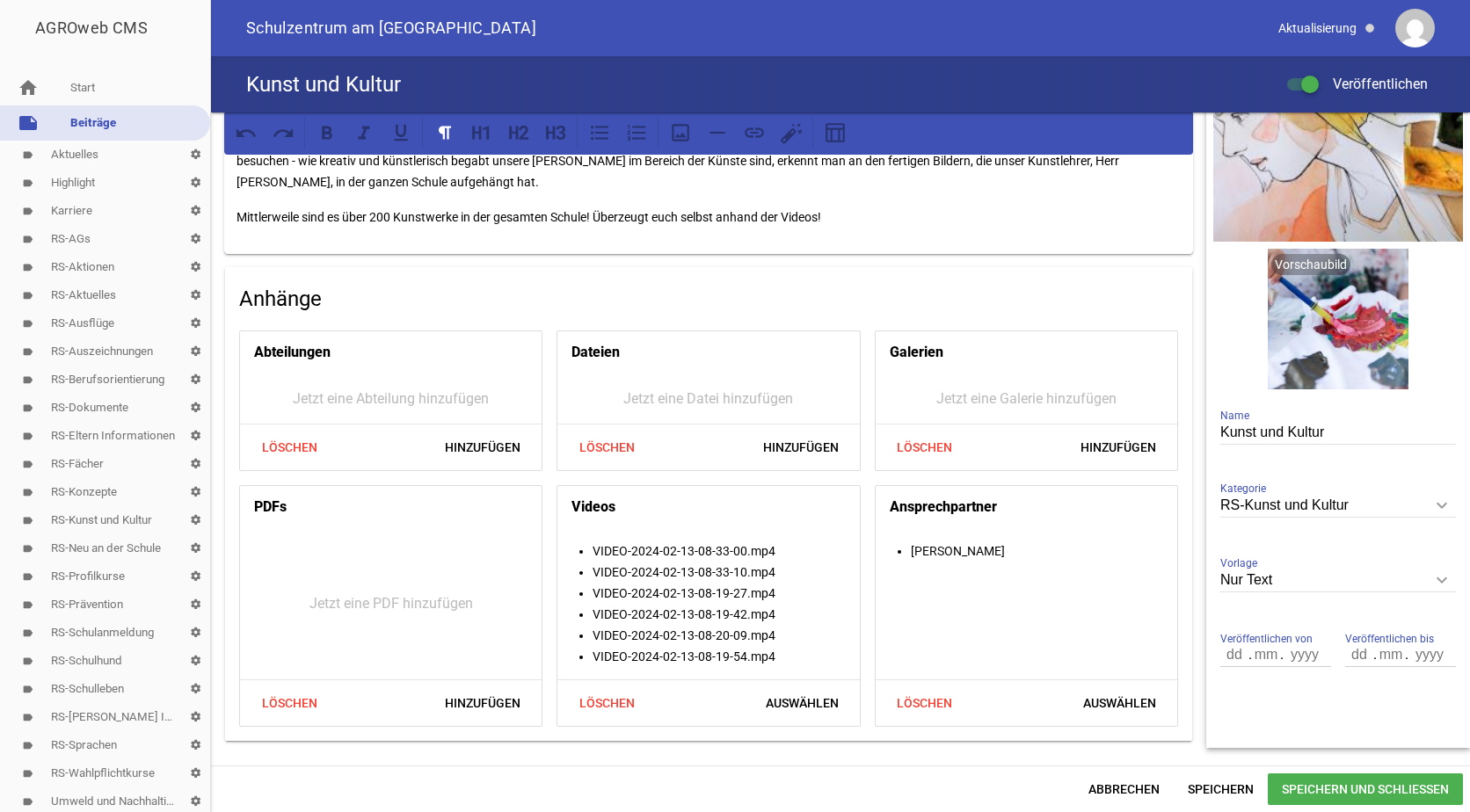
scroll to position [140, 0]
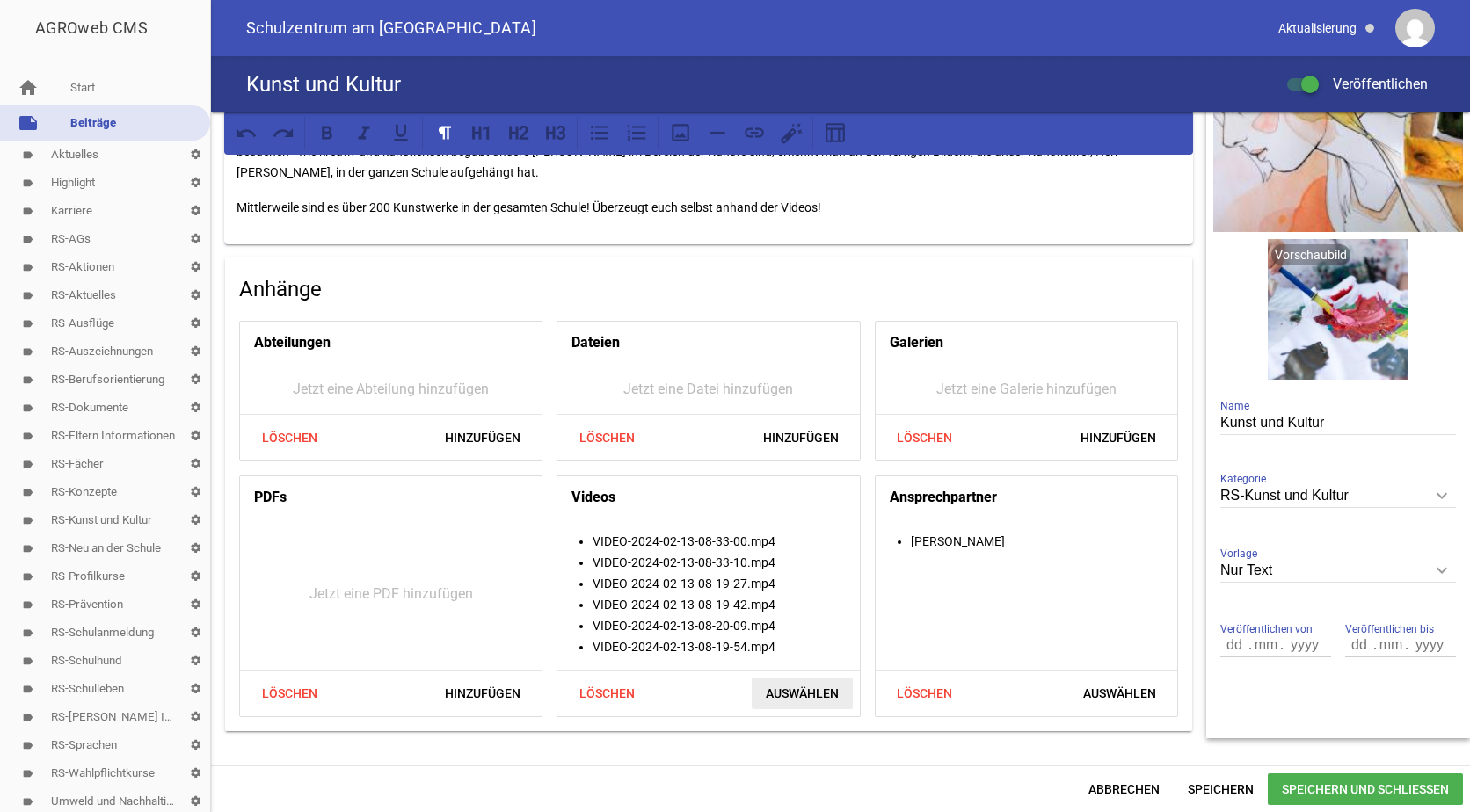
click at [785, 690] on span "Auswählen" at bounding box center [802, 693] width 101 height 32
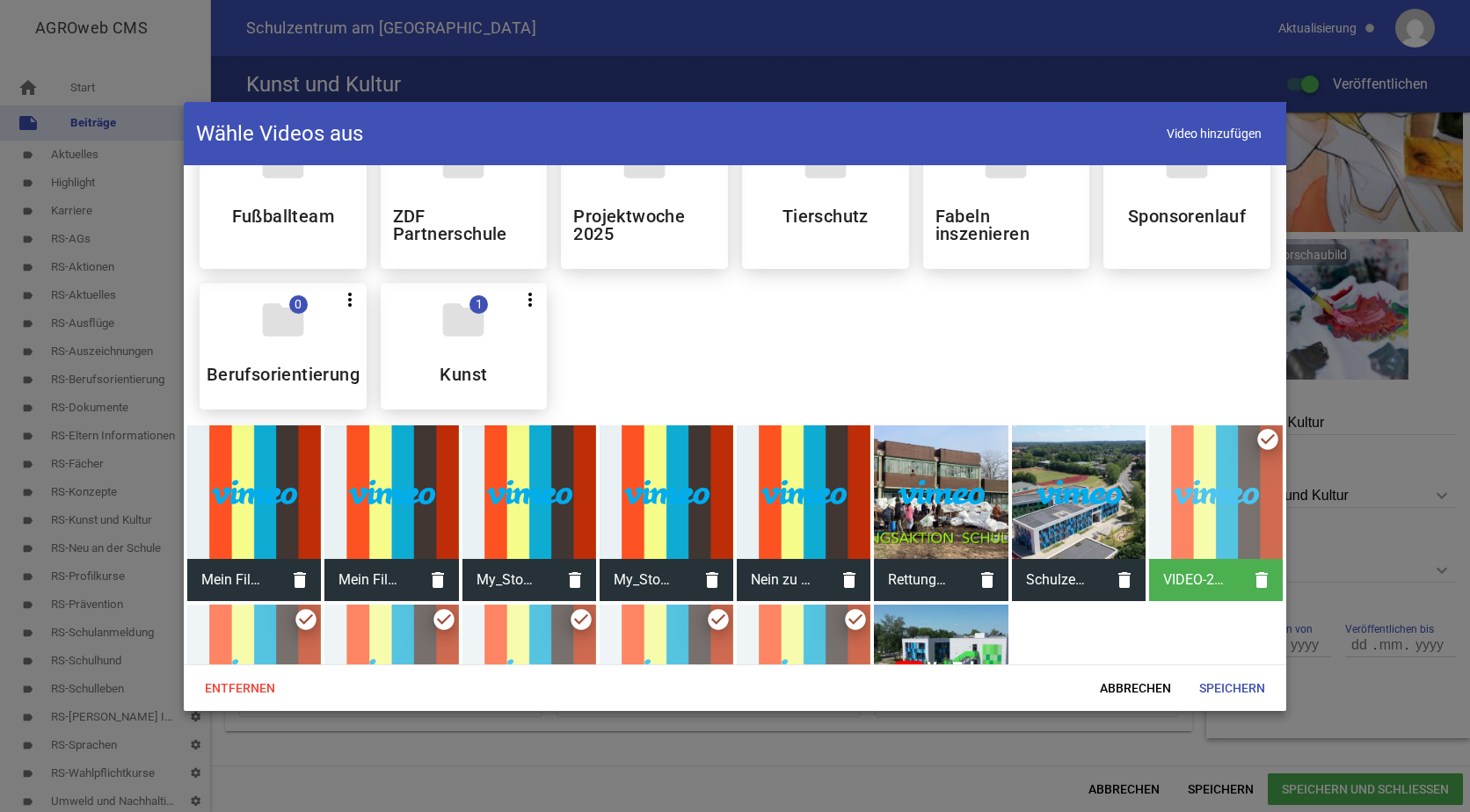
scroll to position [352, 0]
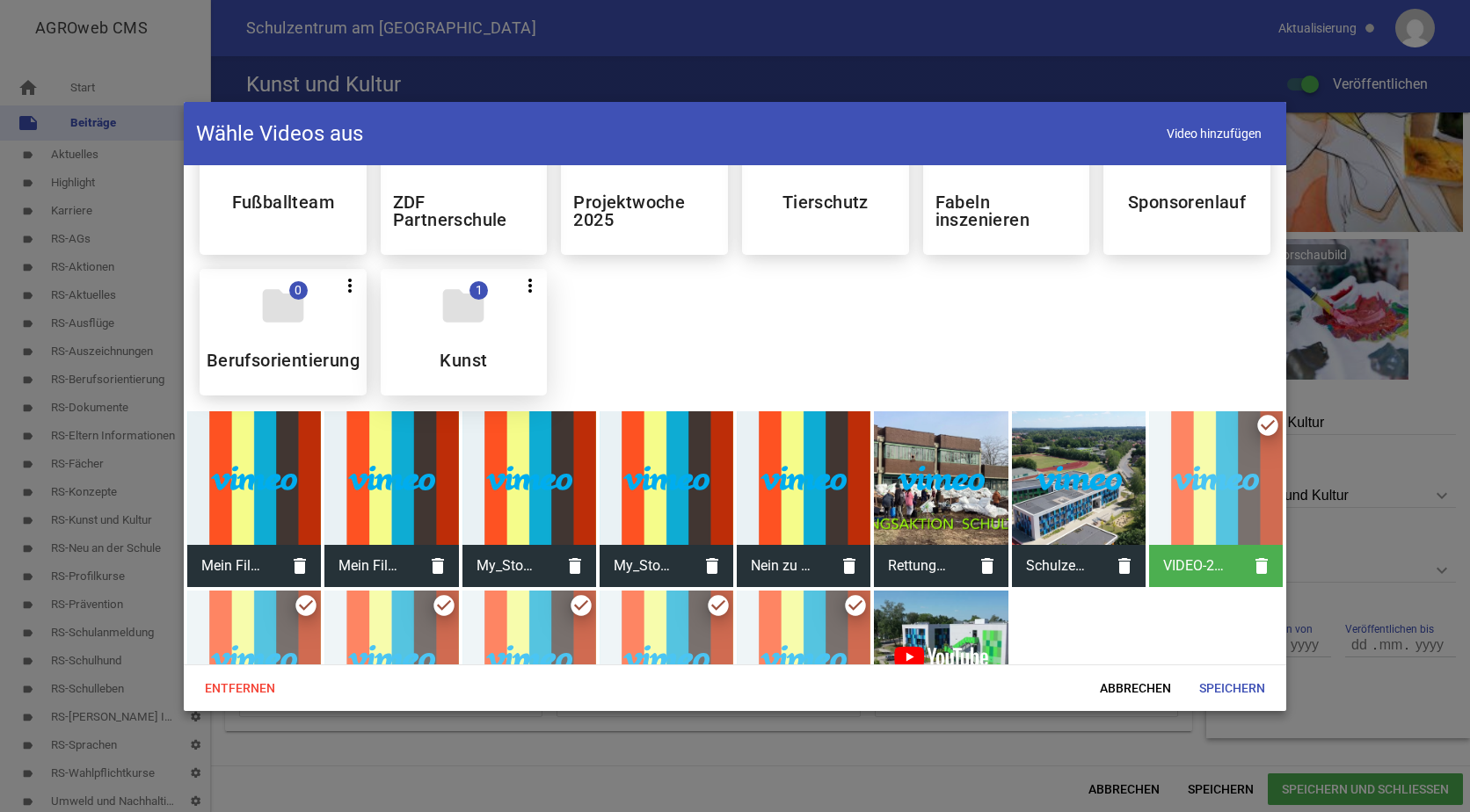
click at [454, 309] on icon "folder" at bounding box center [463, 306] width 49 height 49
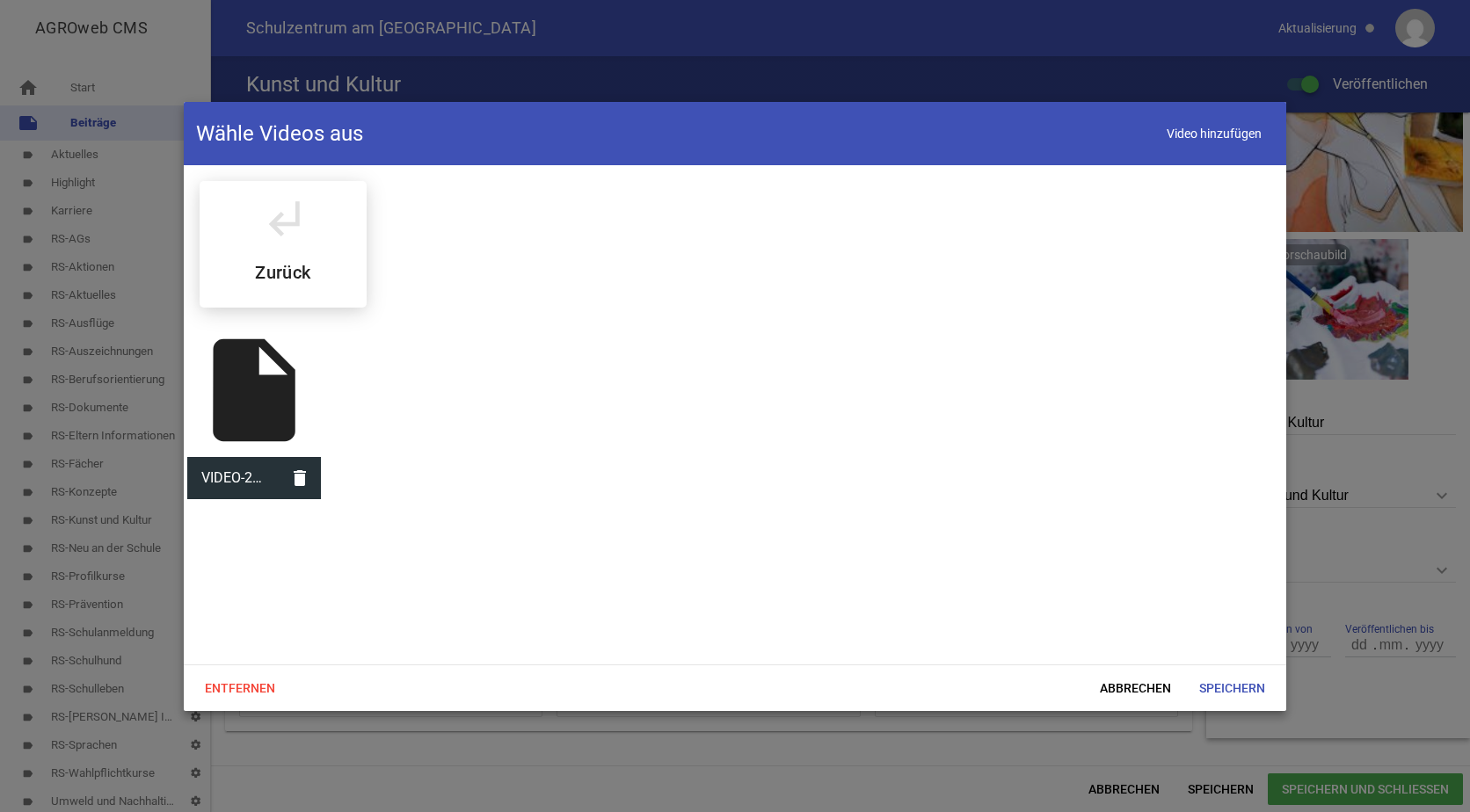
click at [261, 393] on div "insert_drive_file" at bounding box center [254, 390] width 134 height 134
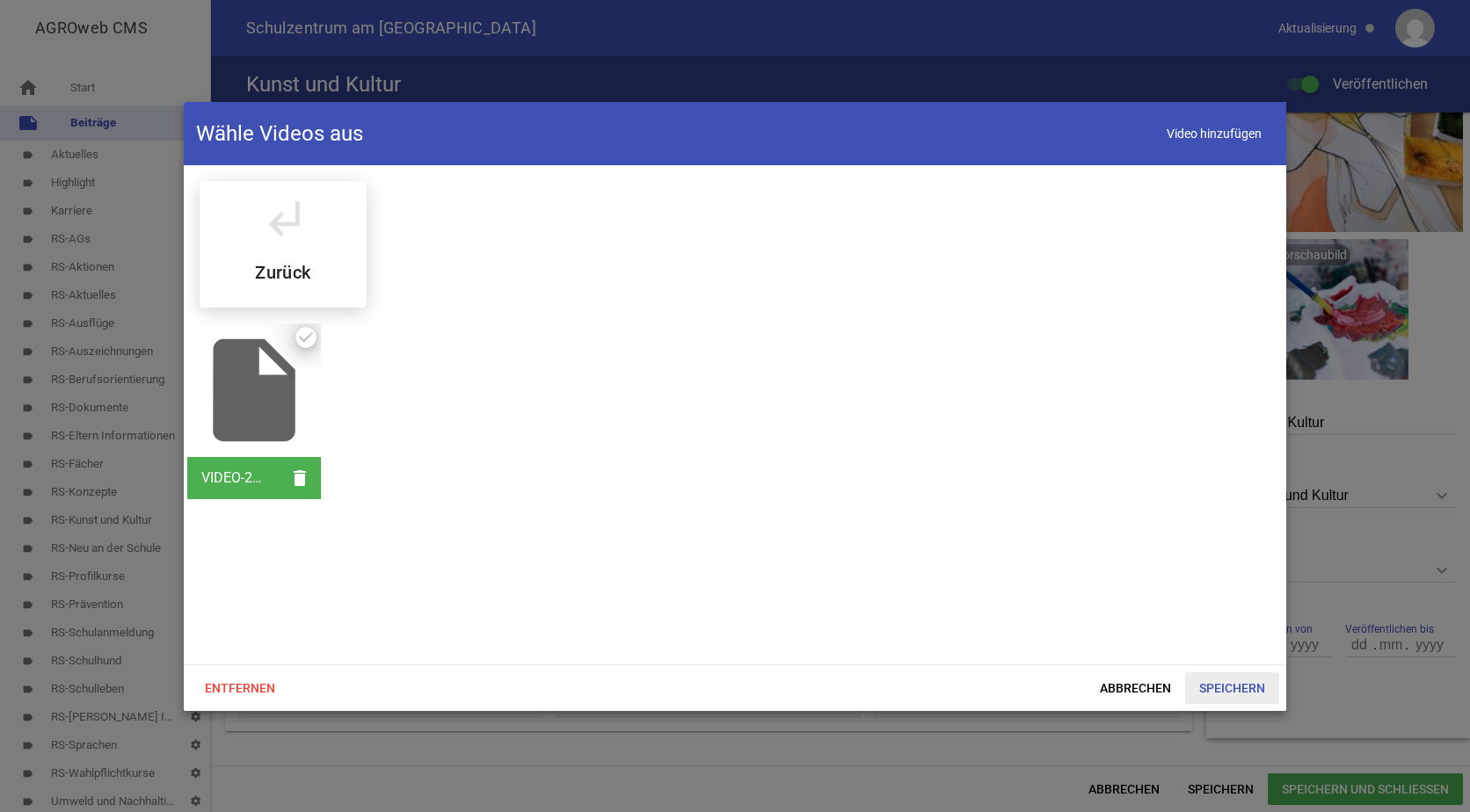
click at [1229, 685] on span "Speichern" at bounding box center [1232, 688] width 94 height 32
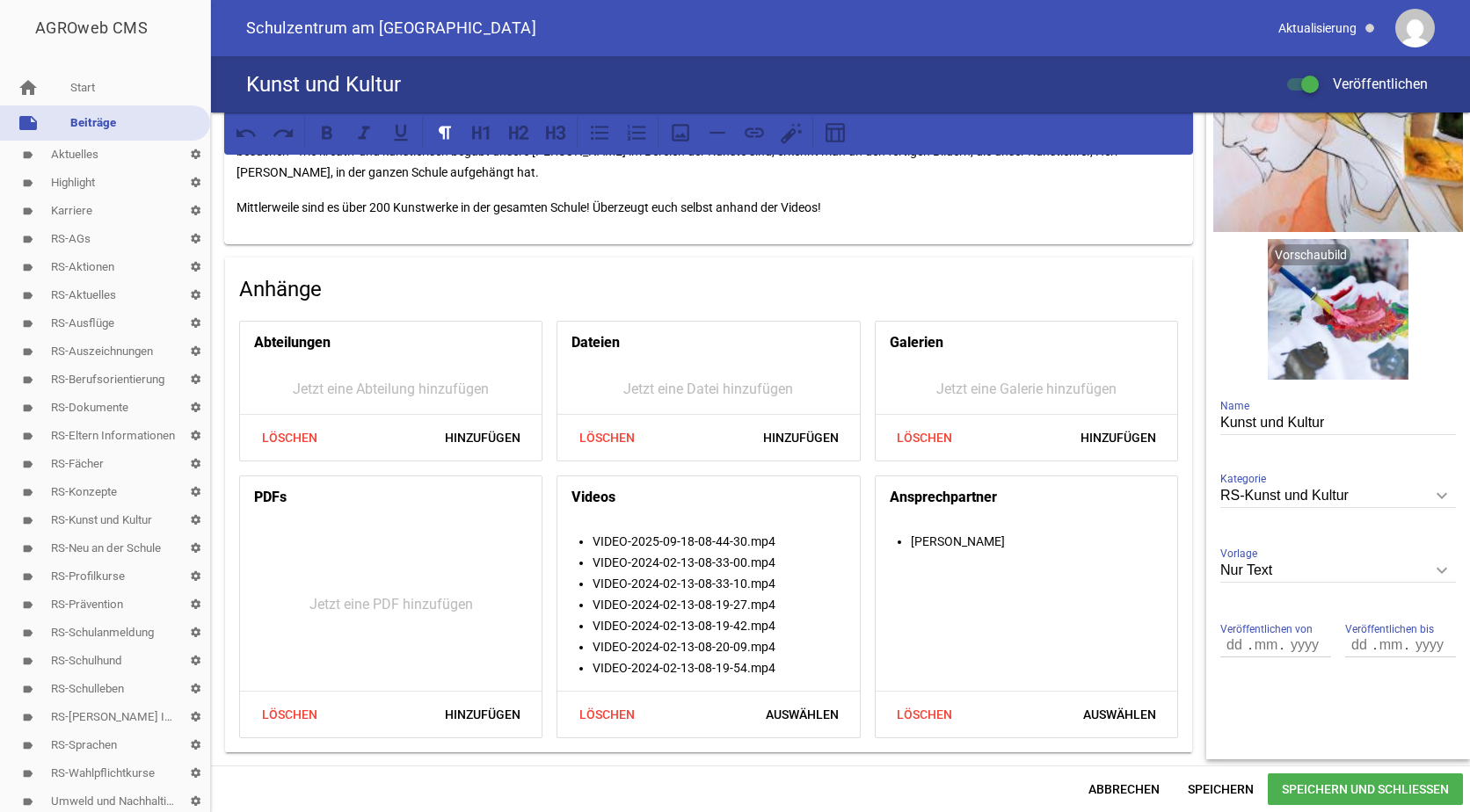
click at [1311, 787] on span "Speichern und Schließen" at bounding box center [1365, 789] width 195 height 32
